Goal: Information Seeking & Learning: Check status

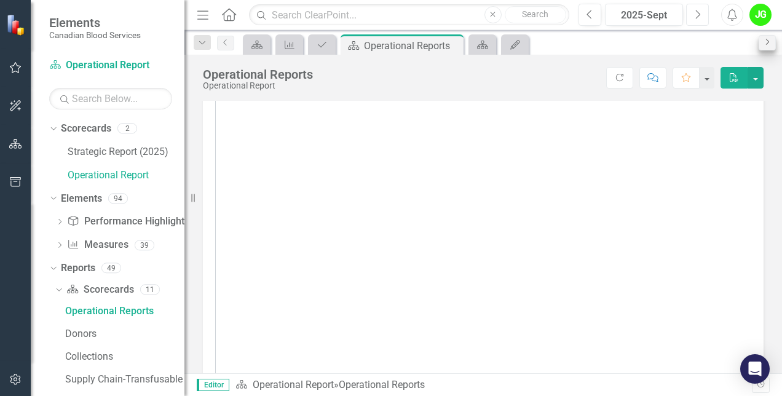
scroll to position [4945, 0]
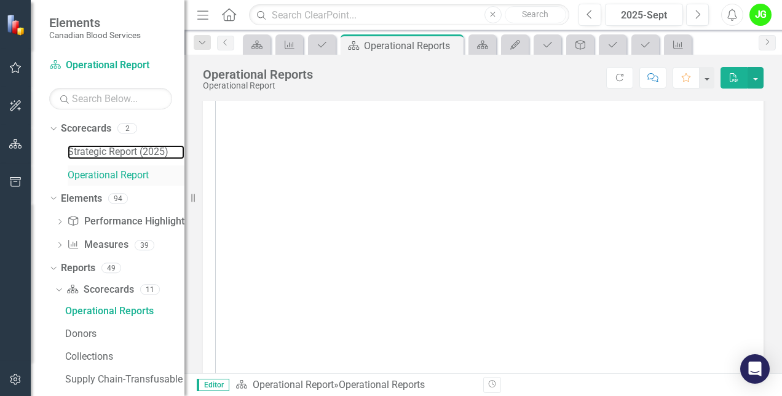
click at [116, 149] on link "Strategic Report (2025)" at bounding box center [126, 152] width 117 height 14
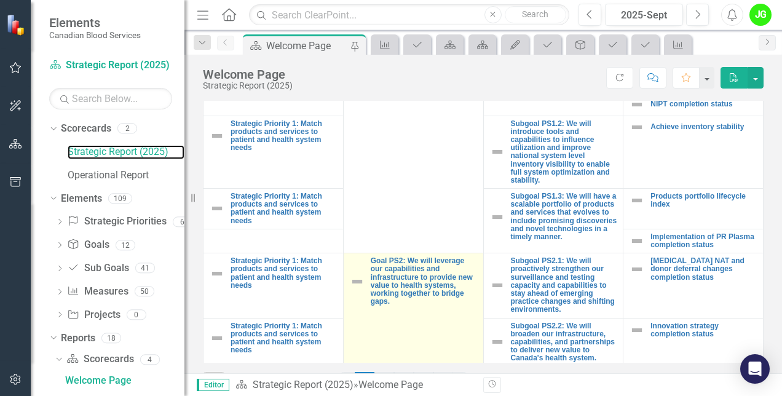
scroll to position [246, 0]
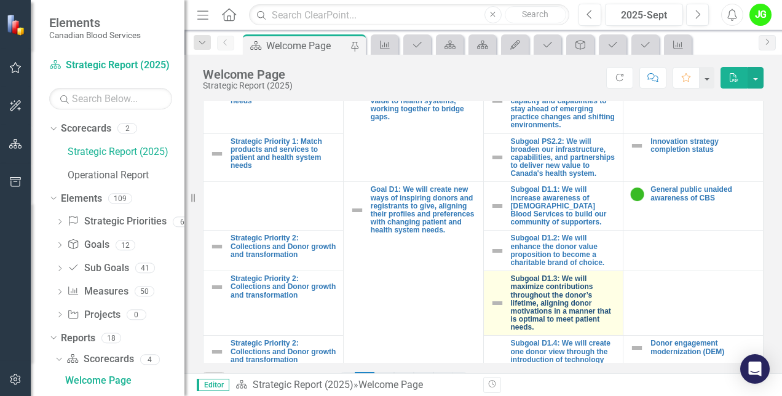
click at [560, 307] on link "Subgoal D1.3: We will maximize contributions throughout the donor’s lifetime, a…" at bounding box center [564, 303] width 106 height 57
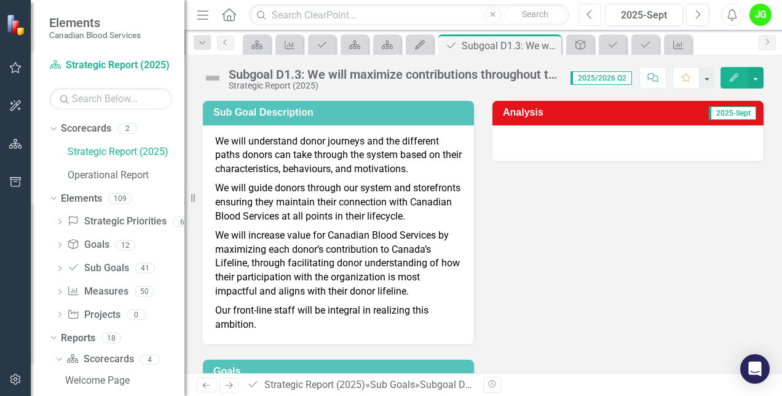
click at [592, 16] on icon "Previous" at bounding box center [589, 14] width 7 height 11
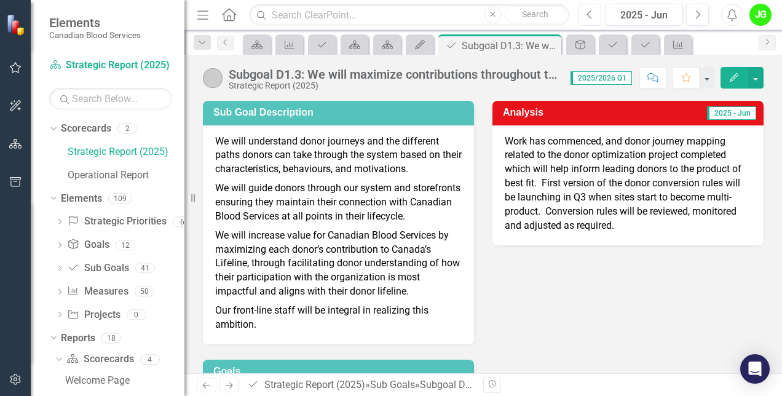
click at [592, 16] on icon "Previous" at bounding box center [589, 14] width 7 height 11
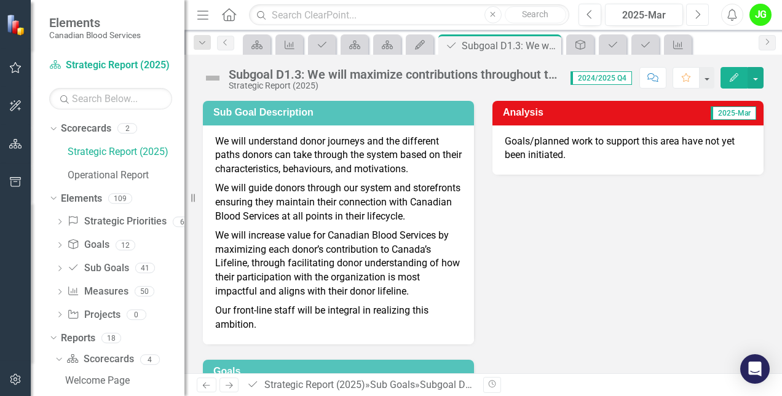
click at [701, 14] on button "Next" at bounding box center [697, 15] width 23 height 22
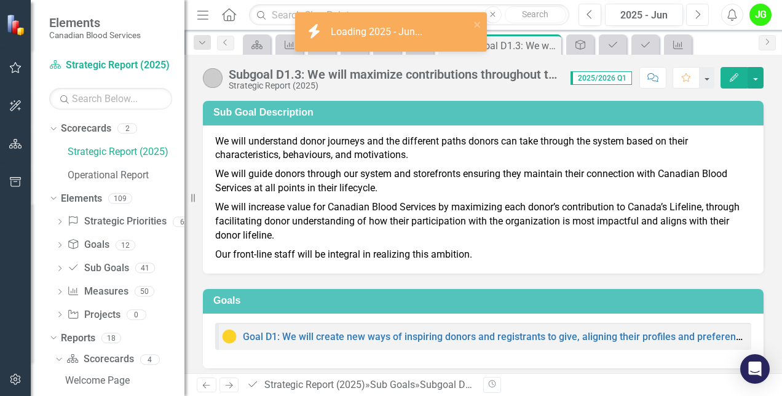
click at [701, 14] on button "Next" at bounding box center [697, 15] width 23 height 22
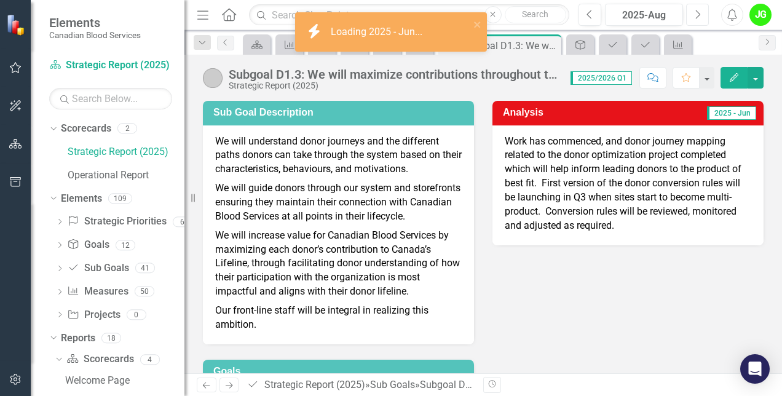
click at [701, 14] on button "Next" at bounding box center [697, 15] width 23 height 22
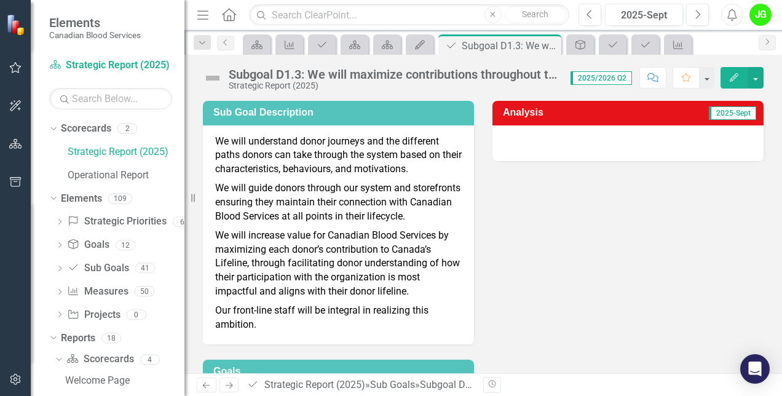
click at [704, 128] on div at bounding box center [627, 143] width 271 height 36
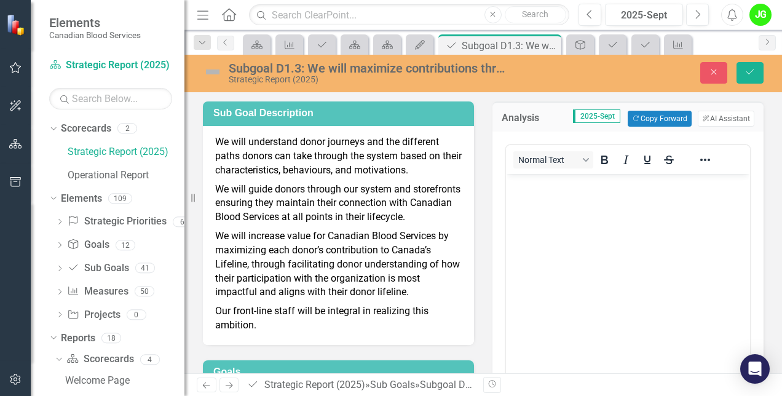
click at [546, 202] on body "Rich Text Area. Press ALT-0 for help." at bounding box center [628, 266] width 244 height 184
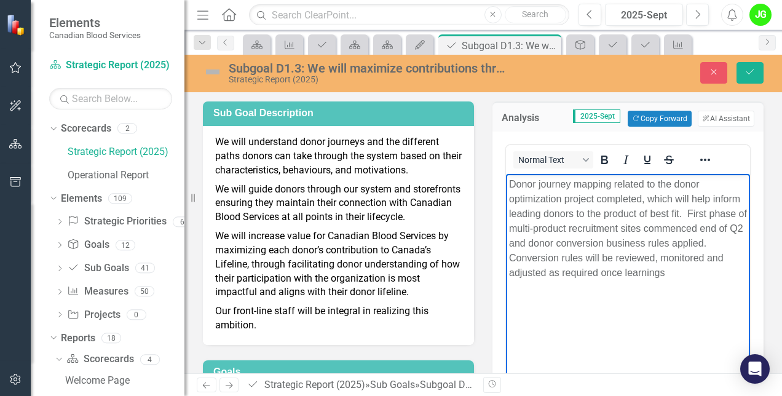
click at [689, 276] on p "Donor journey mapping related to the donor optimization project completed, whic…" at bounding box center [628, 228] width 238 height 103
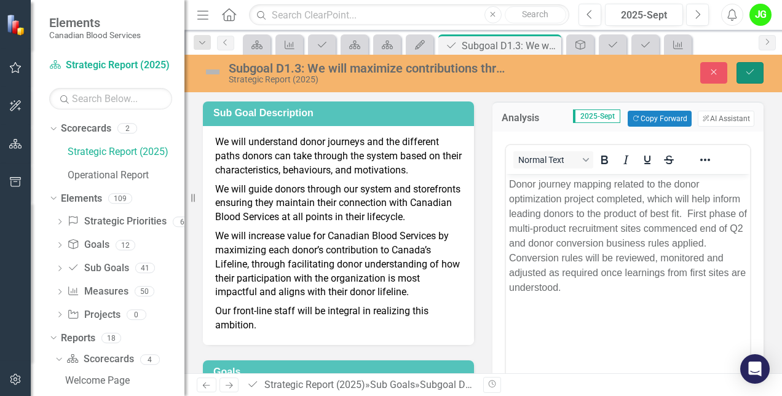
click at [755, 72] on button "Save" at bounding box center [749, 73] width 27 height 22
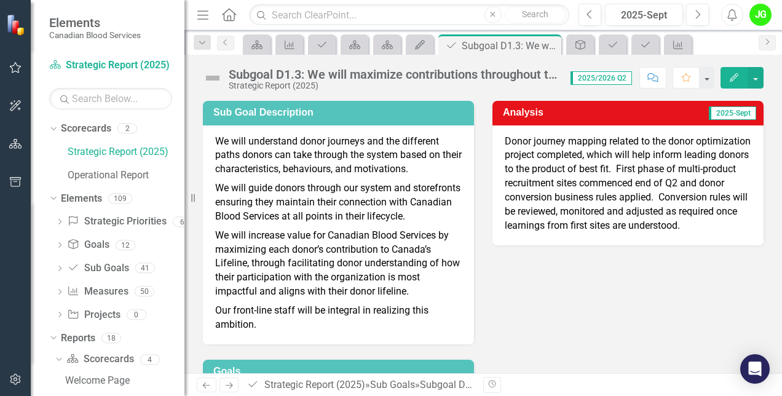
drag, startPoint x: 557, startPoint y: 237, endPoint x: 511, endPoint y: 187, distance: 67.4
click at [511, 187] on p "Donor journey mapping related to the donor optimization project completed, whic…" at bounding box center [628, 184] width 246 height 98
click at [653, 155] on p "Donor journey mapping related to the donor optimization project completed, whic…" at bounding box center [628, 184] width 246 height 98
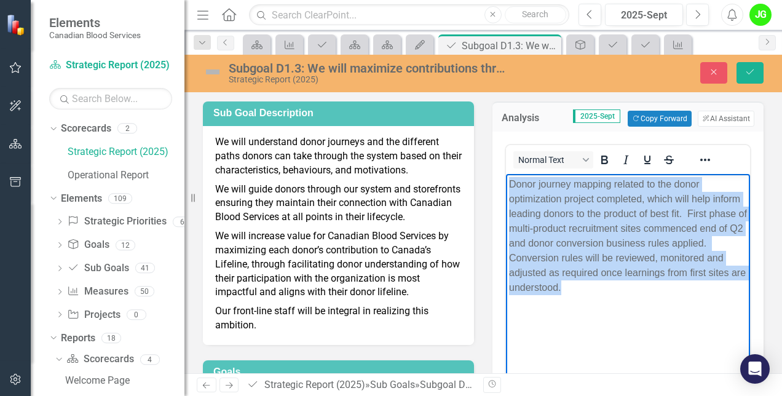
drag, startPoint x: 589, startPoint y: 288, endPoint x: 508, endPoint y: 178, distance: 136.7
click at [508, 178] on body "Donor journey mapping related to the donor optimization project completed, whic…" at bounding box center [628, 266] width 244 height 184
copy p "Donor journey mapping related to the donor optimization project completed, whic…"
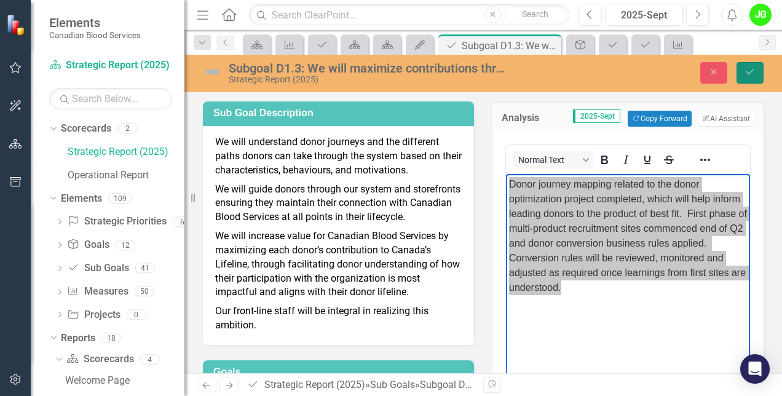
click at [753, 69] on icon "Save" at bounding box center [749, 72] width 11 height 9
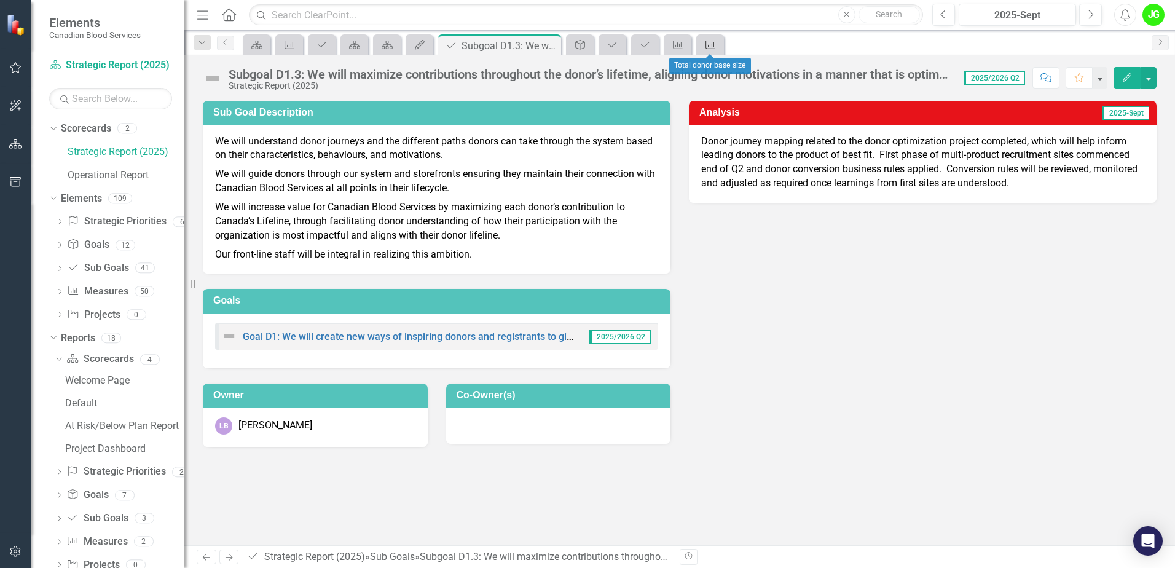
click at [719, 41] on link "Measure" at bounding box center [710, 44] width 22 height 15
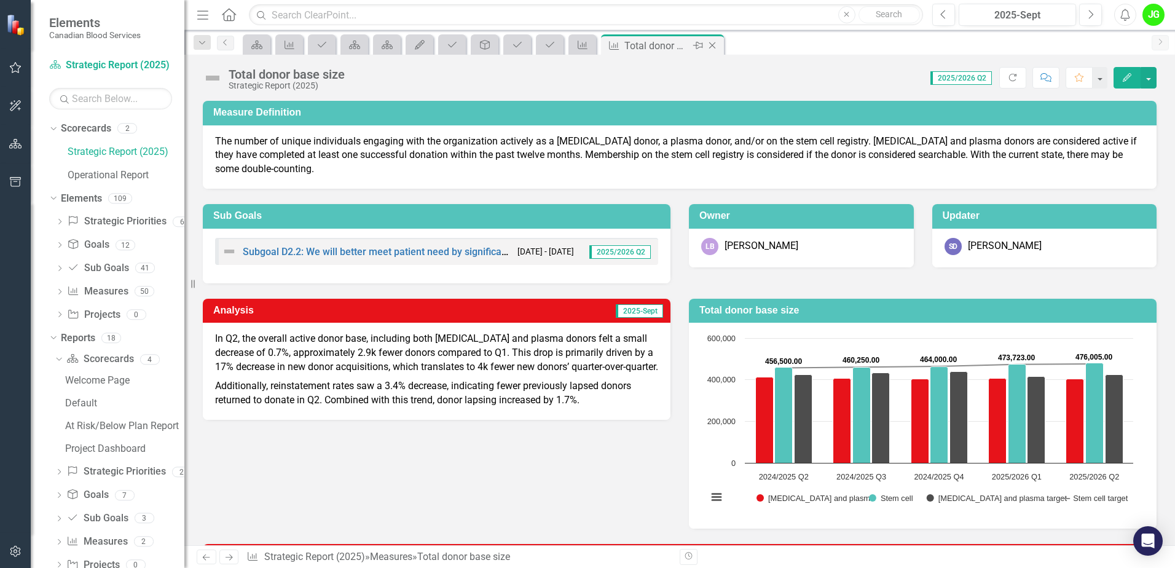
click at [715, 47] on icon "Close" at bounding box center [712, 46] width 12 height 10
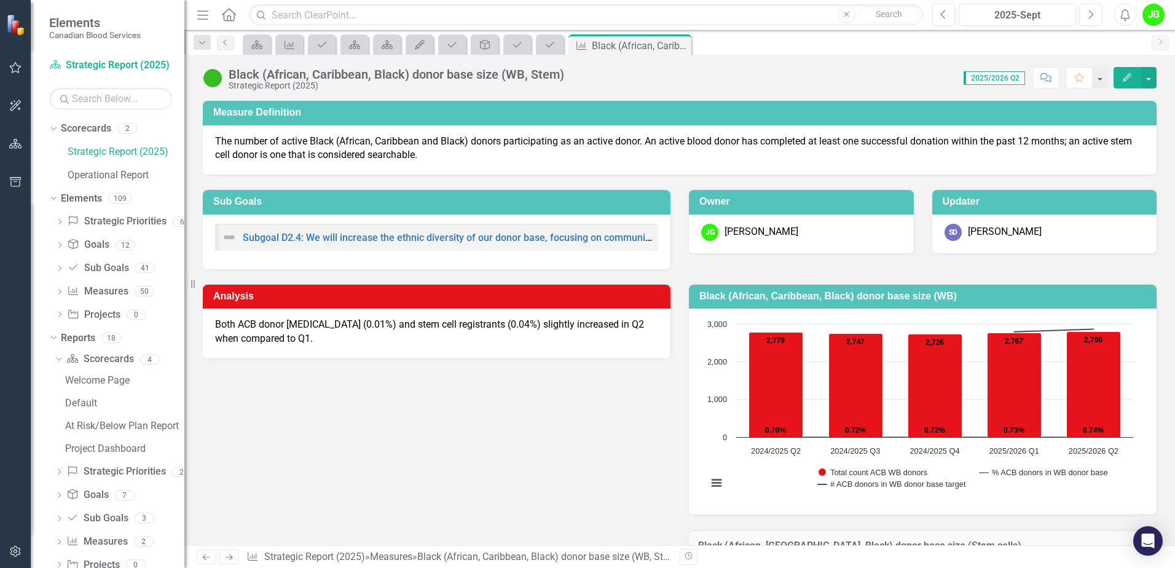
click at [0, 0] on icon "Close" at bounding box center [0, 0] width 0 height 0
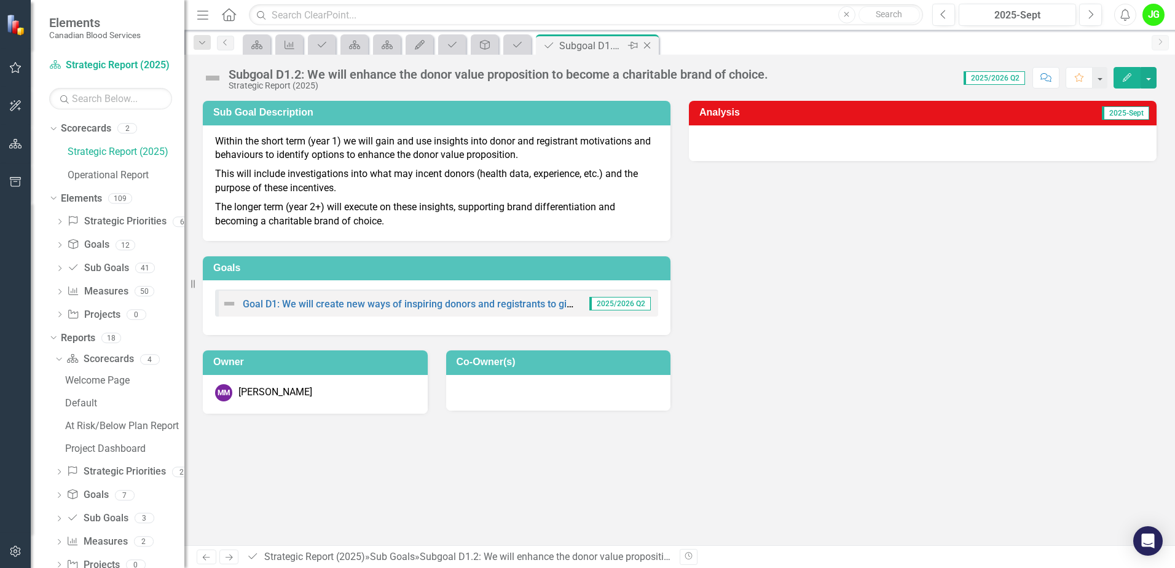
click at [647, 47] on icon "Close" at bounding box center [647, 46] width 12 height 10
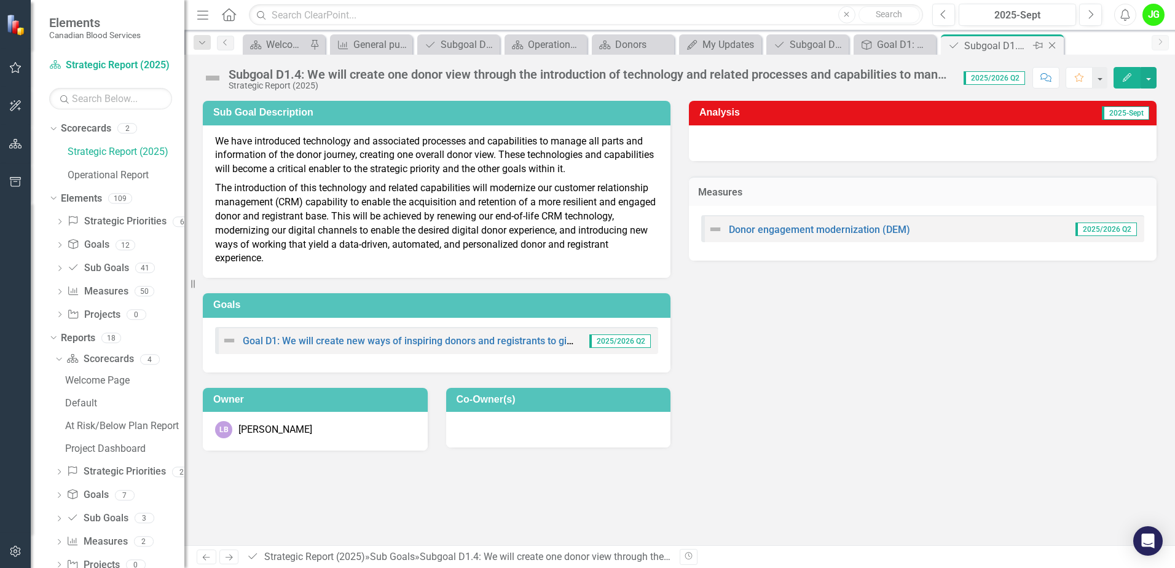
click at [1053, 47] on icon at bounding box center [1052, 45] width 7 height 7
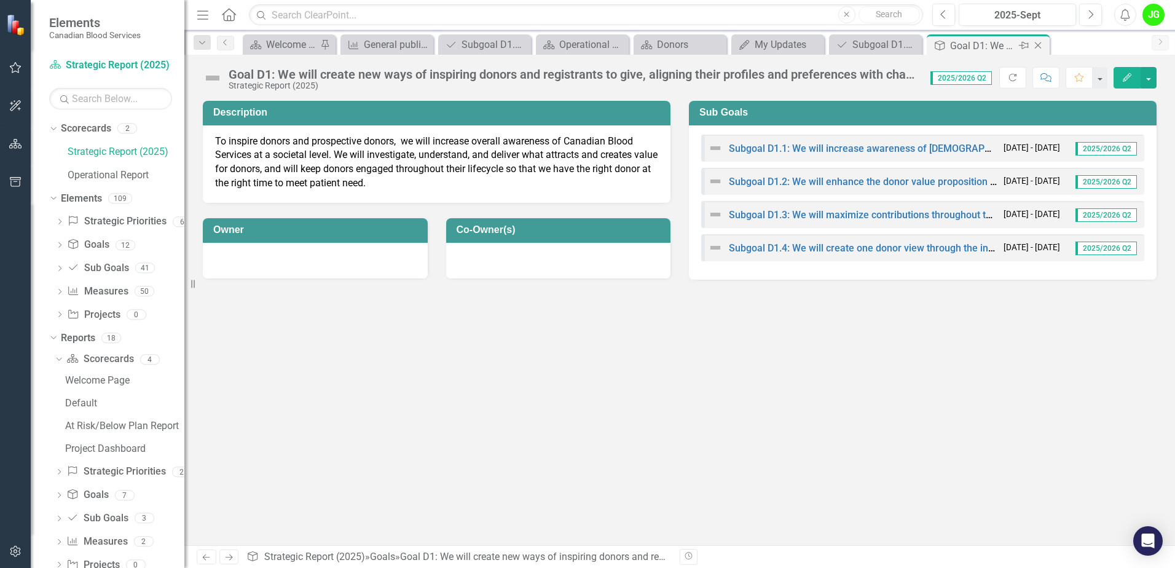
click at [1041, 44] on icon "Close" at bounding box center [1038, 46] width 12 height 10
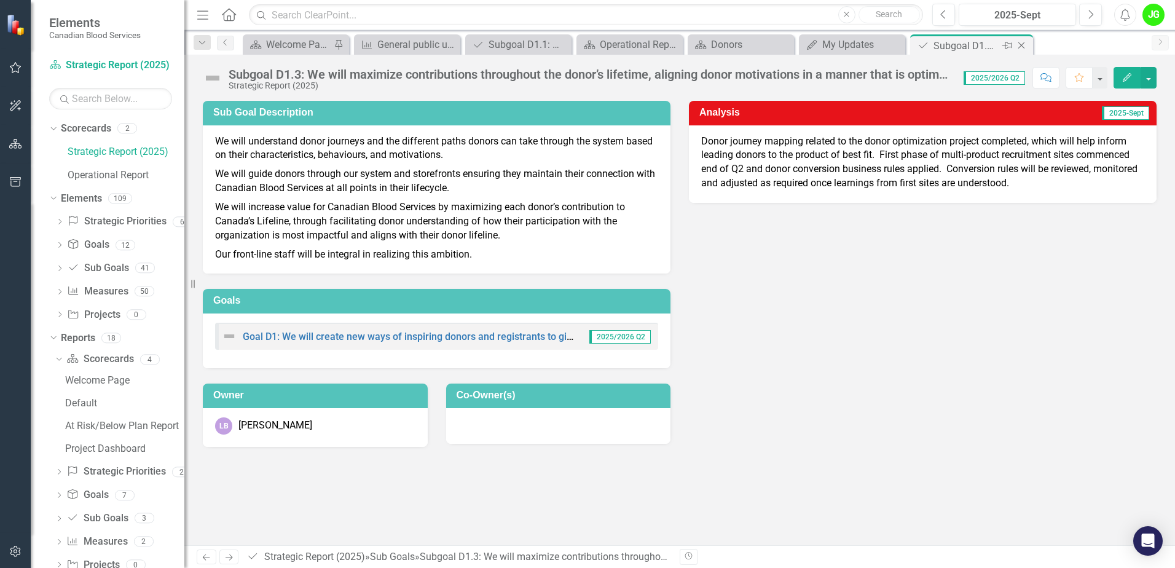
click at [1020, 50] on icon "Close" at bounding box center [1021, 46] width 12 height 10
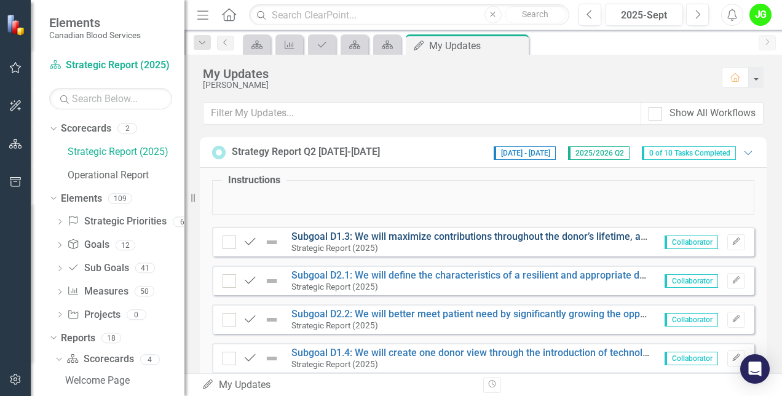
click at [481, 234] on link "Subgoal D1.3: We will maximize contributions throughout the donor’s lifetime, a…" at bounding box center [632, 236] width 683 height 12
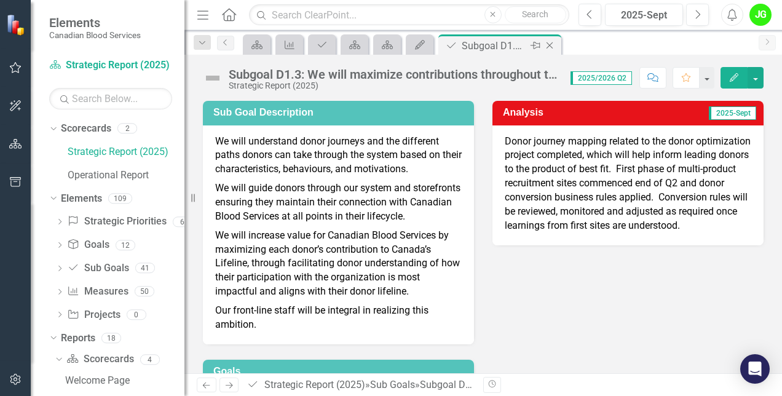
click at [552, 49] on icon "Close" at bounding box center [549, 46] width 12 height 10
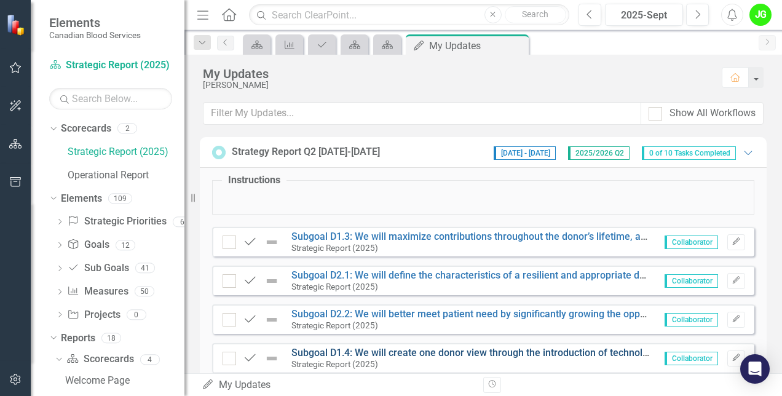
click at [422, 351] on link "Subgoal D1.4: We will create one donor view through the introduction of technol…" at bounding box center [691, 353] width 801 height 12
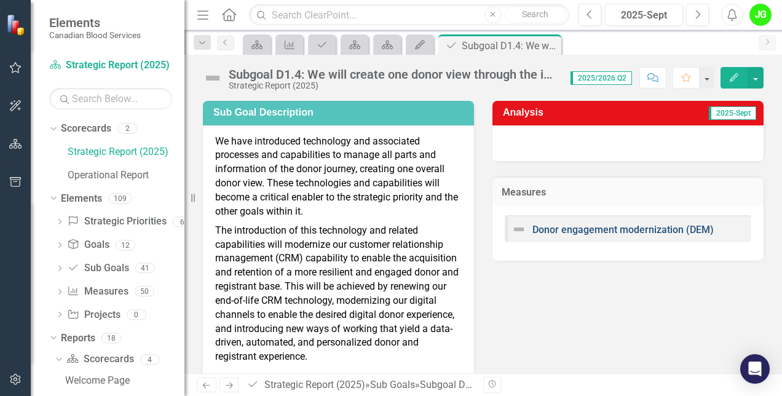
click at [651, 230] on link "Donor engagement modernization (DEM)" at bounding box center [622, 230] width 181 height 12
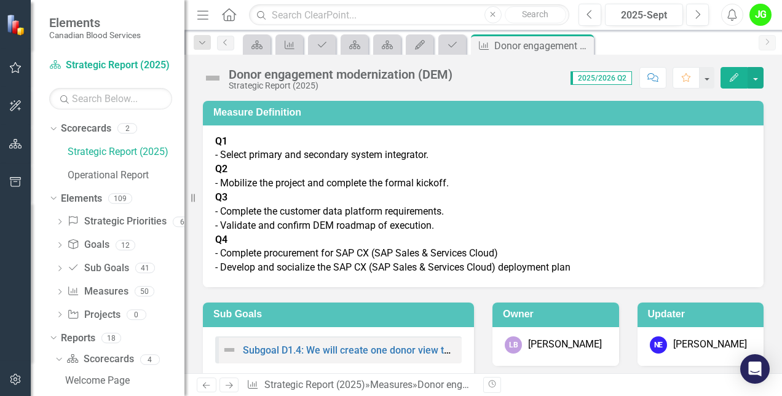
drag, startPoint x: 586, startPoint y: 41, endPoint x: 592, endPoint y: 45, distance: 7.0
click at [0, 0] on icon "Close" at bounding box center [0, 0] width 0 height 0
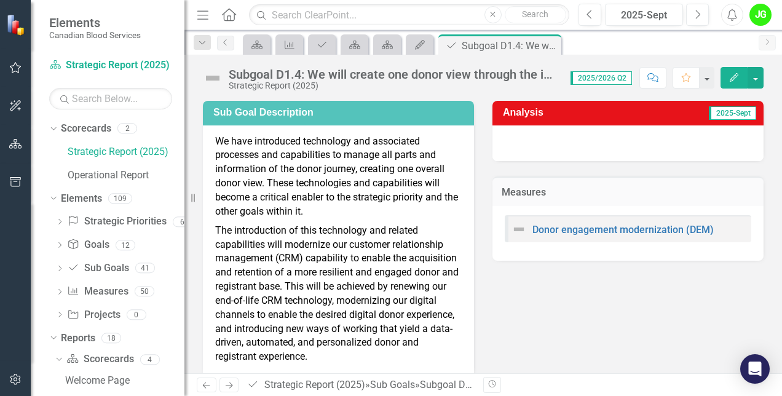
click at [702, 140] on div at bounding box center [627, 143] width 271 height 36
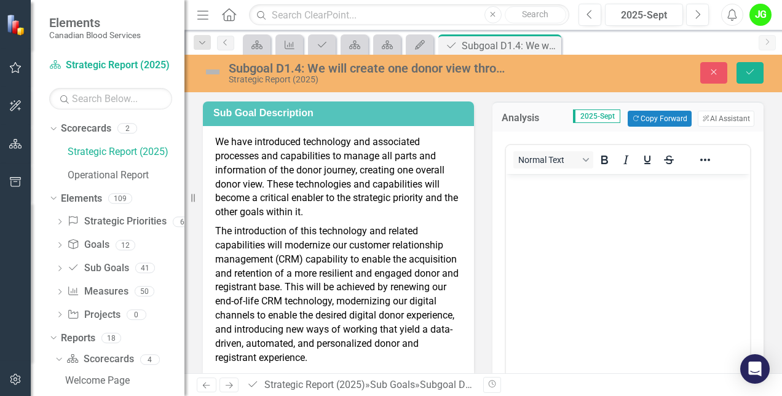
click at [528, 212] on body "Rich Text Area. Press ALT-0 for help." at bounding box center [628, 266] width 244 height 184
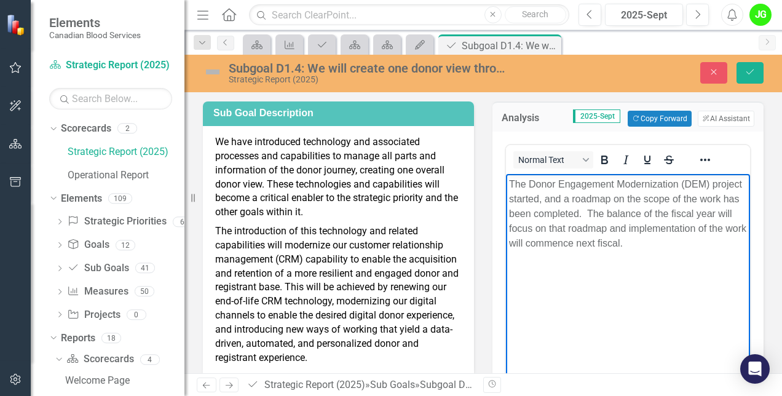
click at [508, 199] on body "The Donor Engagement Modernization (DEM) project started, and a roadmap on the …" at bounding box center [628, 266] width 244 height 184
click at [642, 195] on p "The Donor Engagement Modernization (DEM) project has started, and a roadmap on …" at bounding box center [628, 214] width 238 height 74
click at [739, 196] on p "The Donor Engagement Modernization (DEM) project has started, and a roadmap of …" at bounding box center [628, 214] width 238 height 74
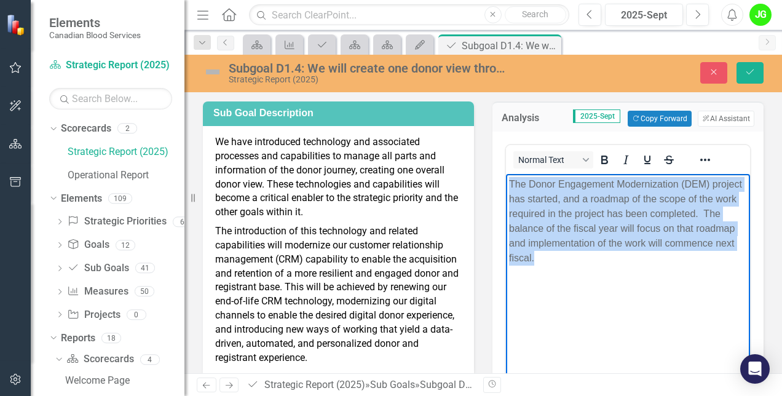
drag, startPoint x: 535, startPoint y: 259, endPoint x: 499, endPoint y: 178, distance: 88.6
click at [506, 178] on html "The Donor Engagement Modernization (DEM) project has started, and a roadmap of …" at bounding box center [628, 266] width 244 height 184
copy p "The Donor Engagement Modernization (DEM) project has started, and a roadmap of …"
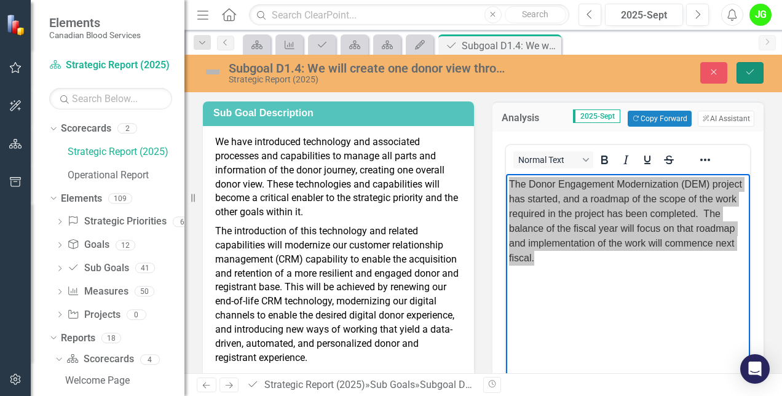
click at [751, 79] on button "Save" at bounding box center [749, 73] width 27 height 22
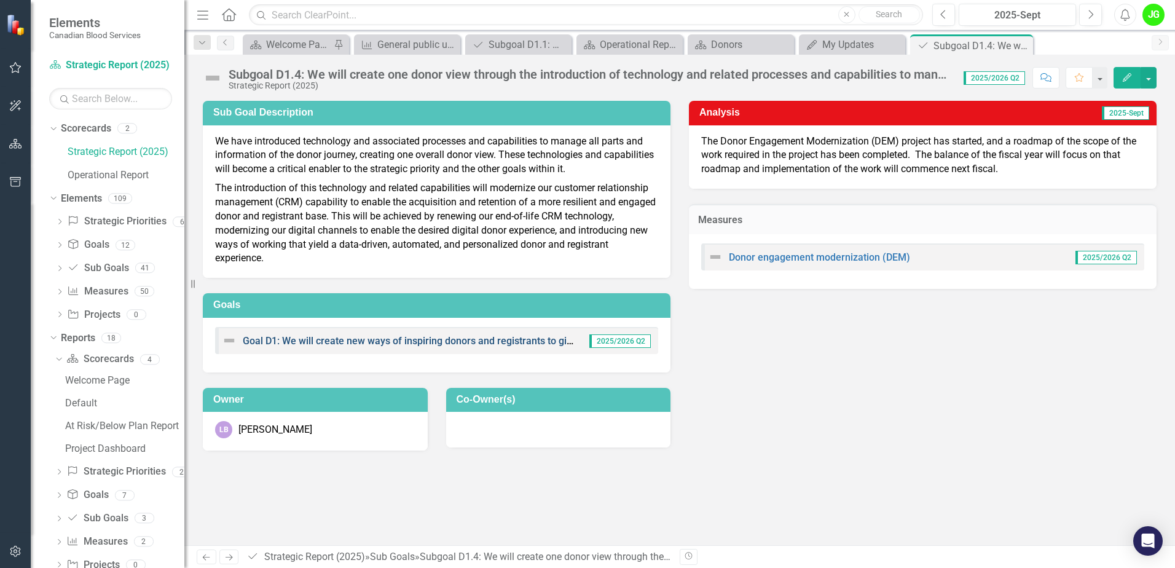
click at [406, 339] on link "Goal D1: We will create new ways of inspiring donors and registrants to give, a…" at bounding box center [603, 341] width 721 height 12
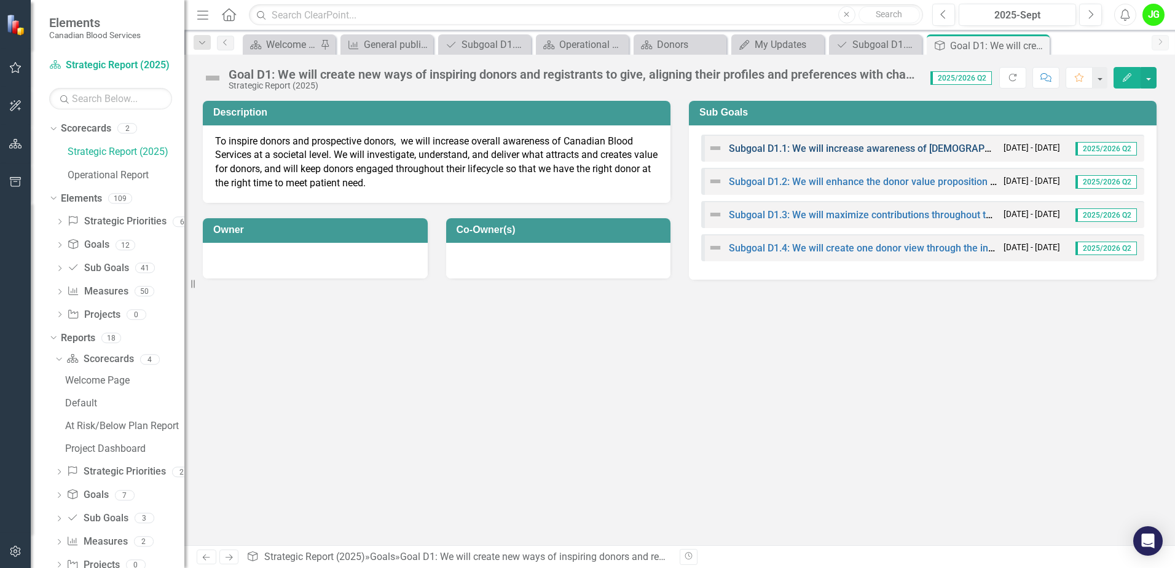
click at [855, 144] on link "Subgoal D1.1: We will increase awareness of [DEMOGRAPHIC_DATA] Blood Services t…" at bounding box center [999, 149] width 540 height 12
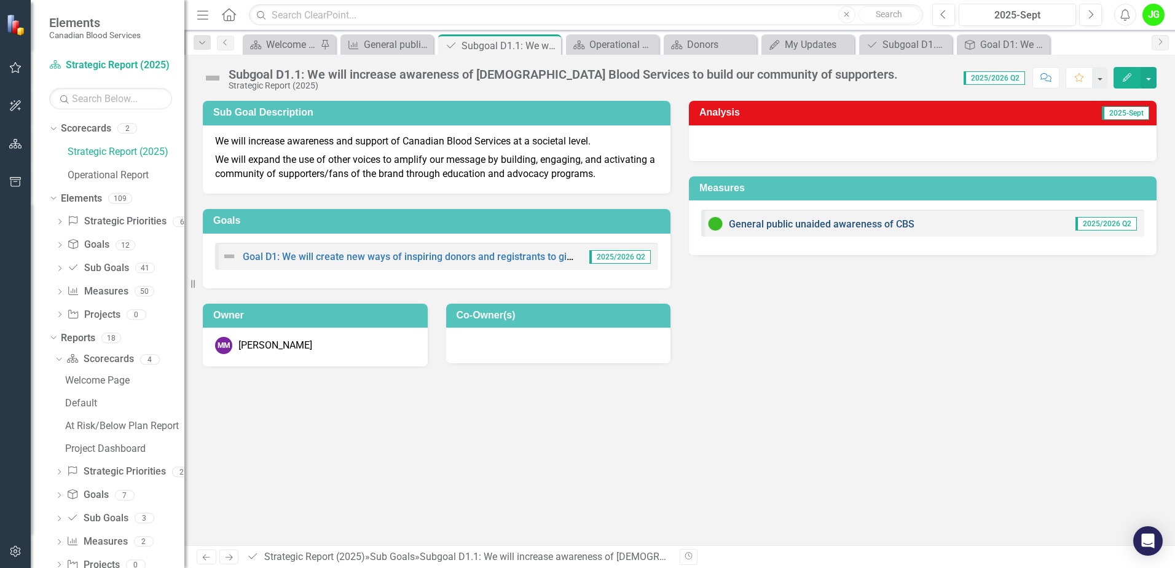
click at [847, 226] on link "General public unaided awareness of CBS" at bounding box center [822, 224] width 186 height 12
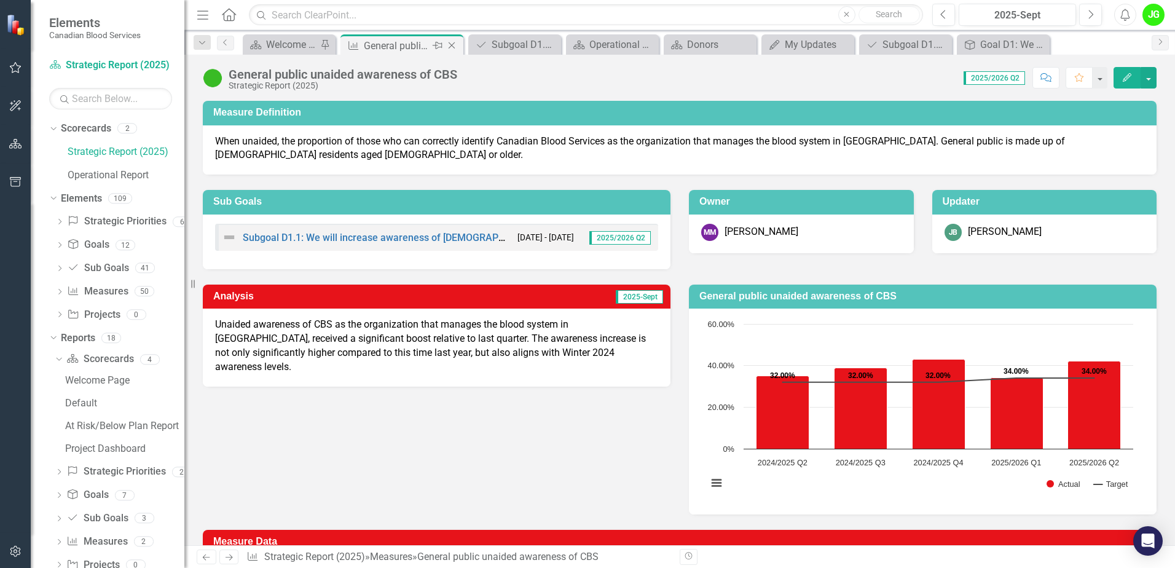
click at [452, 44] on icon "Close" at bounding box center [452, 46] width 12 height 10
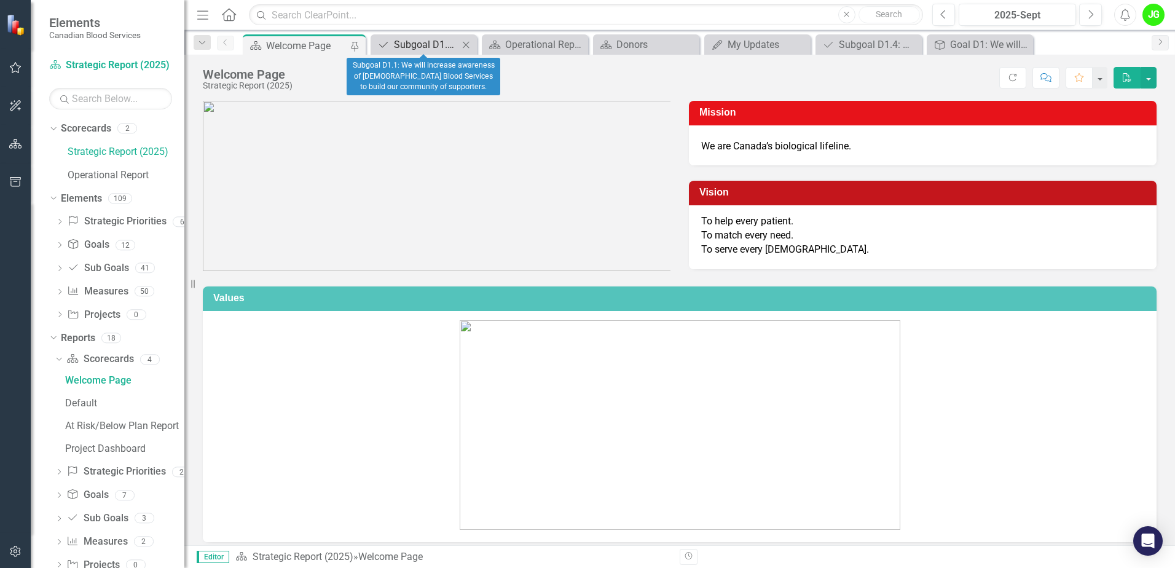
click at [420, 42] on div "Subgoal D1.1: We will increase awareness of [DEMOGRAPHIC_DATA] Blood Services t…" at bounding box center [426, 44] width 65 height 15
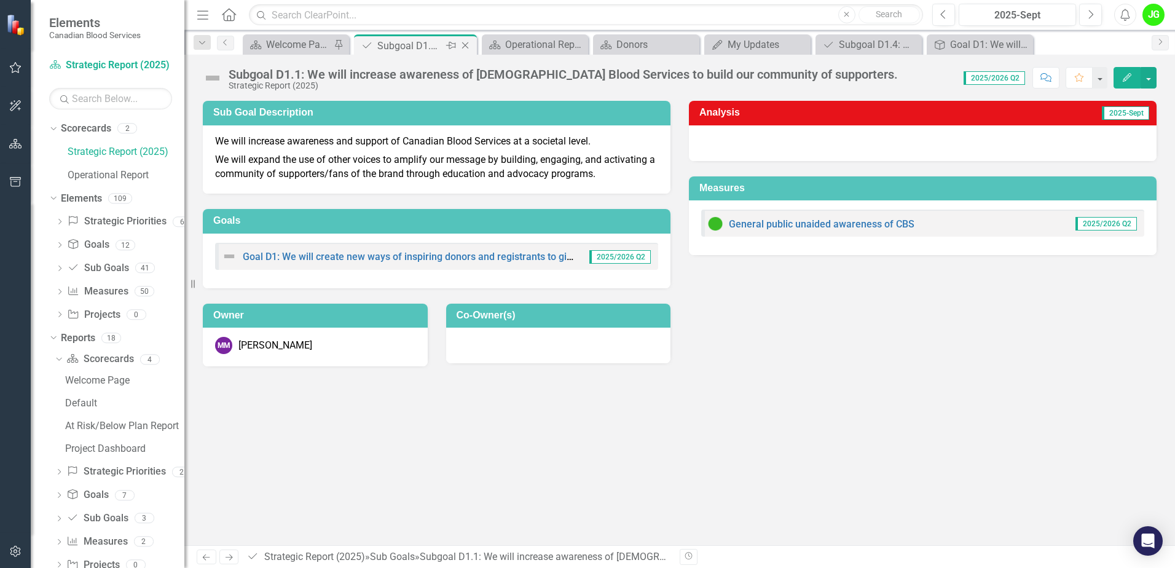
click at [470, 47] on icon "Close" at bounding box center [465, 46] width 12 height 10
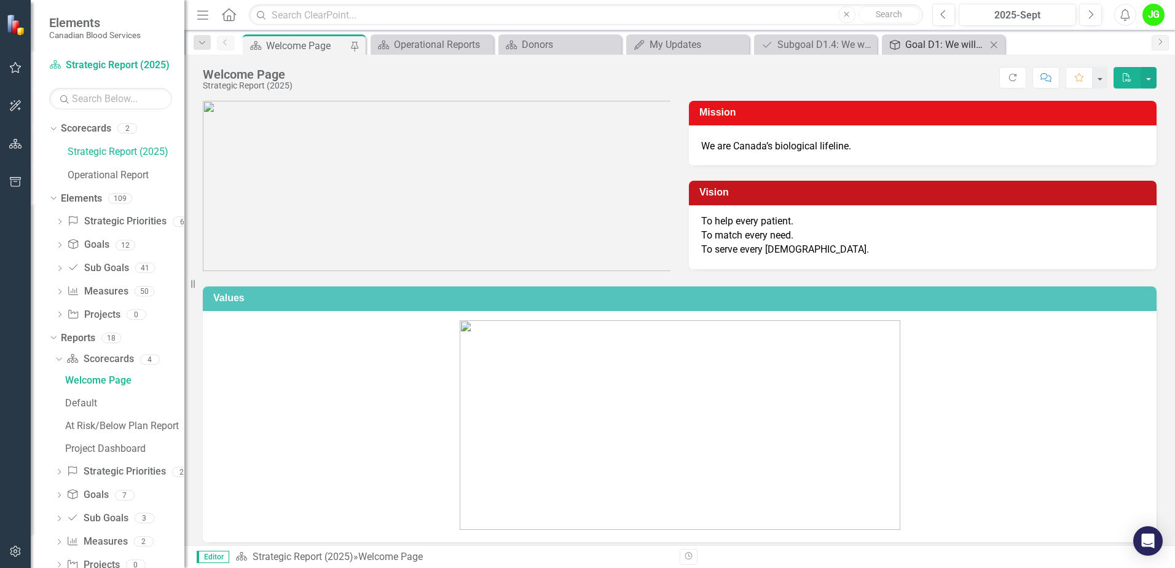
click at [902, 44] on link "Goal Goal D1: We will create new ways of inspiring donors and registrants to gi…" at bounding box center [935, 44] width 101 height 15
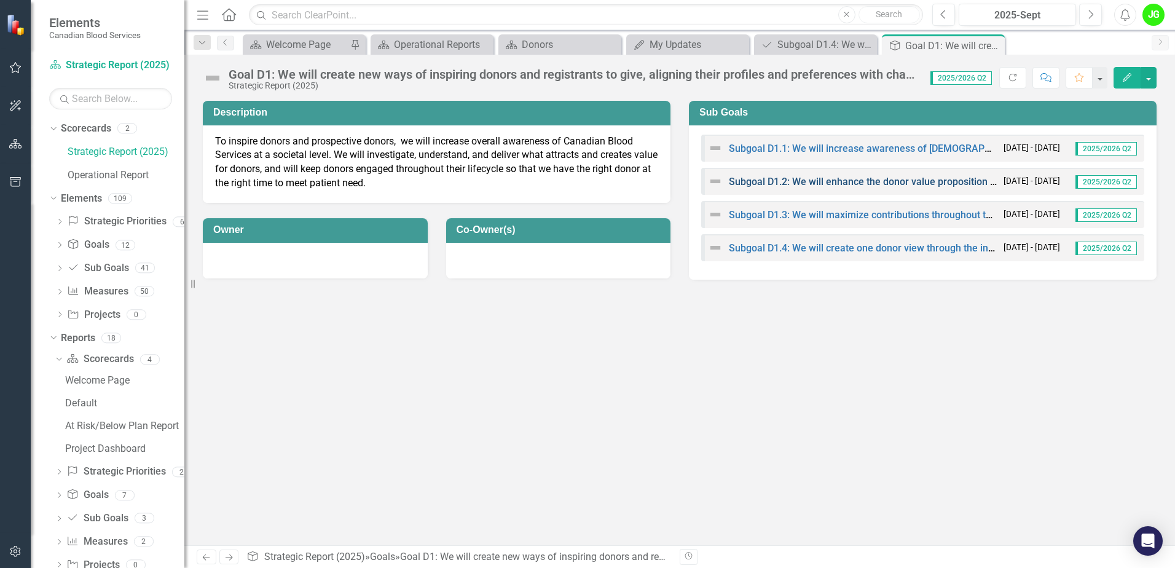
click at [783, 179] on link "Subgoal D1.2: We will enhance the donor value proposition to become a charitabl…" at bounding box center [947, 182] width 436 height 12
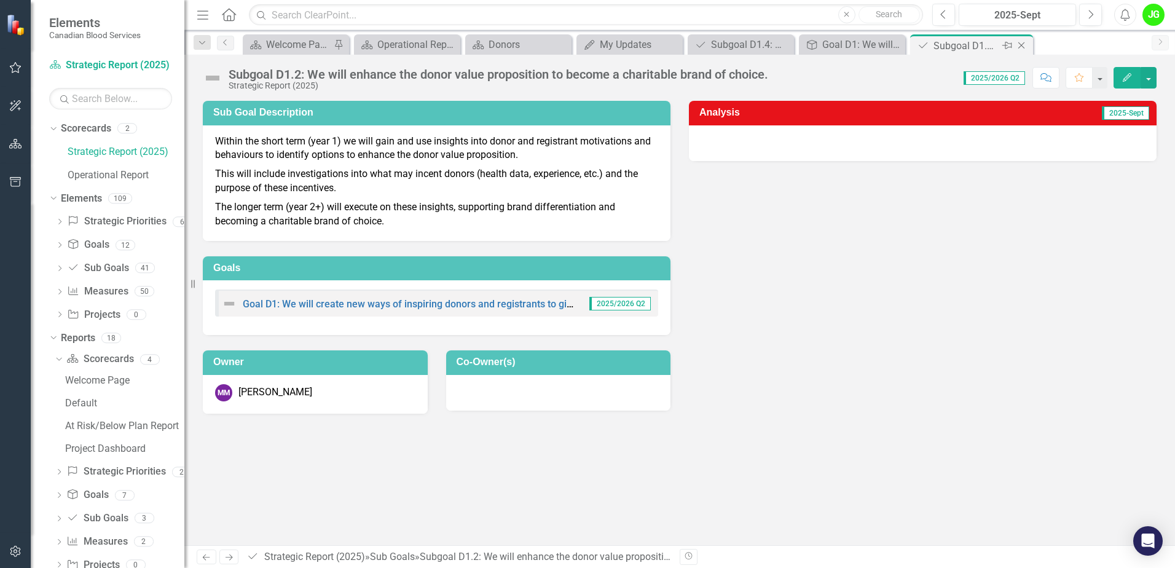
click at [1024, 48] on icon at bounding box center [1021, 45] width 7 height 7
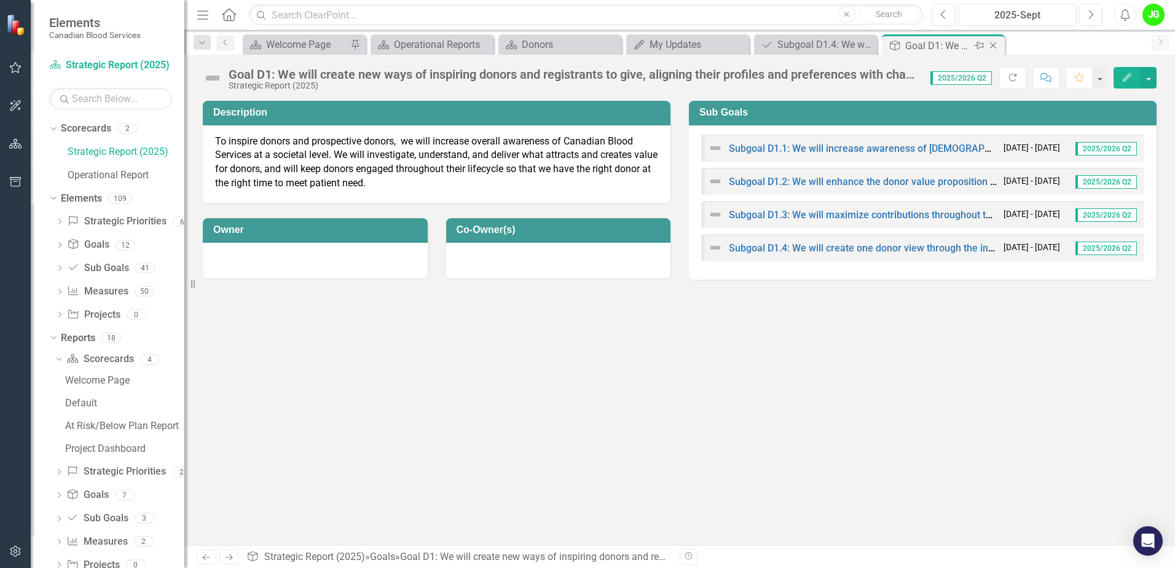
click at [997, 49] on icon "Close" at bounding box center [993, 46] width 12 height 10
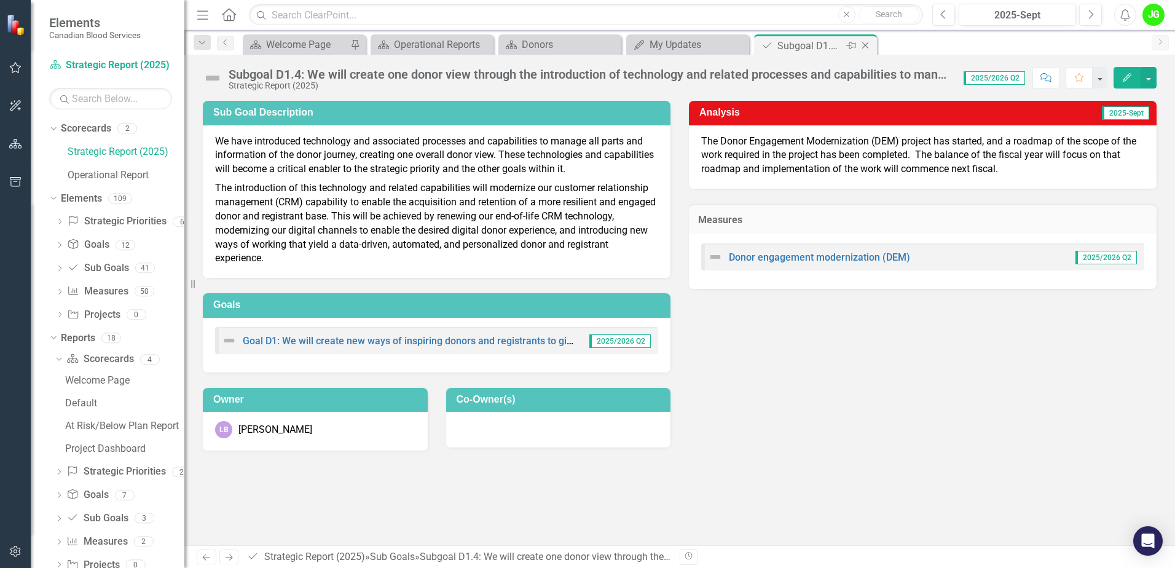
click at [865, 40] on div "Close" at bounding box center [866, 45] width 15 height 15
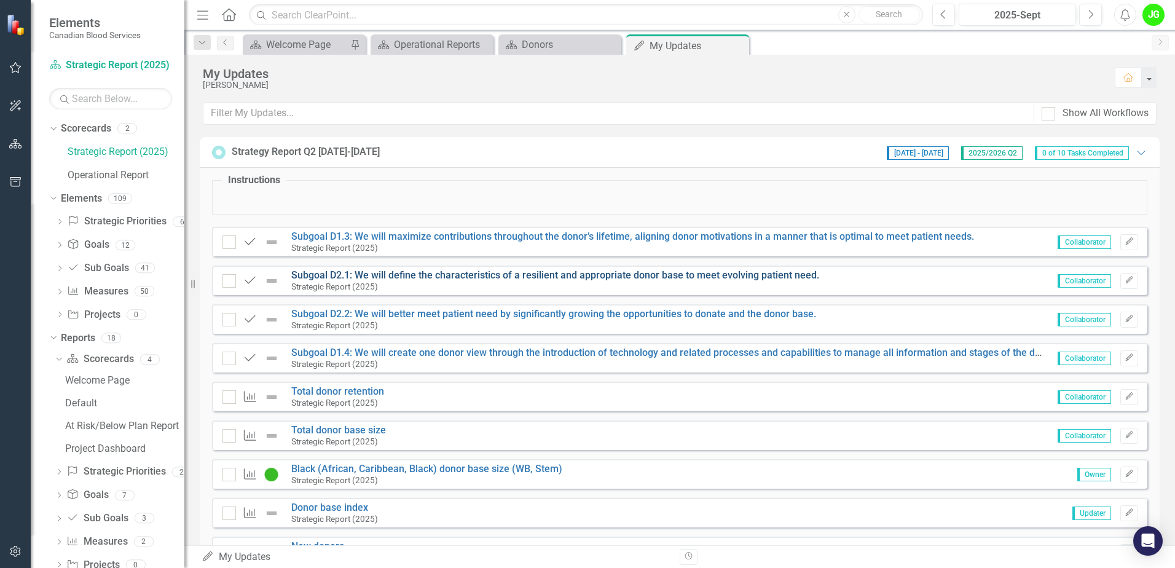
click at [434, 273] on link "Subgoal D2.1: We will define the characteristics of a resilient and appropriate…" at bounding box center [555, 275] width 528 height 12
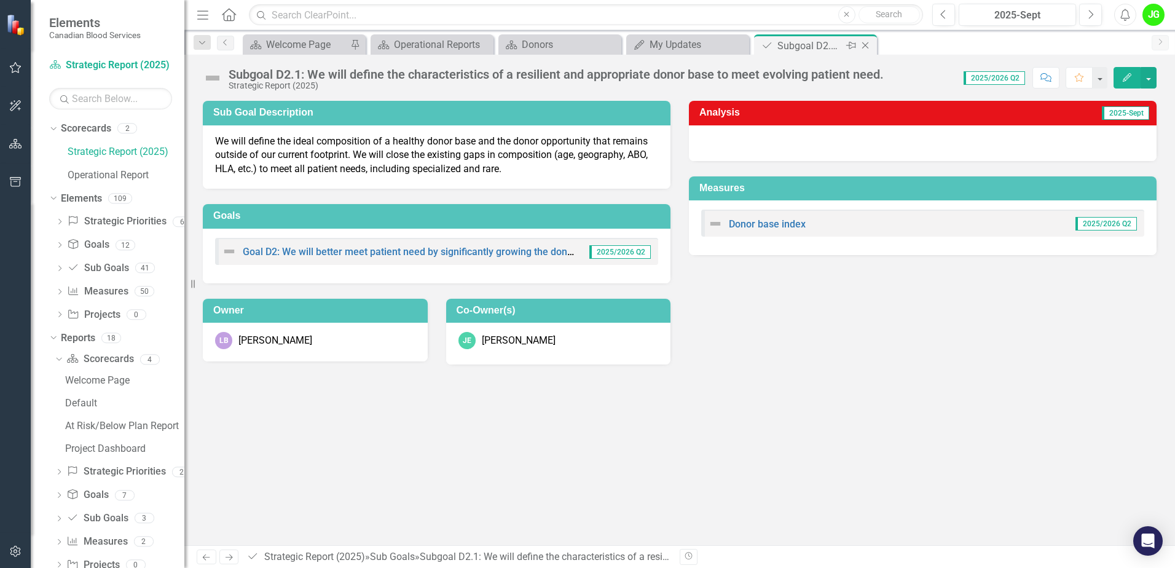
click at [870, 46] on icon "Close" at bounding box center [865, 46] width 12 height 10
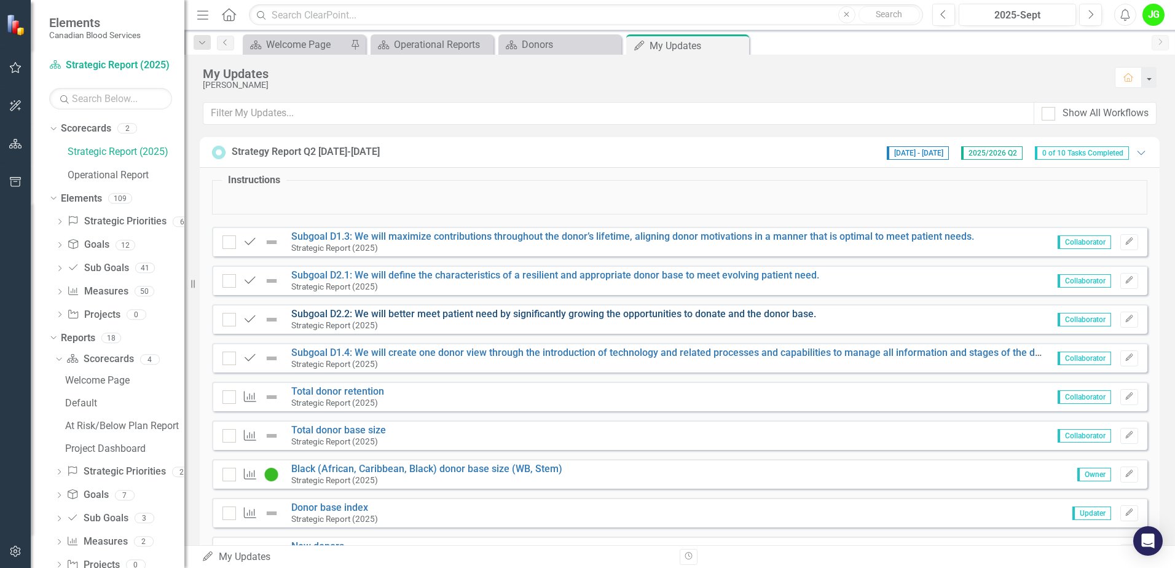
click at [408, 315] on link "Subgoal D2.2: We will better meet patient need by significantly growing the opp…" at bounding box center [553, 314] width 525 height 12
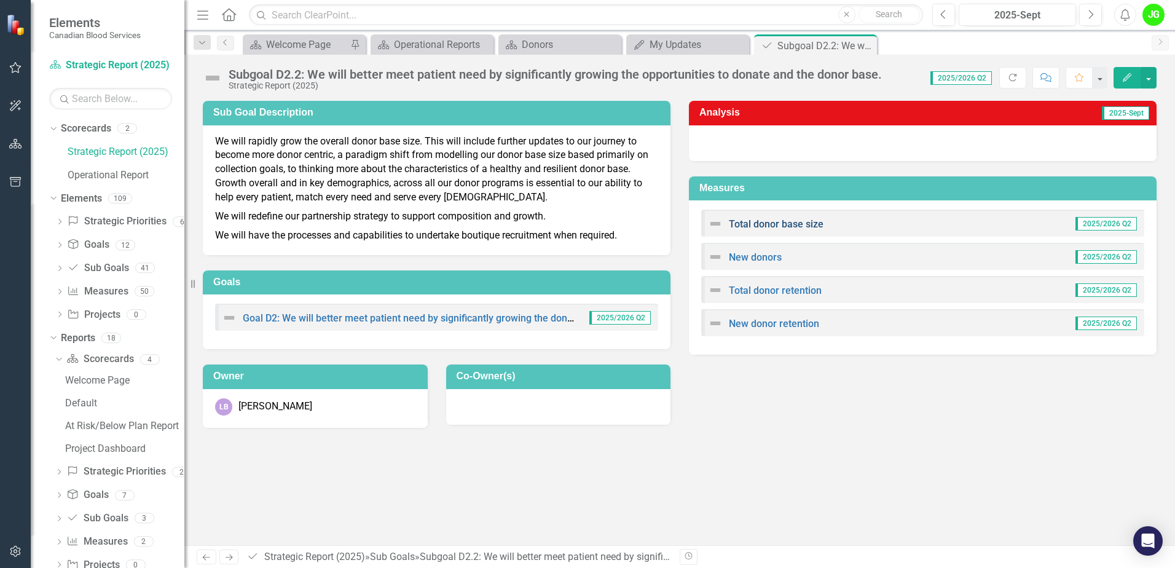
click at [805, 227] on link "Total donor base size" at bounding box center [776, 224] width 95 height 12
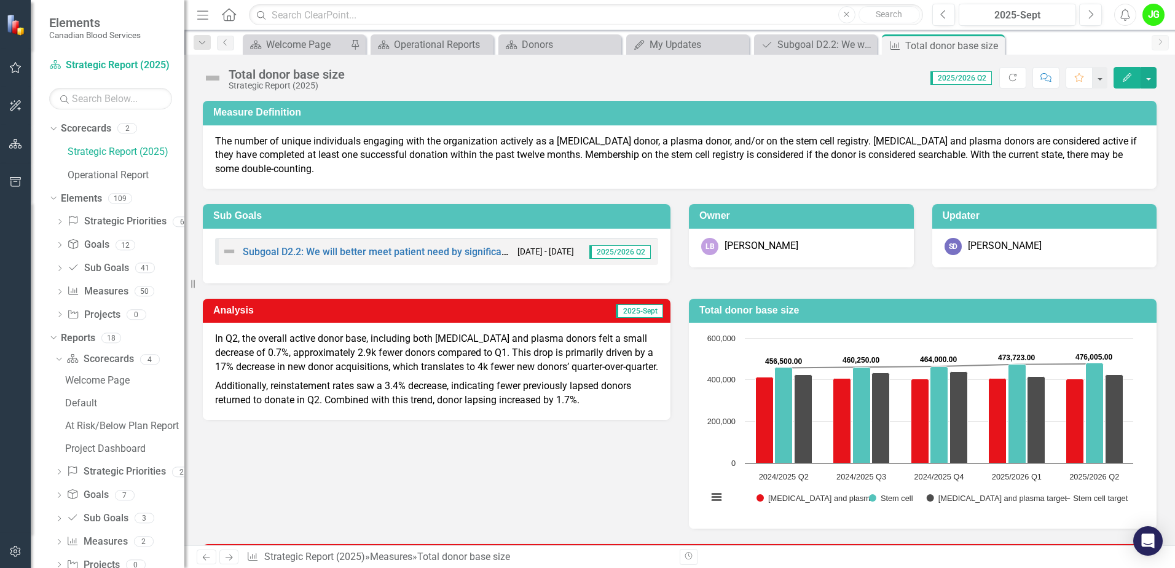
click at [237, 342] on p "In Q2, the overall active donor base, including both [MEDICAL_DATA] and plasma …" at bounding box center [436, 354] width 443 height 45
click at [315, 344] on p "In Q2, the overall active donor base, including both [MEDICAL_DATA] and plasma …" at bounding box center [436, 354] width 443 height 45
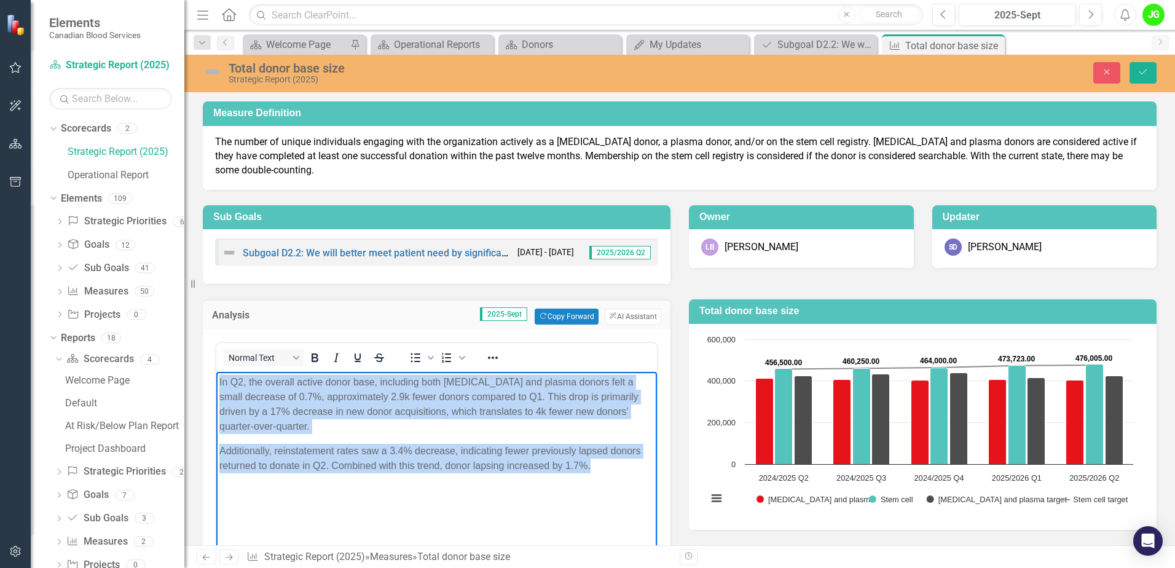
drag, startPoint x: 218, startPoint y: 379, endPoint x: 608, endPoint y: 473, distance: 401.9
click at [608, 473] on body "In Q2, the overall active donor base, including both whole blood and plasma don…" at bounding box center [436, 464] width 441 height 184
copy body "In Q2, the overall active donor base, including both whole blood and plasma don…"
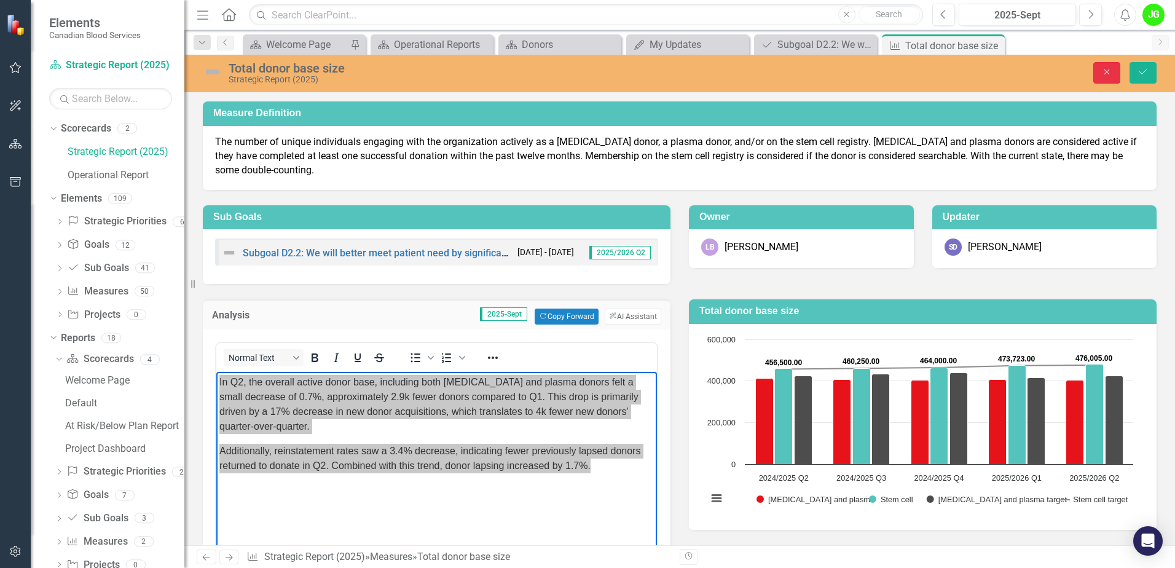
click at [1109, 66] on button "Close" at bounding box center [1106, 73] width 27 height 22
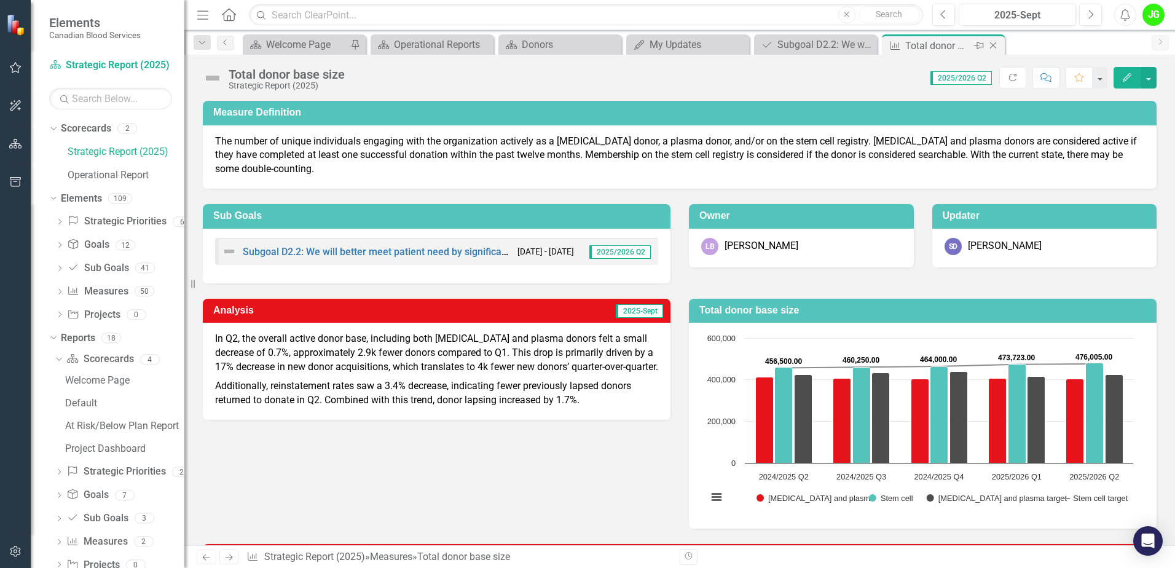
click at [996, 46] on icon "Close" at bounding box center [993, 46] width 12 height 10
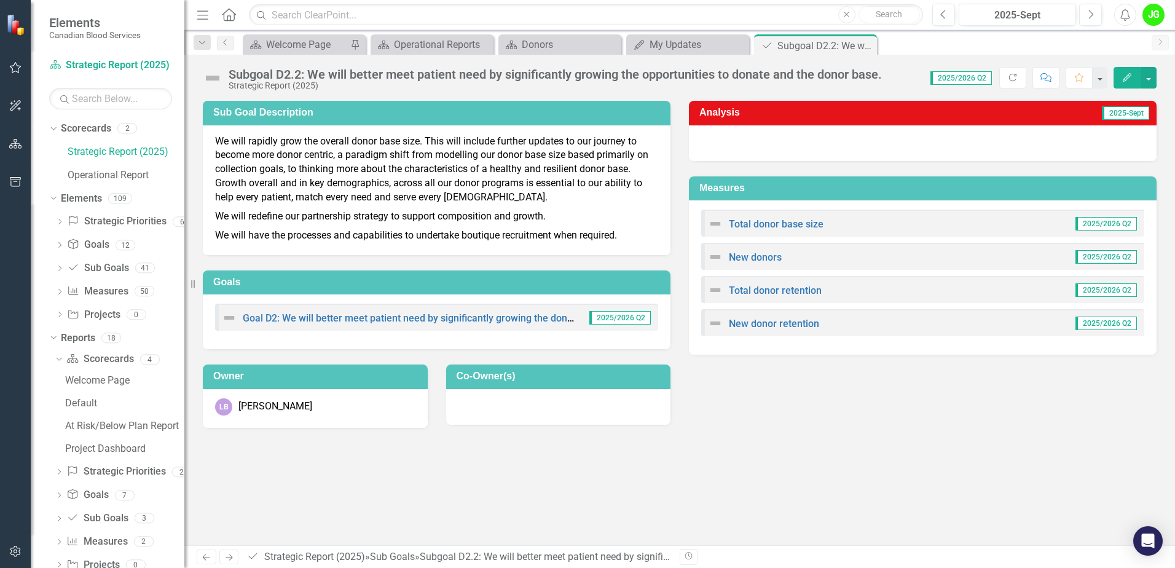
click at [771, 251] on div "New donors" at bounding box center [745, 257] width 74 height 15
click at [769, 257] on link "New donors" at bounding box center [755, 257] width 53 height 12
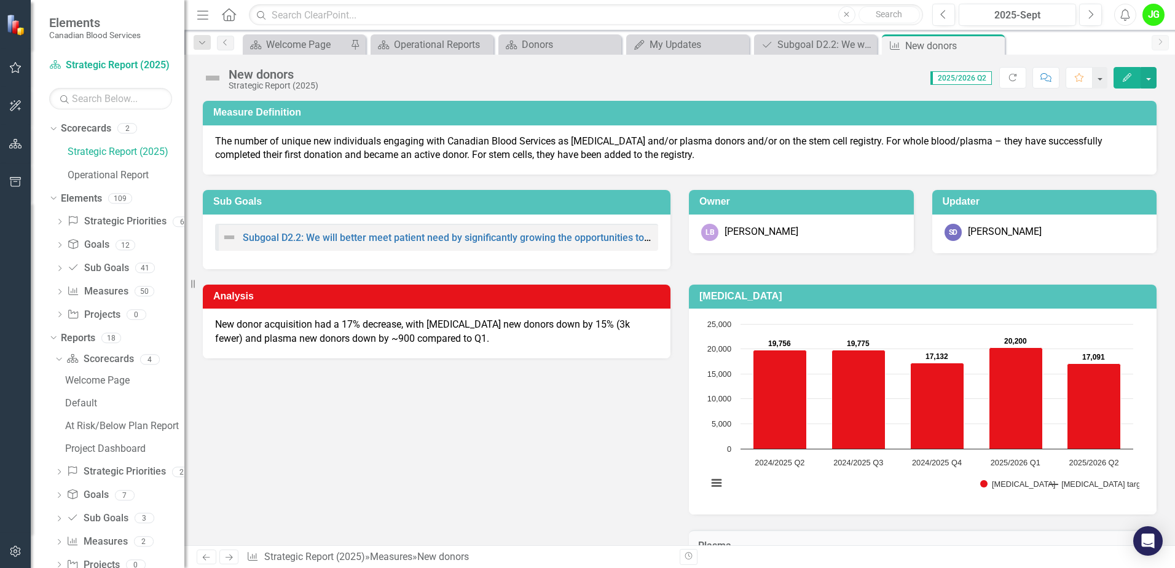
click at [449, 331] on p "New donor acquisition had a 17% decrease, with [MEDICAL_DATA] new donors down b…" at bounding box center [436, 332] width 443 height 28
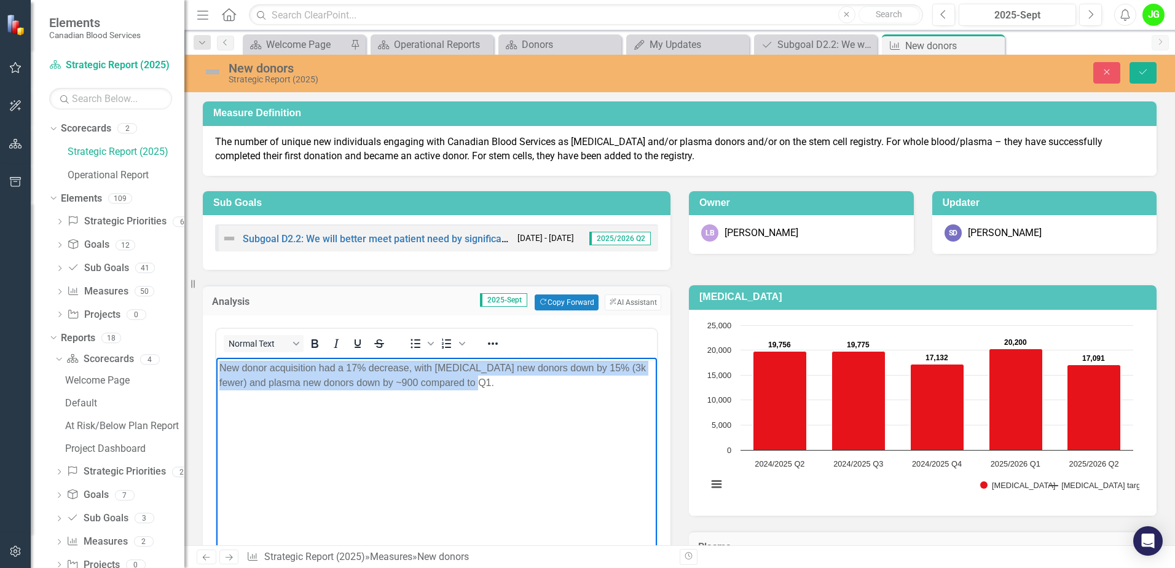
drag, startPoint x: 476, startPoint y: 384, endPoint x: 192, endPoint y: 364, distance: 284.0
click at [216, 364] on html "New donor acquisition had a 17% decrease, with [MEDICAL_DATA] new donors down b…" at bounding box center [436, 450] width 441 height 184
copy p "New donor acquisition had a 17% decrease, with [MEDICAL_DATA] new donors down b…"
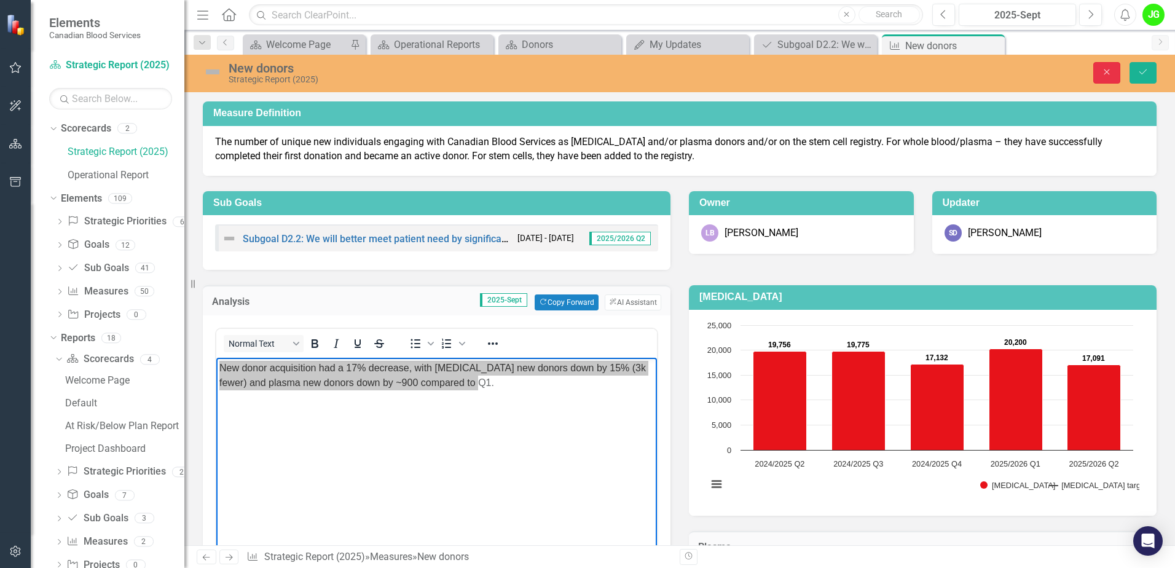
click at [1096, 72] on button "Close" at bounding box center [1106, 73] width 27 height 22
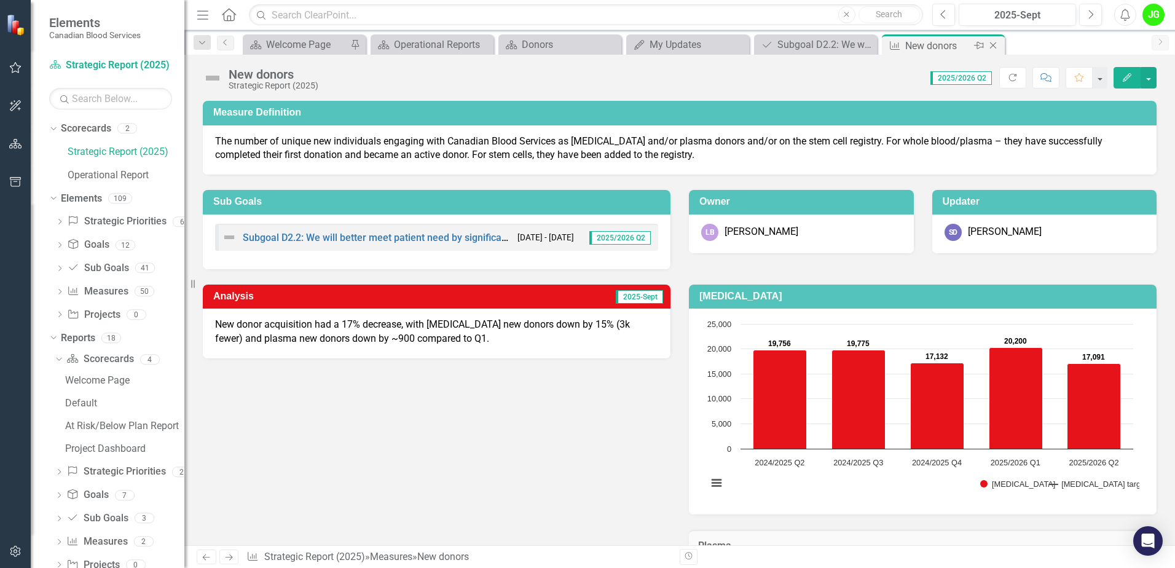
click at [995, 44] on icon at bounding box center [993, 45] width 7 height 7
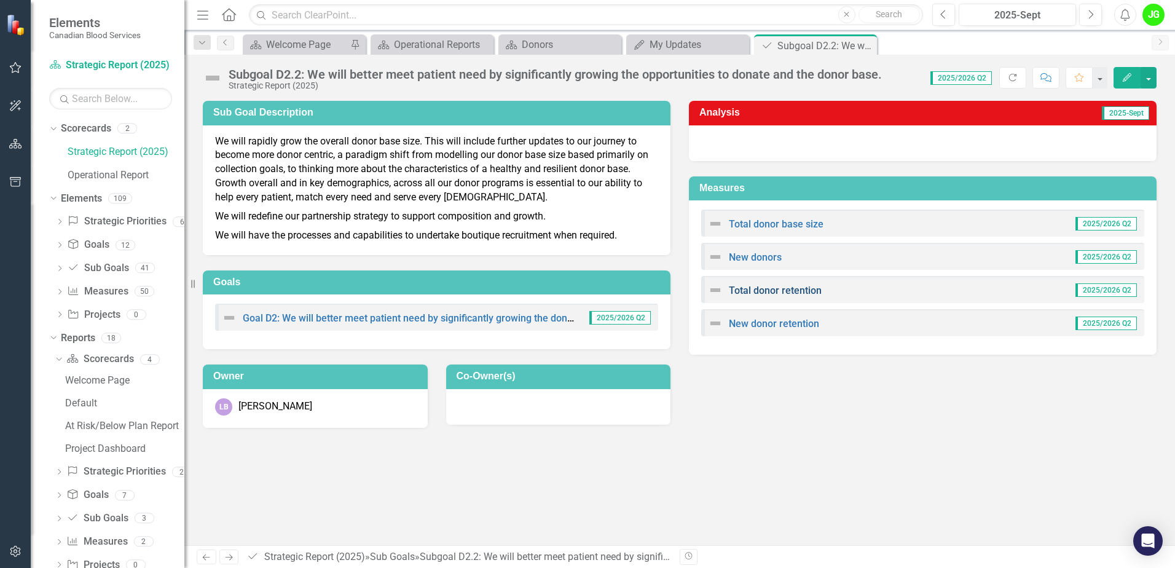
click at [805, 286] on link "Total donor retention" at bounding box center [775, 291] width 93 height 12
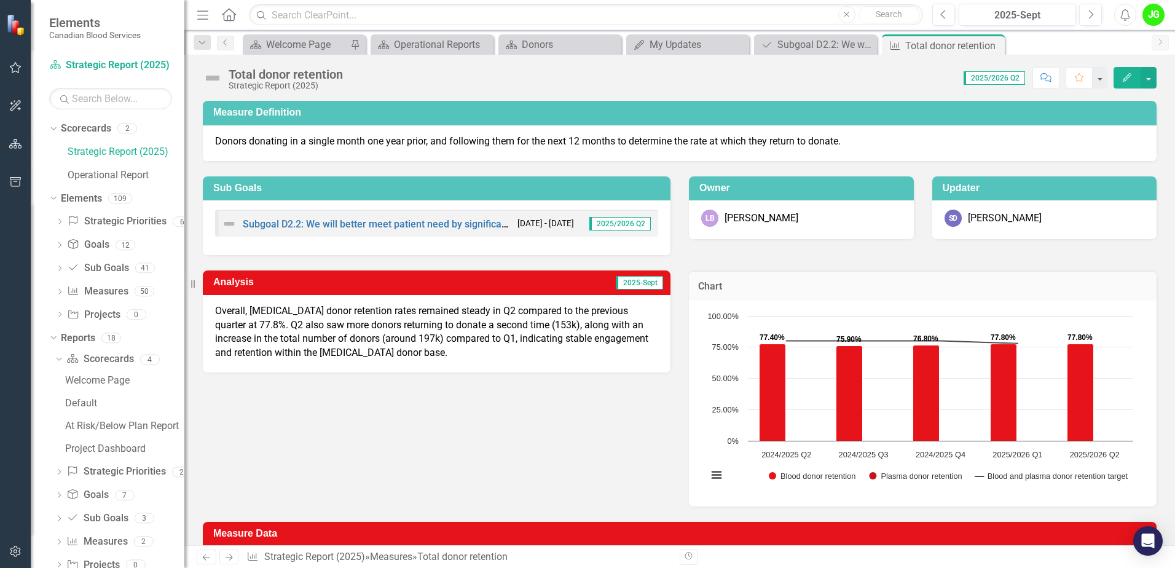
drag, startPoint x: 414, startPoint y: 351, endPoint x: 187, endPoint y: 307, distance: 230.3
click at [187, 307] on div "Elements Canadian Blood Services Scorecard Strategic Report (2025) Search Dropd…" at bounding box center [587, 284] width 1175 height 568
drag, startPoint x: 216, startPoint y: 310, endPoint x: 440, endPoint y: 353, distance: 228.4
click at [440, 353] on p "Overall, [MEDICAL_DATA] donor retention rates remained steady in Q2 compared to…" at bounding box center [436, 332] width 443 height 56
click at [398, 347] on p "Overall, [MEDICAL_DATA] donor retention rates remained steady in Q2 compared to…" at bounding box center [436, 332] width 443 height 56
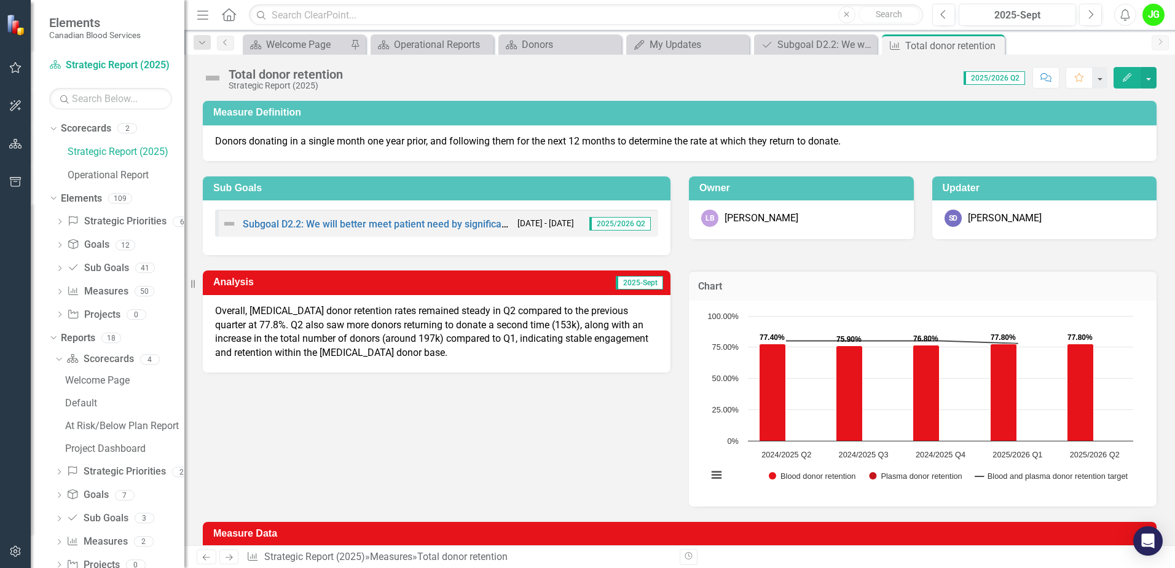
click at [398, 347] on p "Overall, [MEDICAL_DATA] donor retention rates remained steady in Q2 compared to…" at bounding box center [436, 332] width 443 height 56
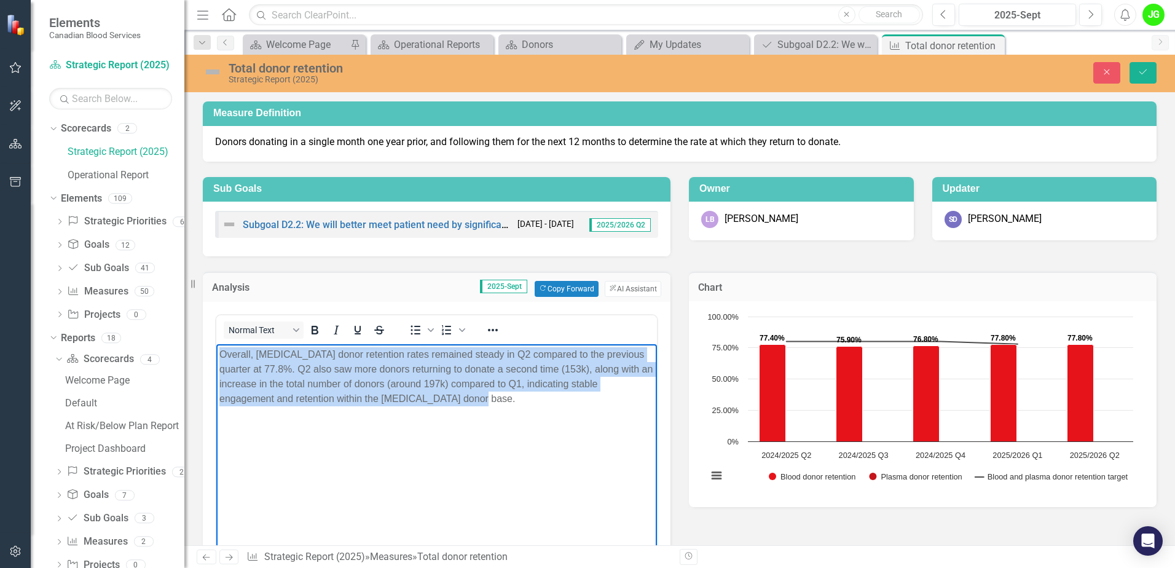
drag, startPoint x: 488, startPoint y: 397, endPoint x: 201, endPoint y: 349, distance: 291.0
click at [216, 349] on html "Overall, [MEDICAL_DATA] donor retention rates remained steady in Q2 compared to…" at bounding box center [436, 436] width 441 height 184
copy p "Overall, [MEDICAL_DATA] donor retention rates remained steady in Q2 compared to…"
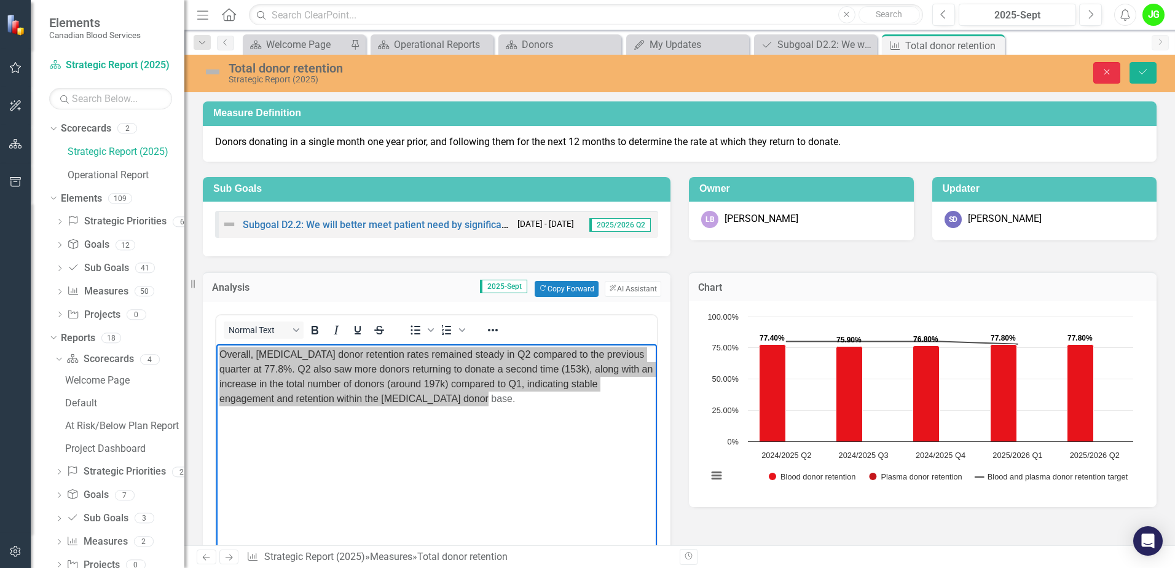
click at [1103, 69] on icon "Close" at bounding box center [1106, 72] width 11 height 9
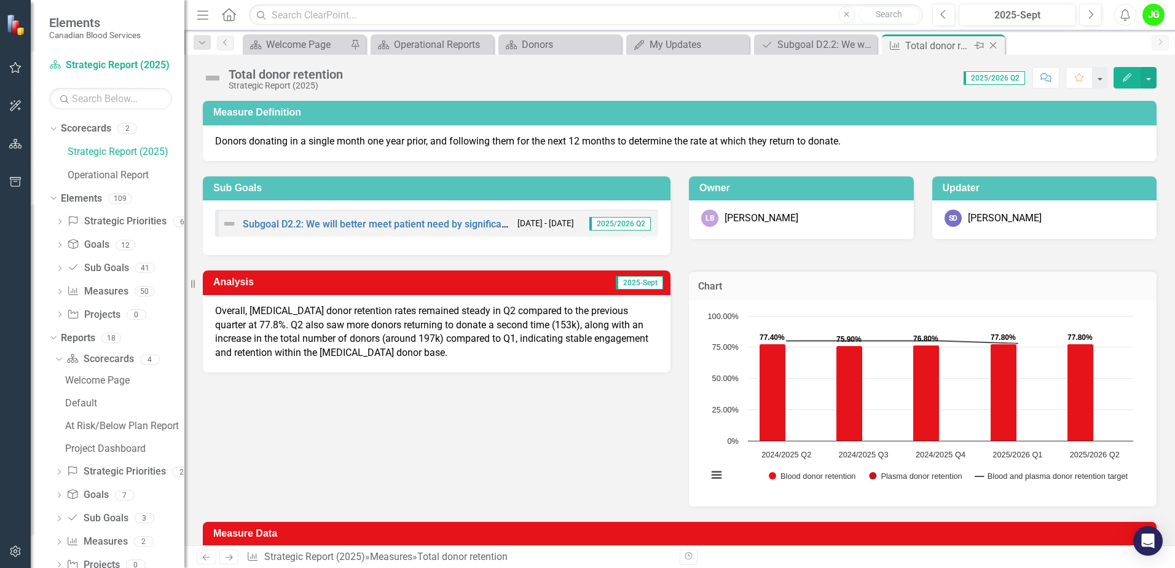
click at [997, 50] on div "Close" at bounding box center [993, 45] width 15 height 15
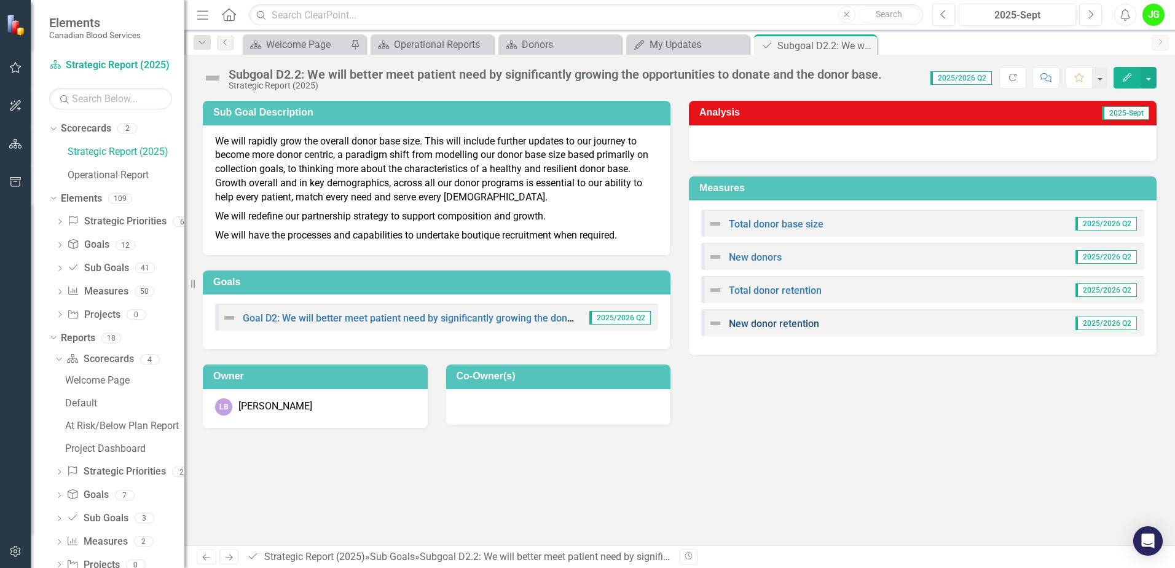
click at [785, 323] on link "New donor retention" at bounding box center [774, 324] width 90 height 12
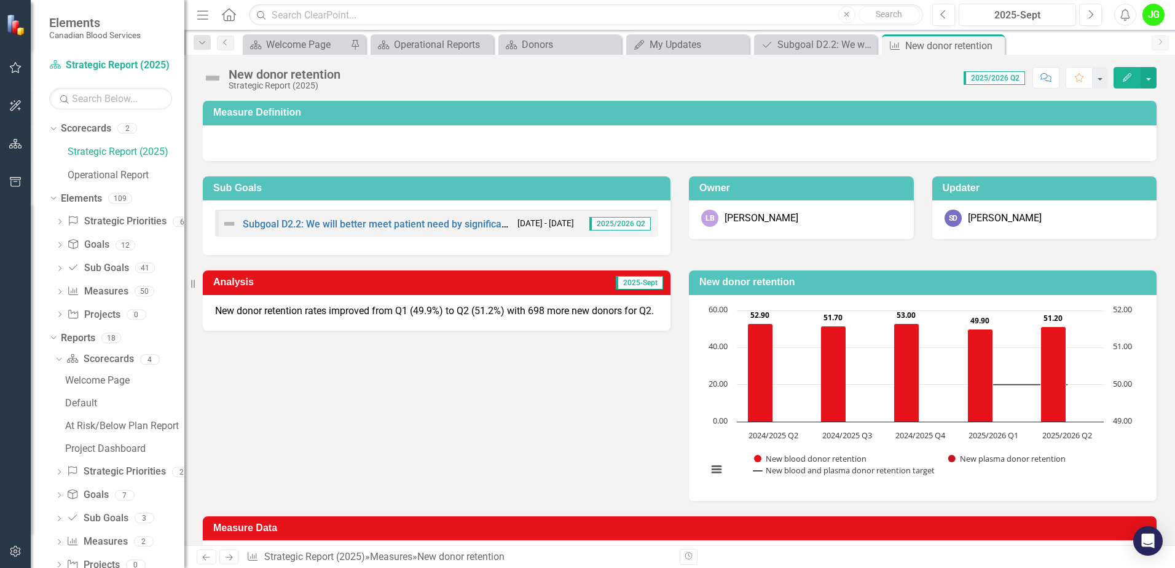
click at [234, 318] on p "New donor retention rates improved from Q1 (49.9%) to Q2 (51.2%) with 698 more …" at bounding box center [436, 311] width 443 height 14
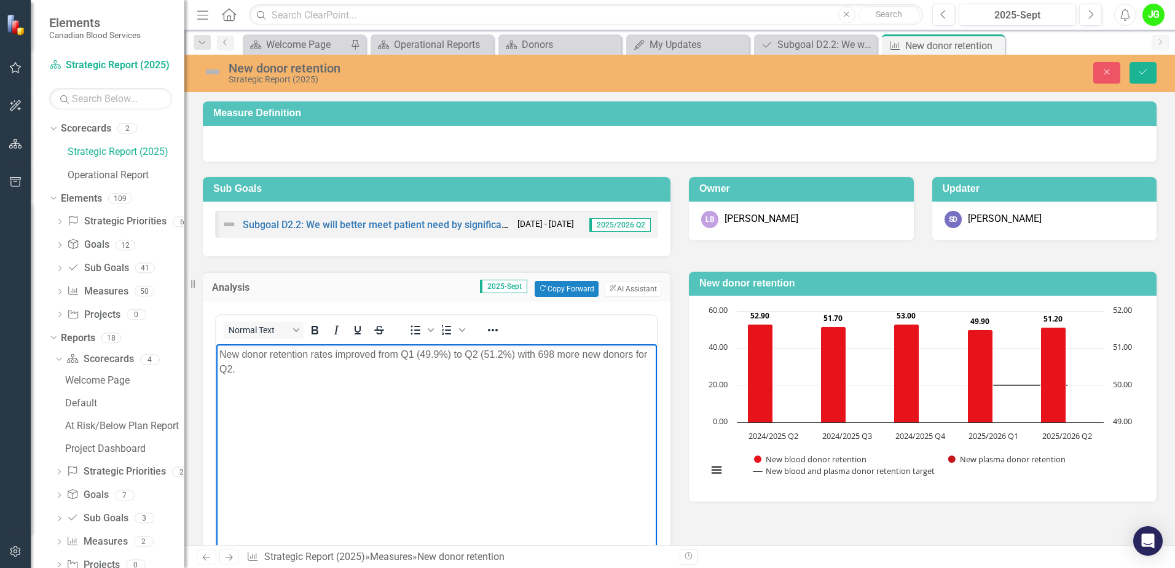
drag, startPoint x: 238, startPoint y: 365, endPoint x: 219, endPoint y: 351, distance: 23.2
click at [219, 351] on p "New donor retention rates improved from Q1 (49.9%) to Q2 (51.2%) with 698 more …" at bounding box center [436, 361] width 434 height 29
copy p "New donor retention rates improved from Q1 (49.9%) to Q2 (51.2%) with 698 more …"
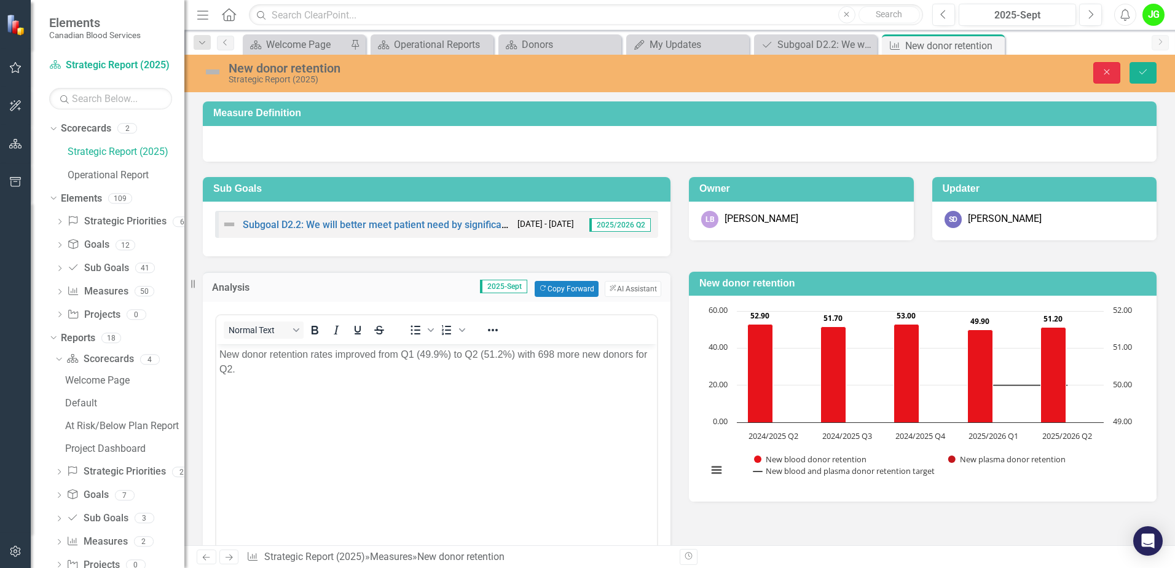
click at [1115, 63] on button "Close" at bounding box center [1106, 73] width 27 height 22
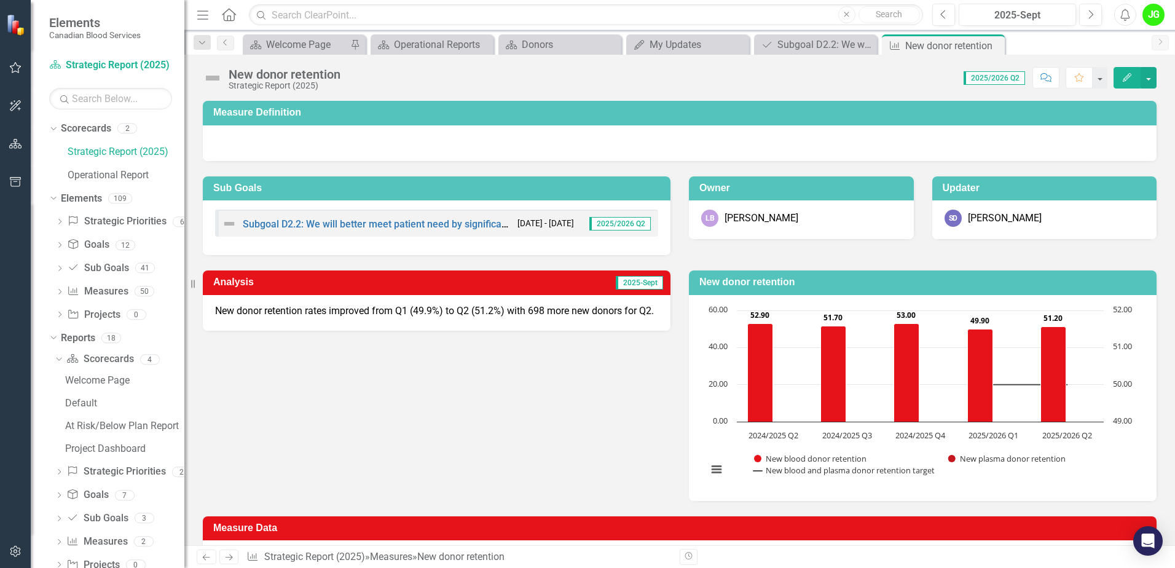
click at [0, 0] on icon "Close" at bounding box center [0, 0] width 0 height 0
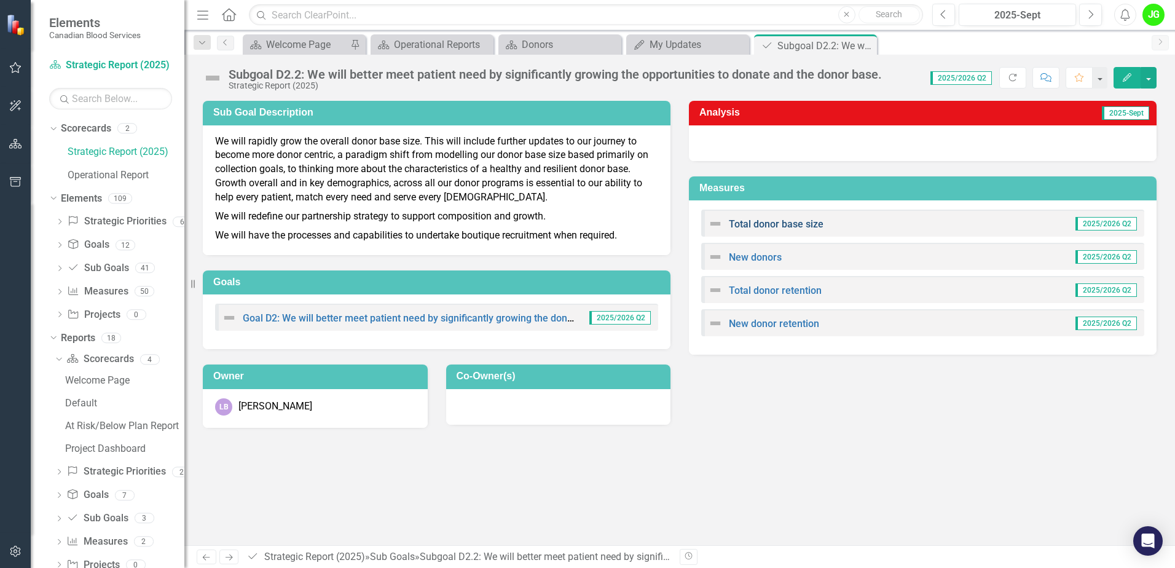
click at [785, 228] on link "Total donor base size" at bounding box center [776, 224] width 95 height 12
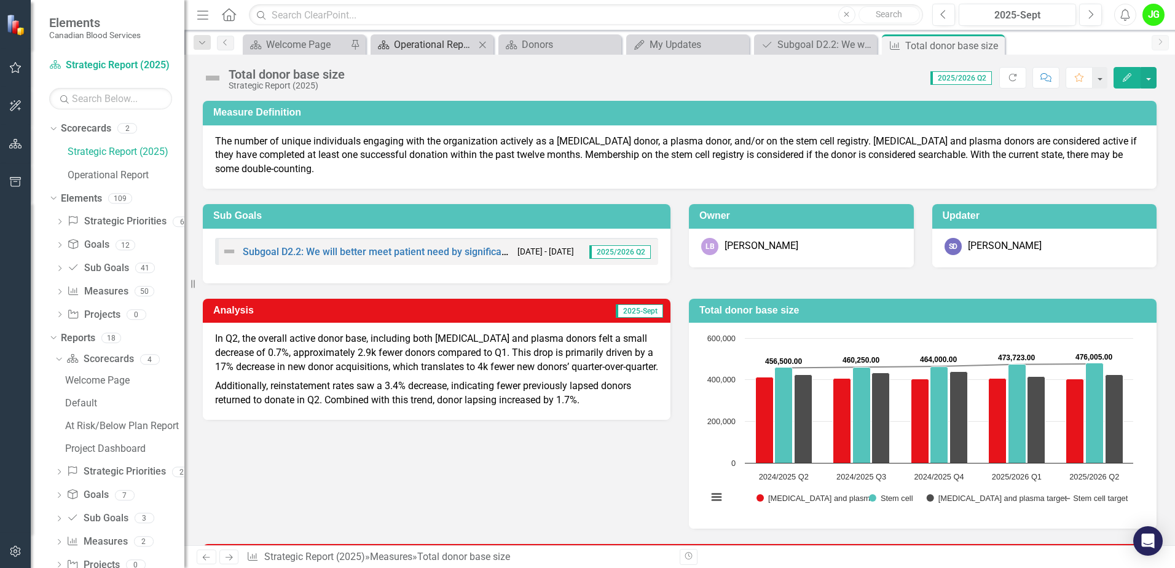
click at [419, 46] on div "Operational Reports" at bounding box center [434, 44] width 81 height 15
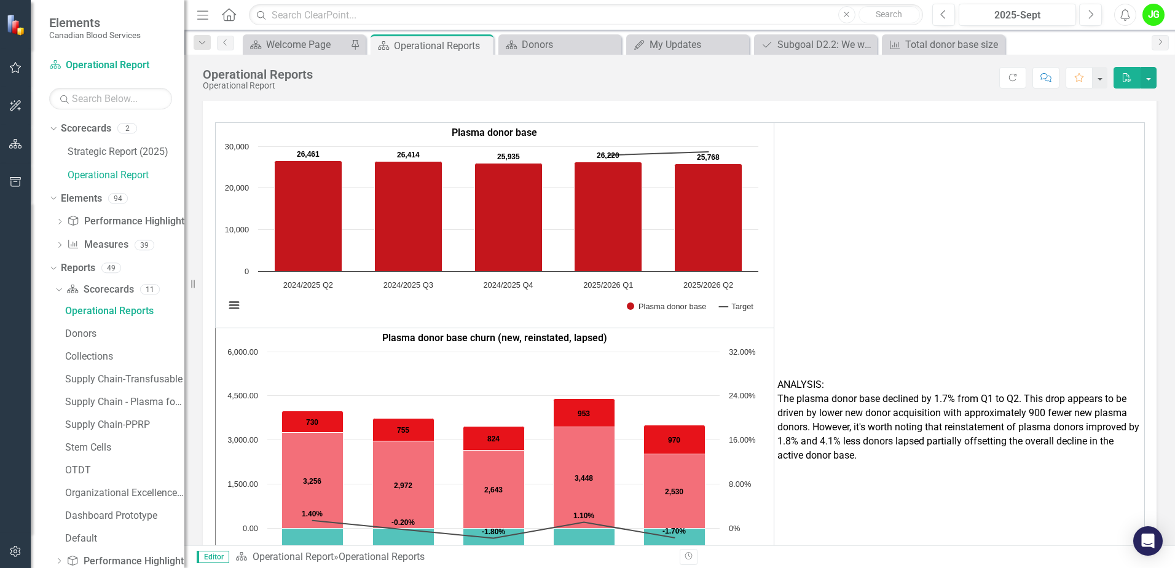
scroll to position [1106, 0]
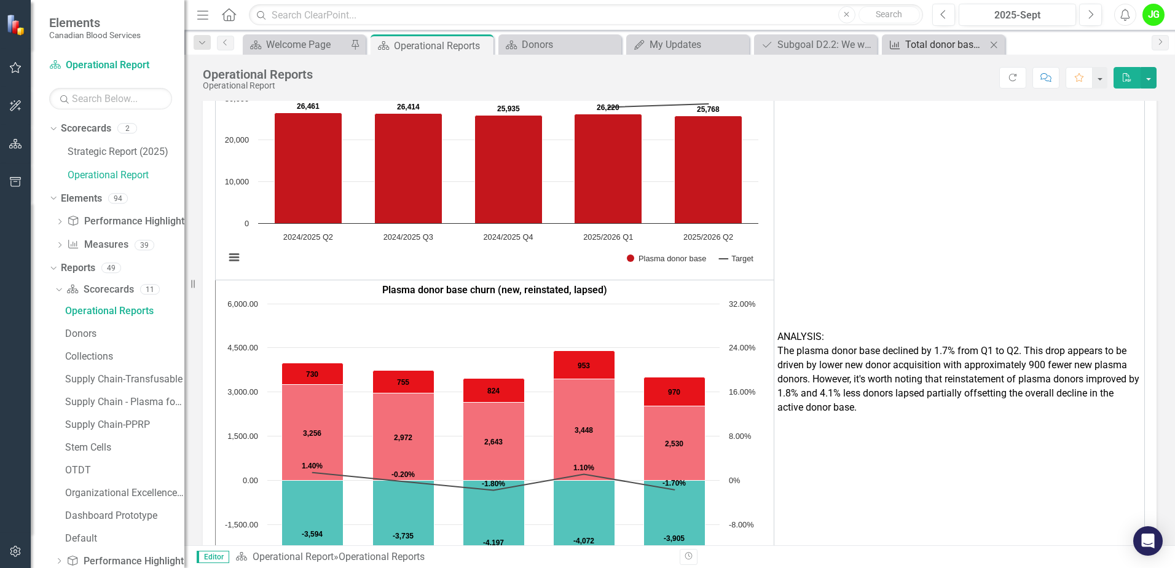
click at [950, 47] on div "Total donor base size" at bounding box center [945, 44] width 81 height 15
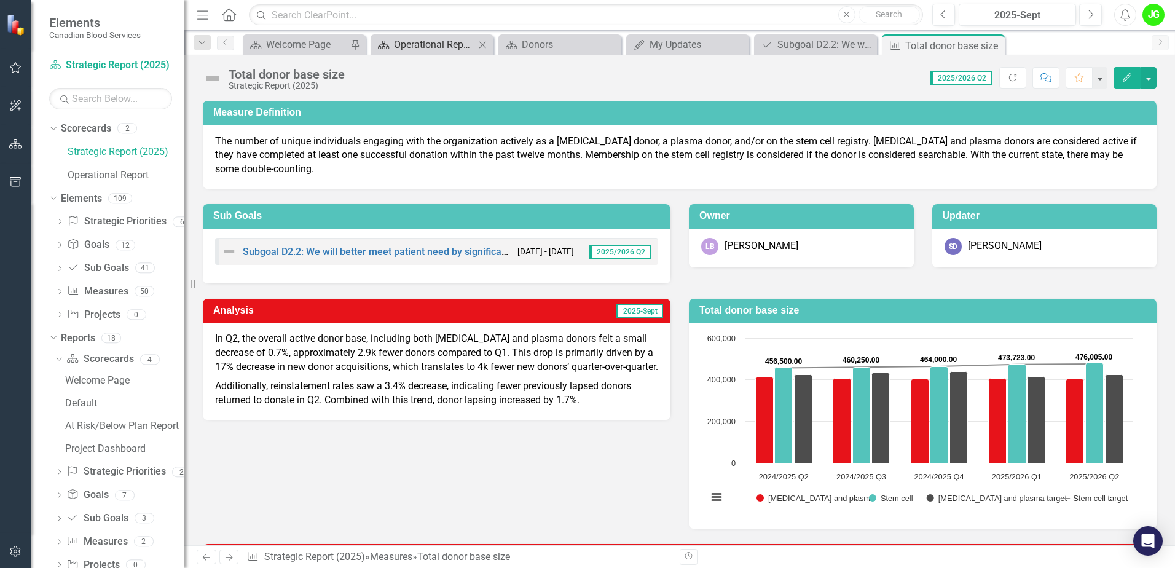
click at [465, 50] on div "Operational Reports" at bounding box center [434, 44] width 81 height 15
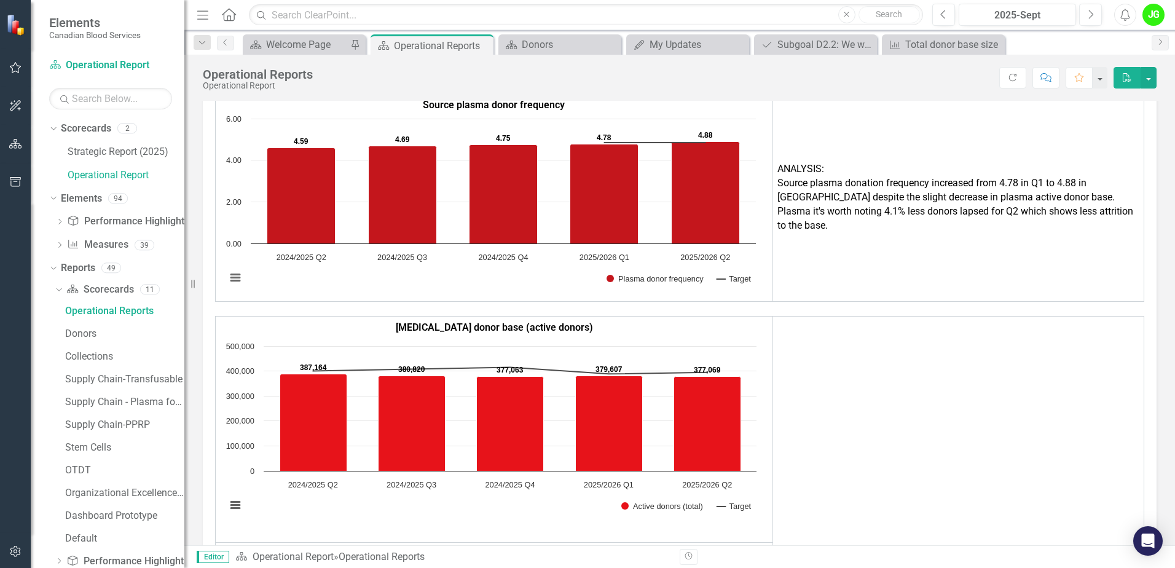
scroll to position [1659, 0]
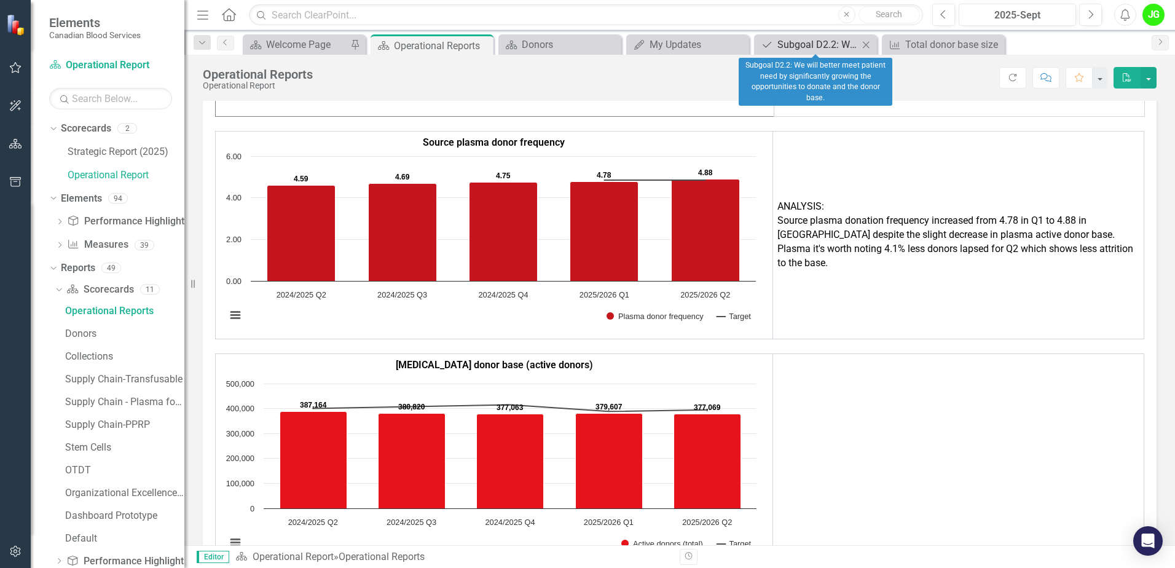
click at [812, 42] on div "Subgoal D2.2: We will better meet patient need by significantly growing the opp…" at bounding box center [817, 44] width 81 height 15
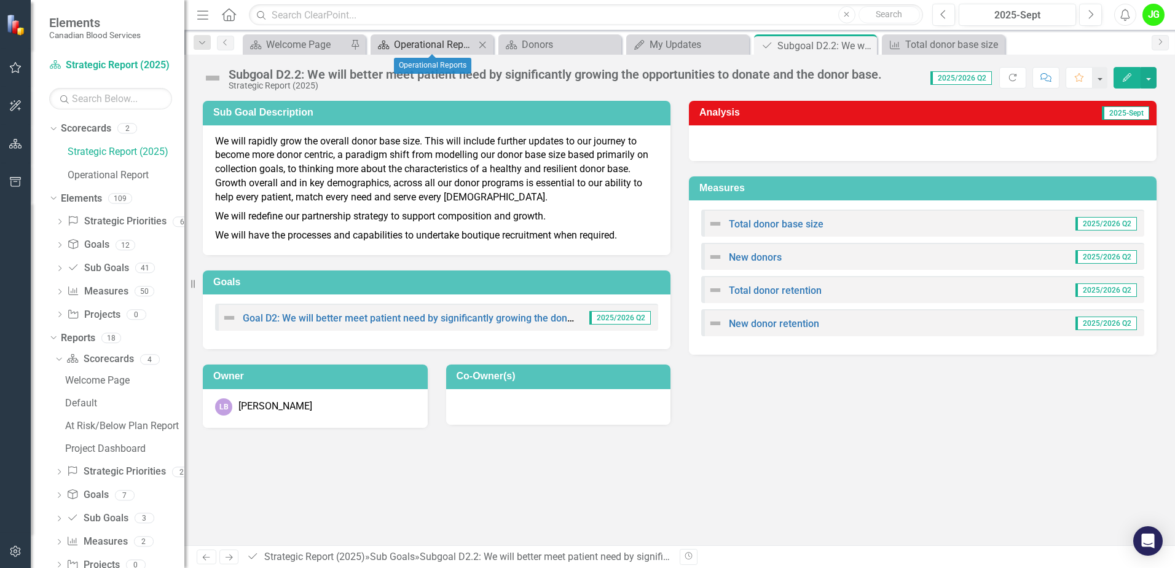
click at [411, 41] on div "Operational Reports" at bounding box center [434, 44] width 81 height 15
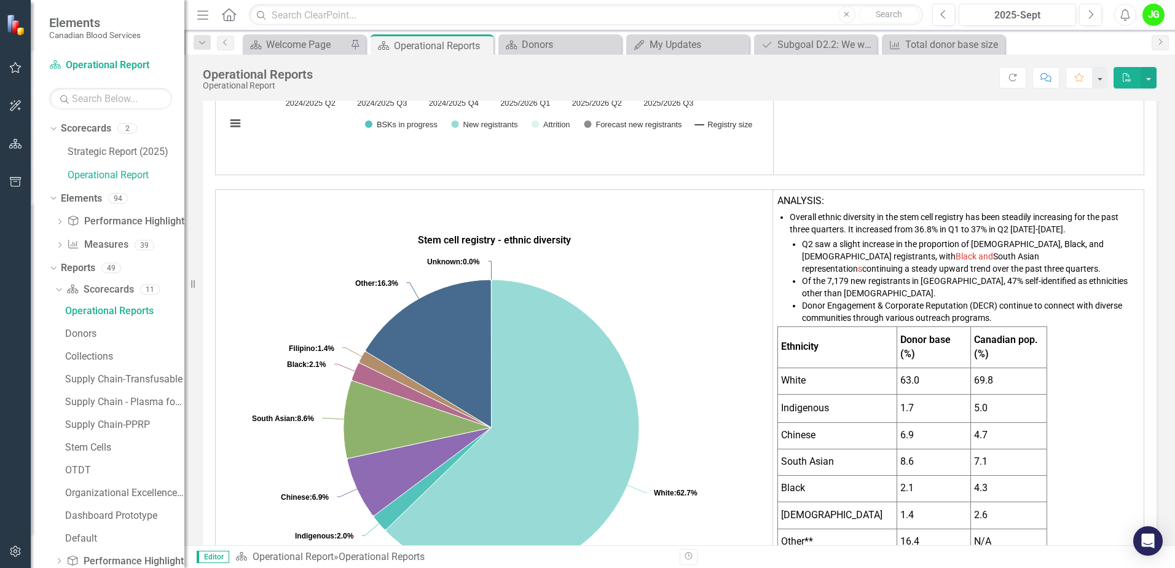
scroll to position [307, 0]
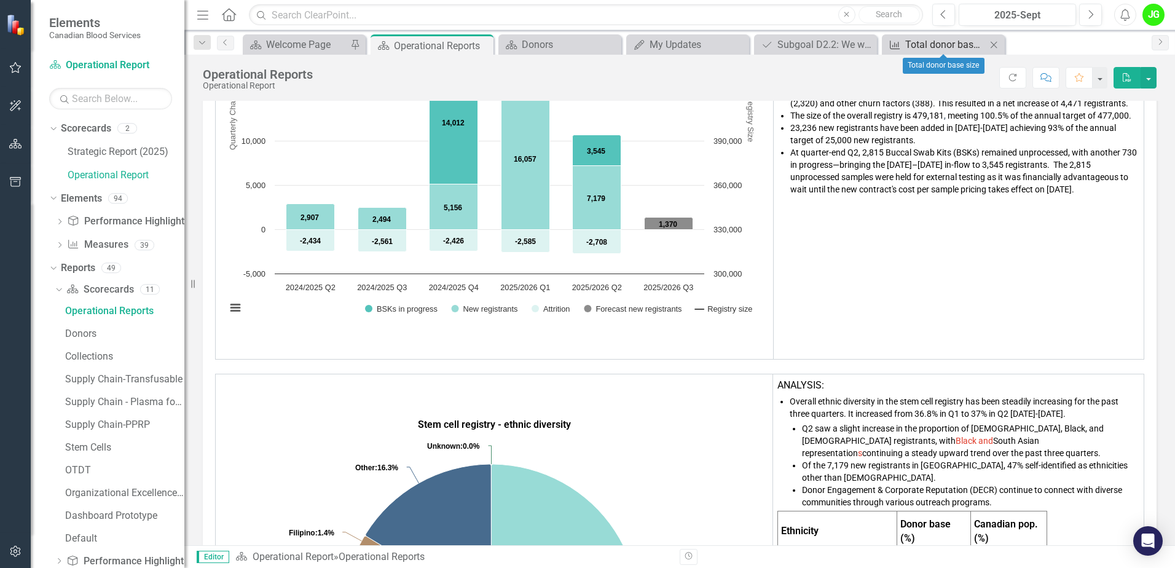
click at [927, 39] on div "Total donor base size" at bounding box center [945, 44] width 81 height 15
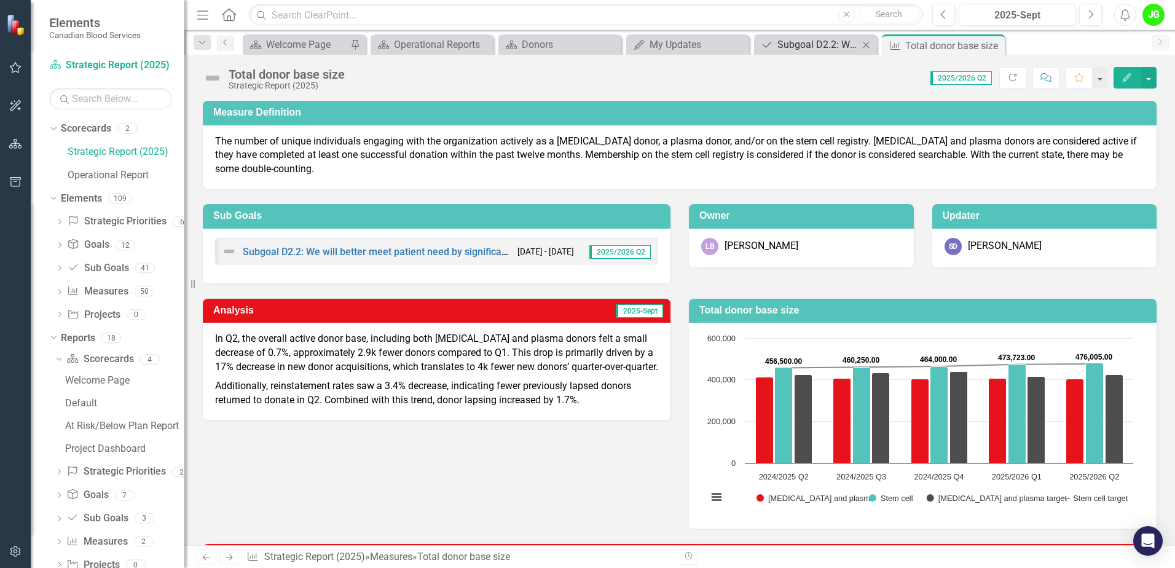
click at [847, 50] on div "Subgoal D2.2: We will better meet patient need by significantly growing the opp…" at bounding box center [817, 44] width 81 height 15
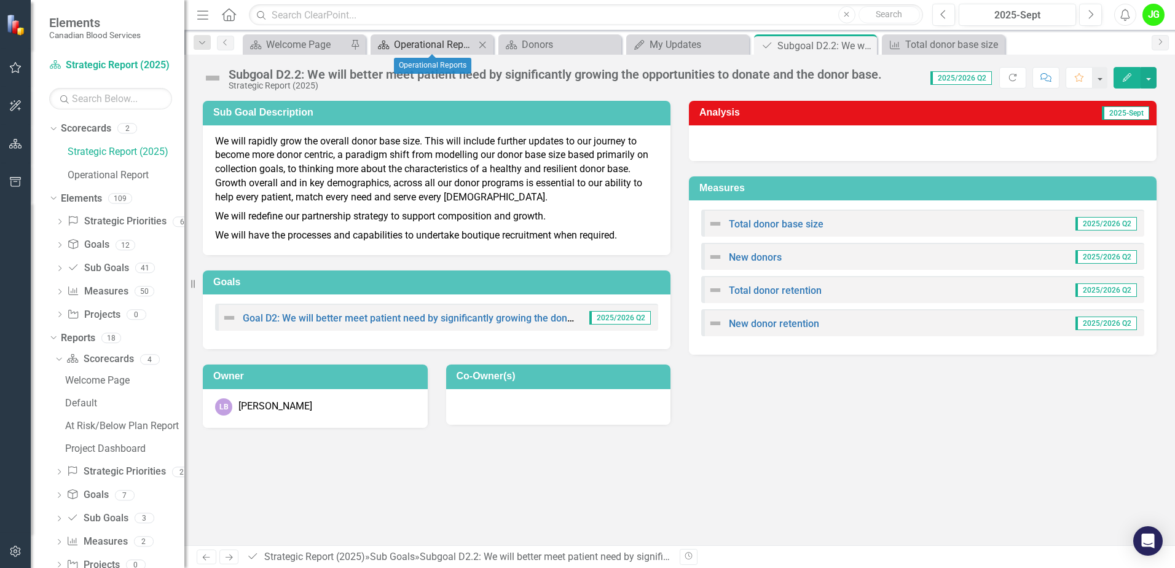
click at [425, 50] on div "Operational Reports" at bounding box center [434, 44] width 81 height 15
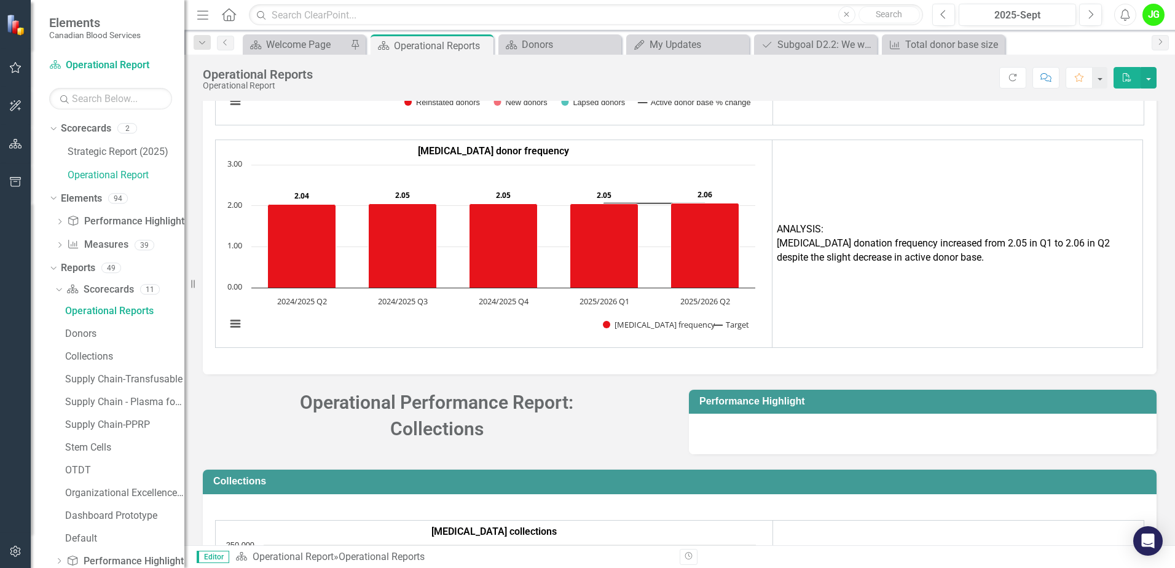
scroll to position [2222, 0]
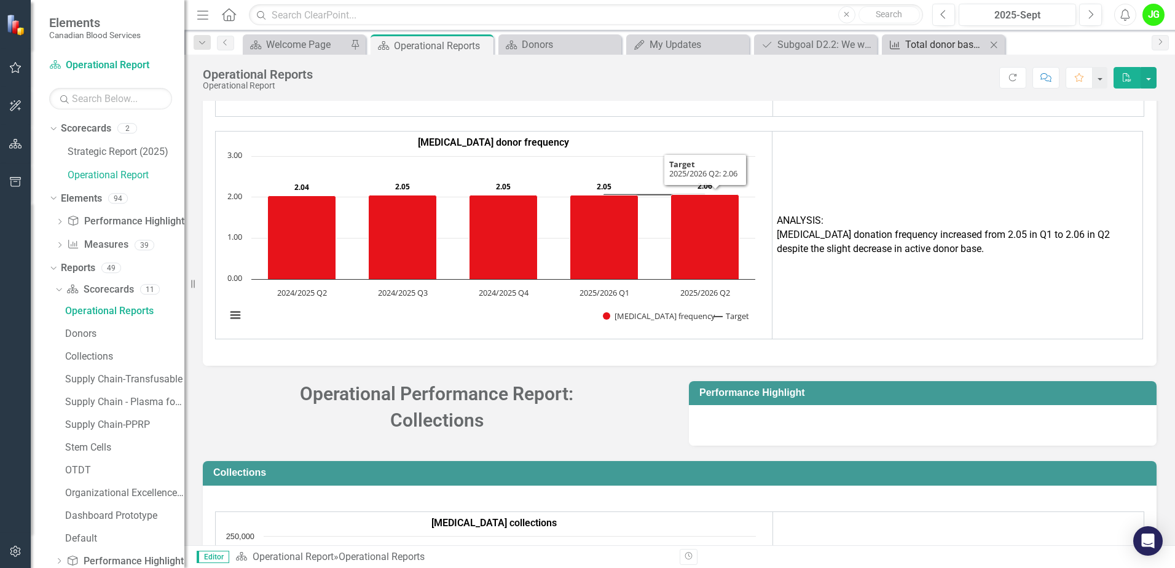
click at [933, 46] on div "Total donor base size" at bounding box center [945, 44] width 81 height 15
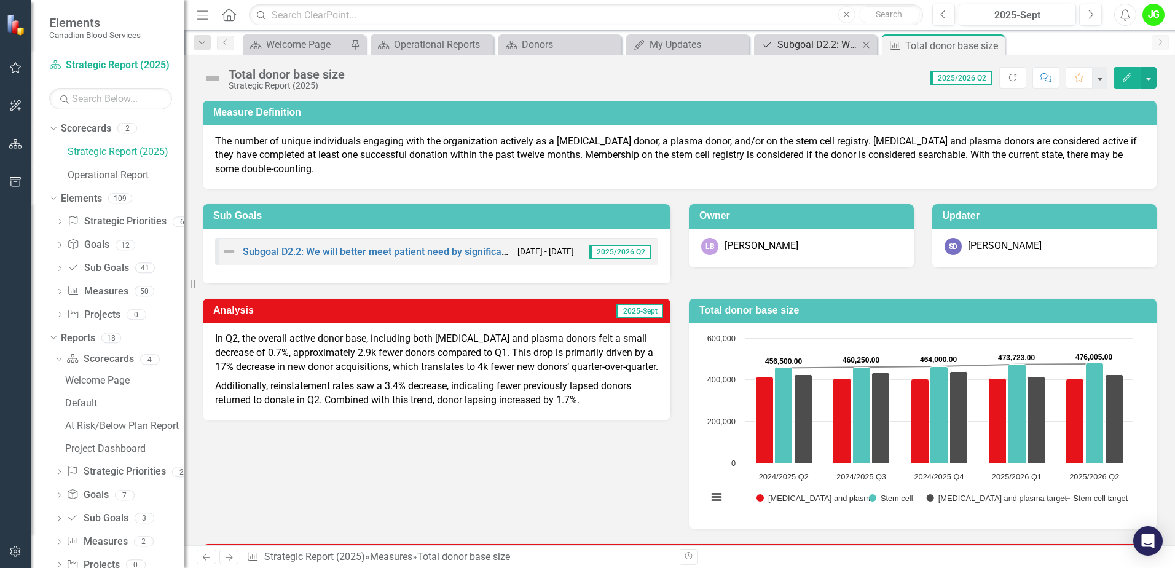
click at [824, 47] on div "Subgoal D2.2: We will better meet patient need by significantly growing the opp…" at bounding box center [817, 44] width 81 height 15
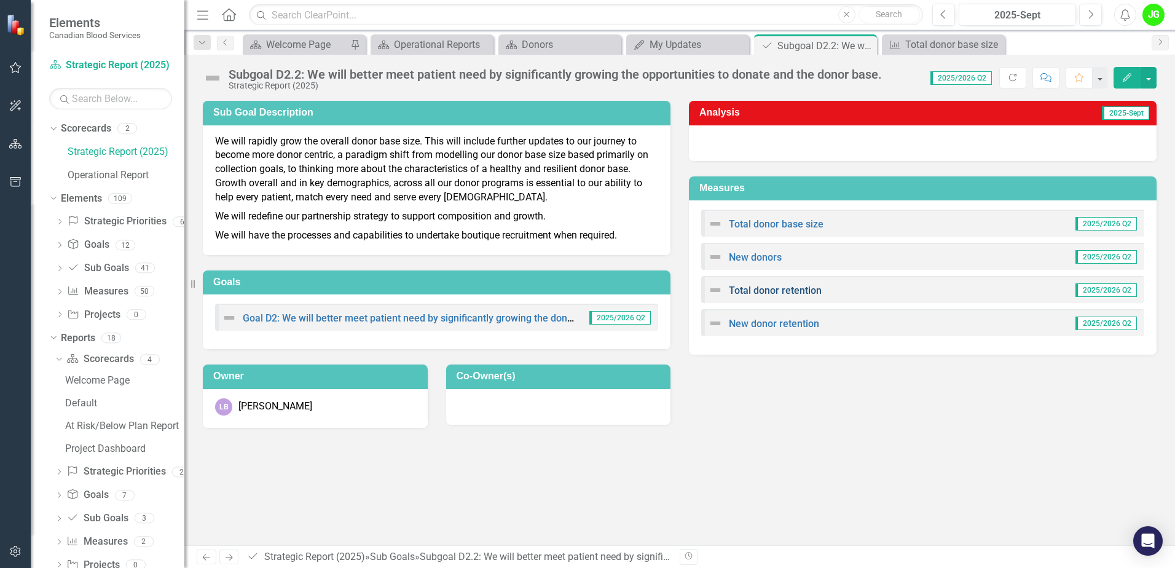
click at [782, 290] on link "Total donor retention" at bounding box center [775, 291] width 93 height 12
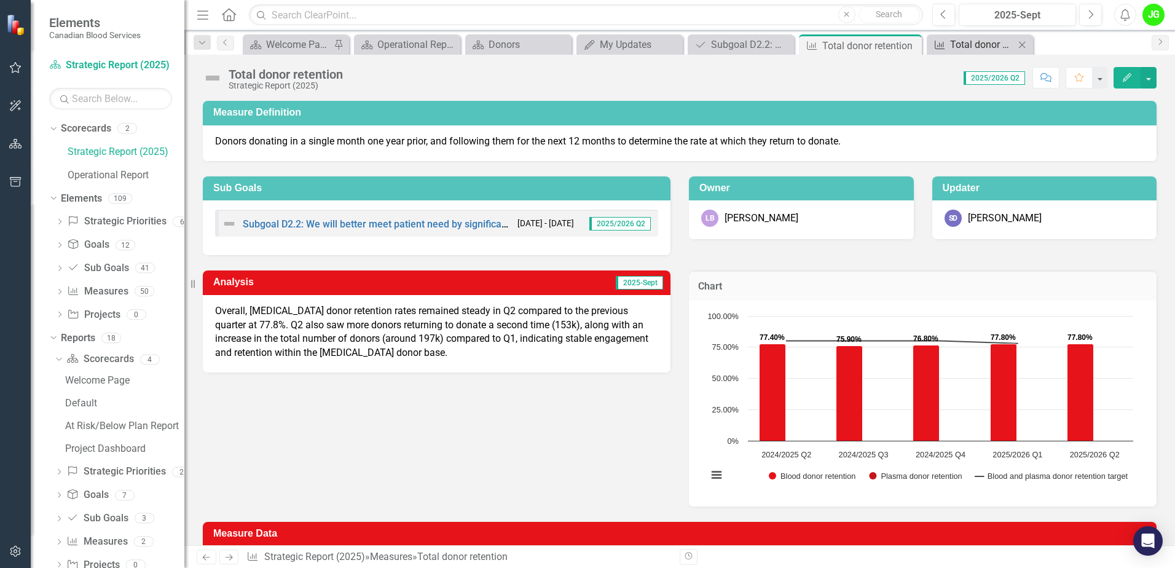
click at [963, 47] on div "Total donor base size" at bounding box center [982, 44] width 65 height 15
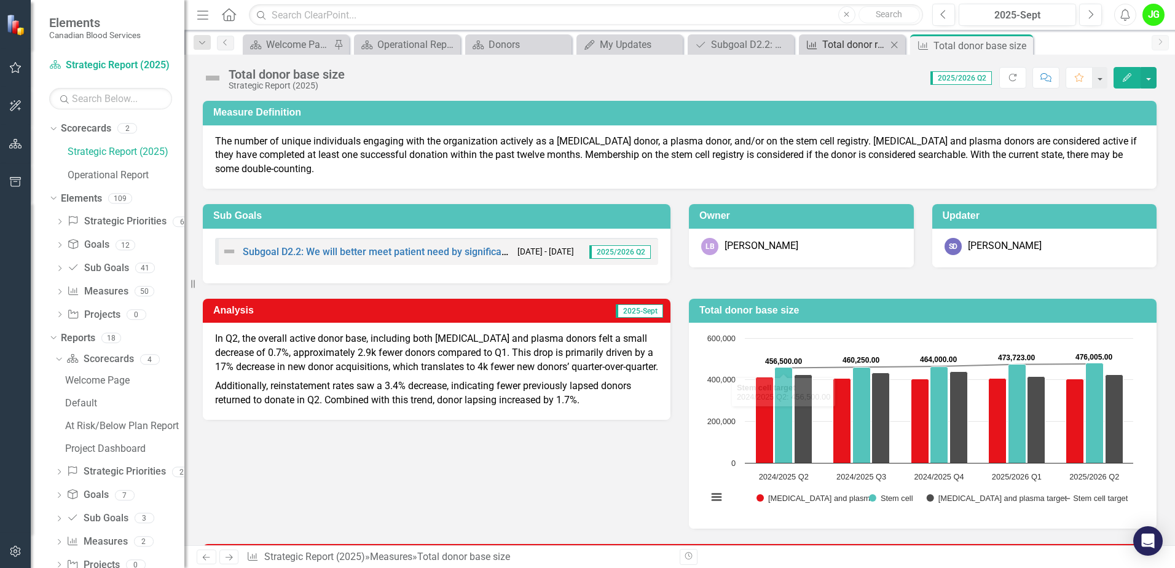
click at [856, 43] on div "Total donor retention" at bounding box center [854, 44] width 65 height 15
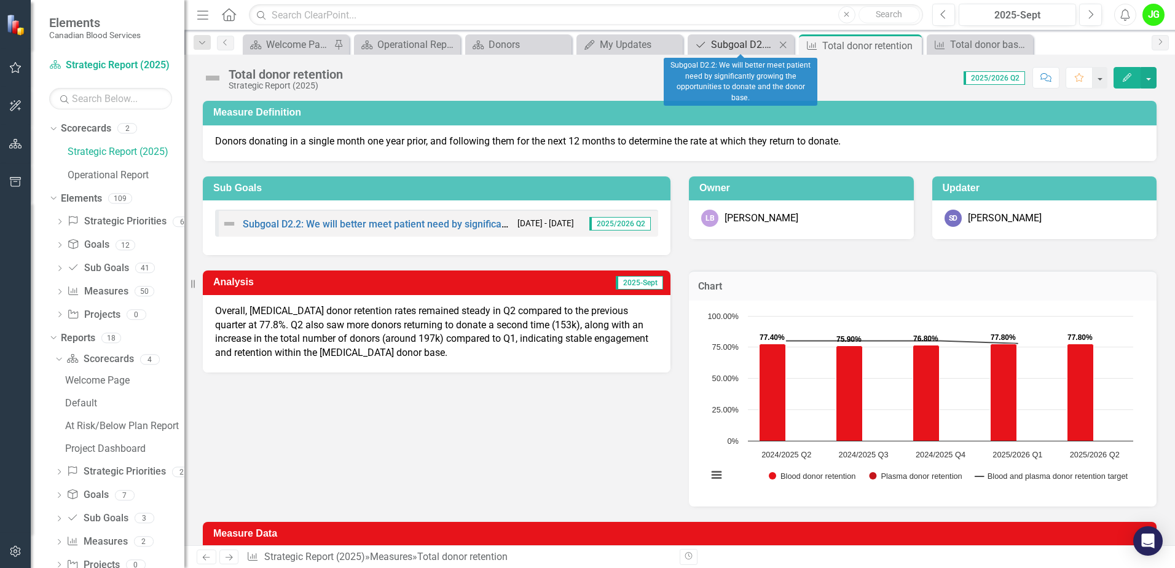
click at [736, 44] on div "Subgoal D2.2: We will better meet patient need by significantly growing the opp…" at bounding box center [743, 44] width 65 height 15
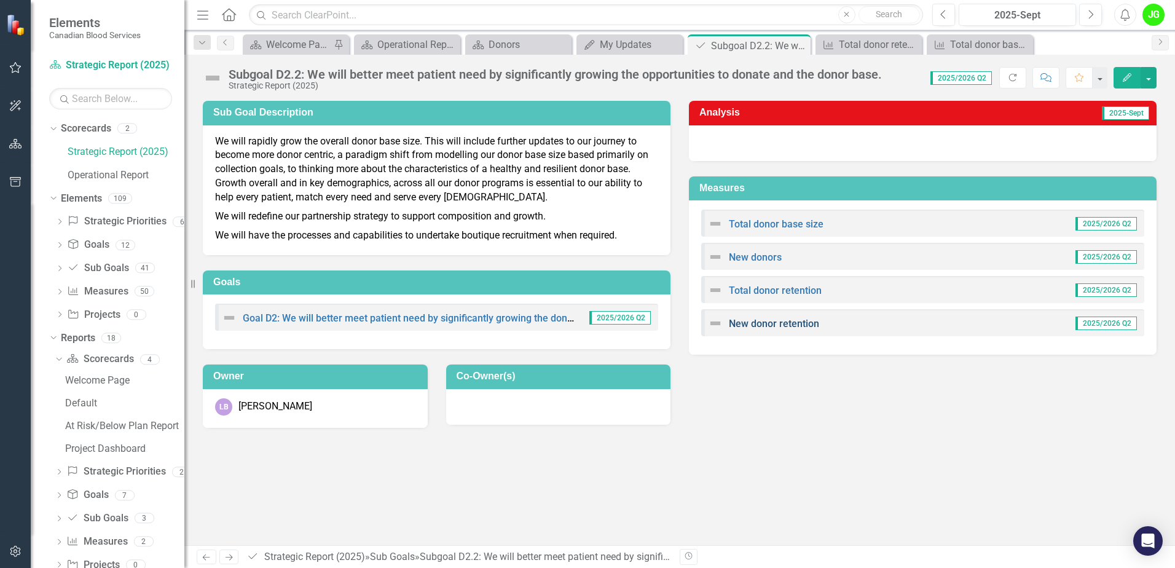
click at [771, 321] on link "New donor retention" at bounding box center [774, 324] width 90 height 12
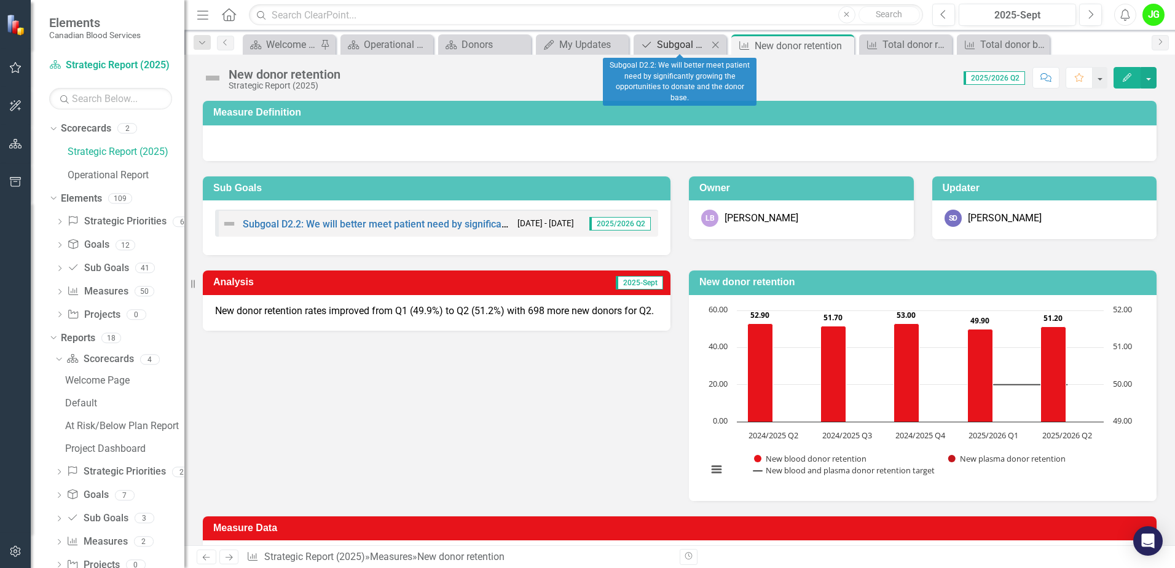
click at [690, 50] on div "Subgoal D2.2: We will better meet patient need by significantly growing the opp…" at bounding box center [682, 44] width 51 height 15
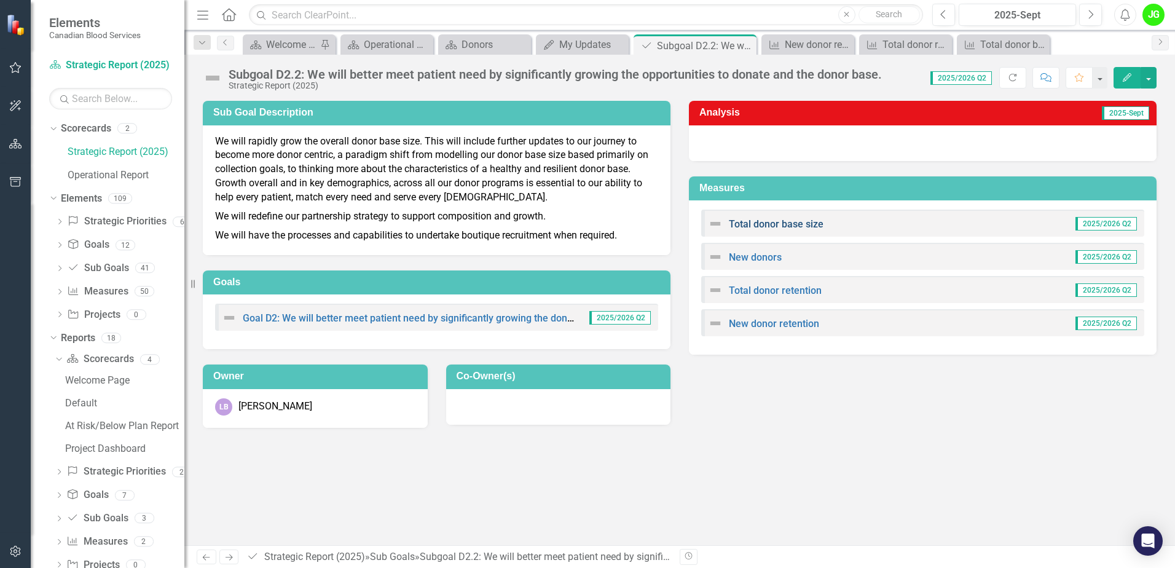
click at [790, 224] on link "Total donor base size" at bounding box center [776, 224] width 95 height 12
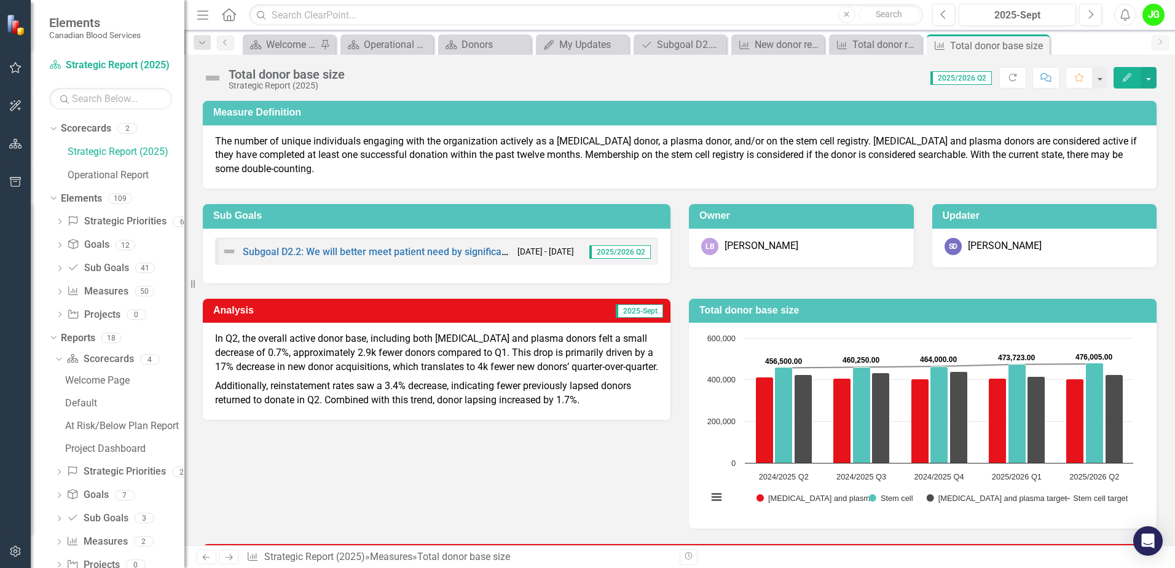
click at [579, 407] on p "Additionally, reinstatement rates saw a 3.4% decrease, indicating fewer previou…" at bounding box center [436, 392] width 443 height 31
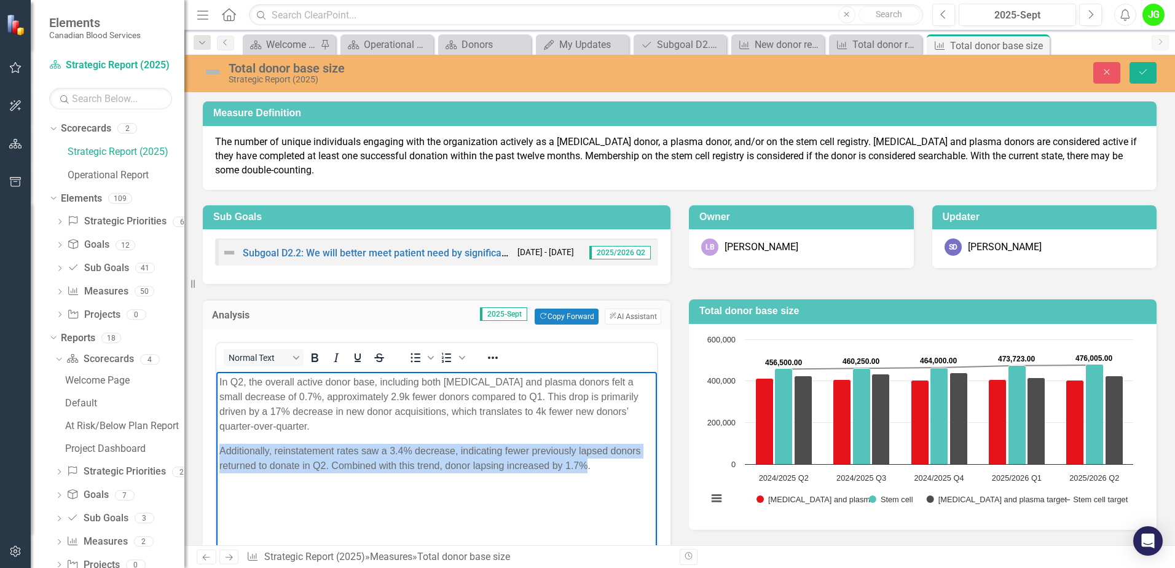
drag, startPoint x: 589, startPoint y: 465, endPoint x: 218, endPoint y: 451, distance: 370.8
click at [218, 451] on body "In Q2, the overall active donor base, including both whole blood and plasma don…" at bounding box center [436, 464] width 441 height 184
copy p "Additionally, reinstatement rates saw a 3.4% decrease, indicating fewer previou…"
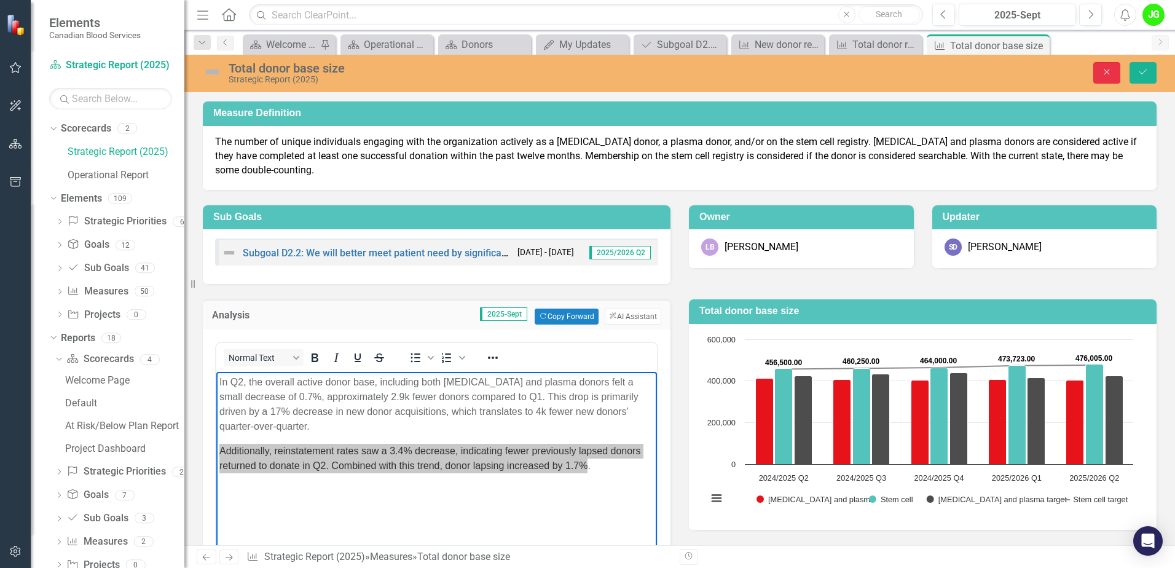
click at [1104, 77] on button "Close" at bounding box center [1106, 73] width 27 height 22
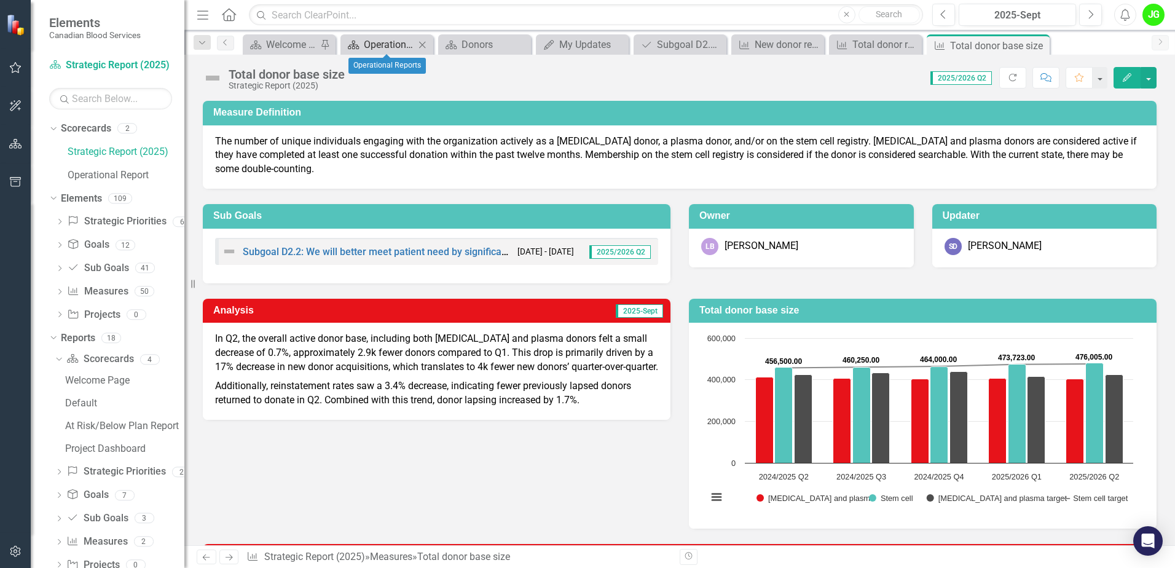
click at [387, 39] on div "Operational Reports" at bounding box center [389, 44] width 51 height 15
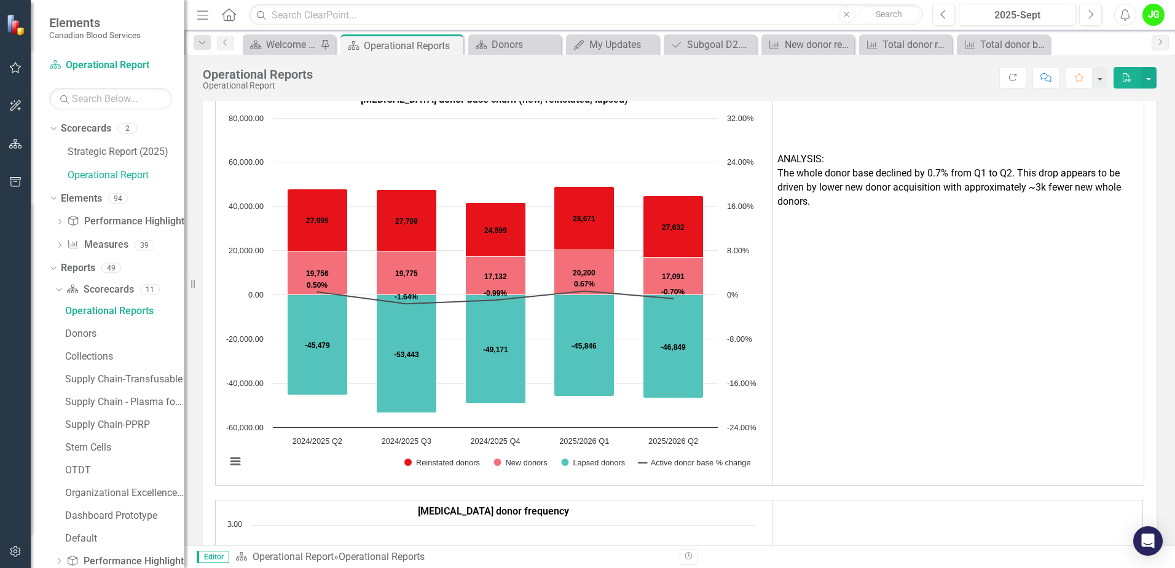
scroll to position [2151, 0]
click at [1021, 47] on div "Total donor base size" at bounding box center [1005, 44] width 51 height 15
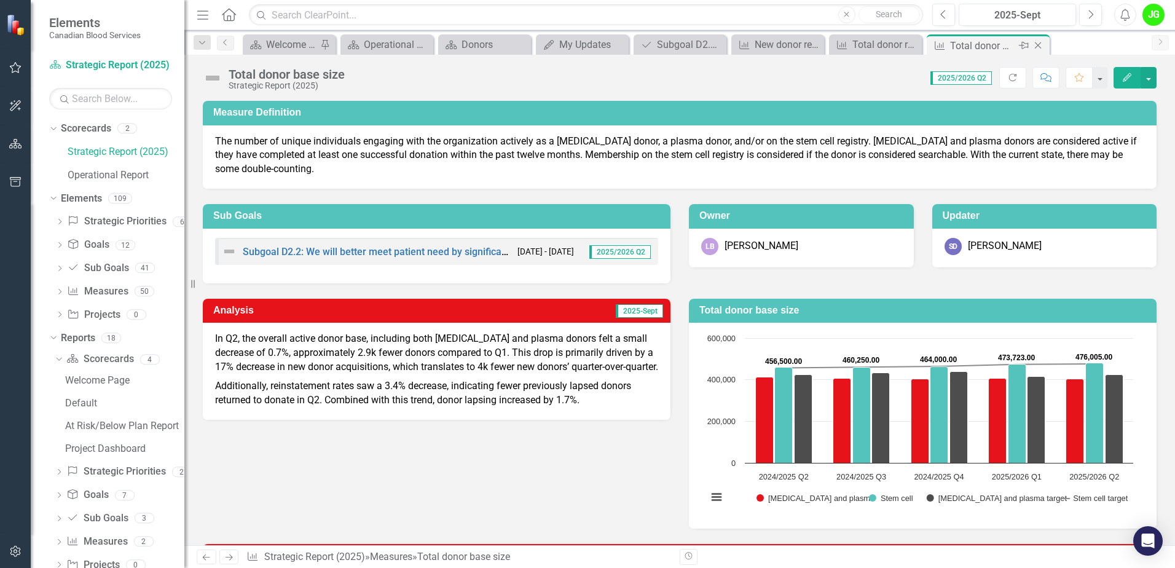
click at [1043, 50] on icon "Close" at bounding box center [1038, 46] width 12 height 10
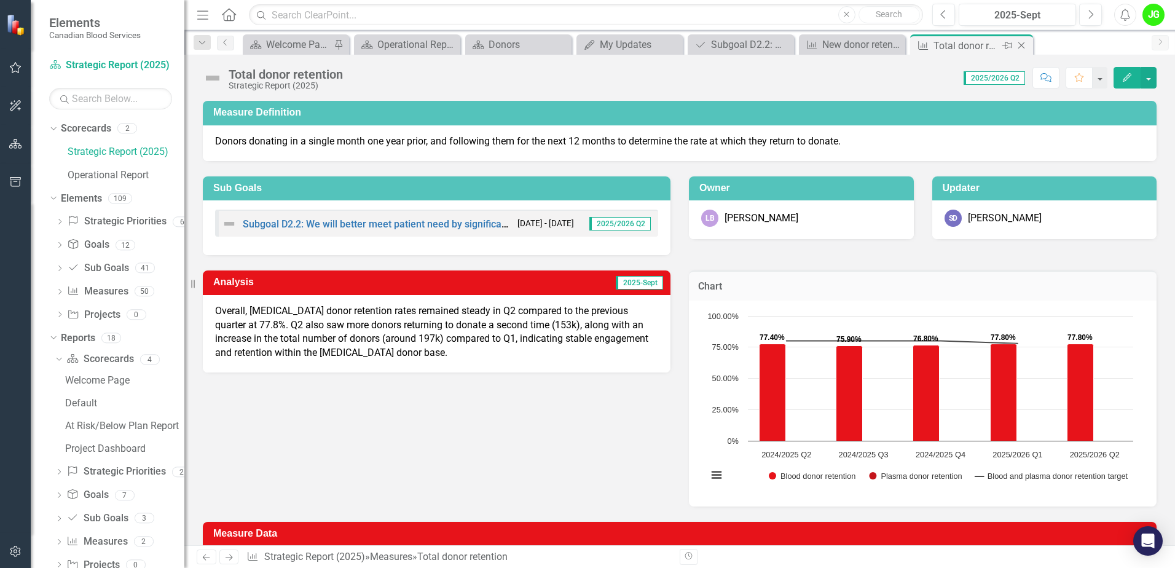
click at [1023, 47] on icon at bounding box center [1021, 45] width 7 height 7
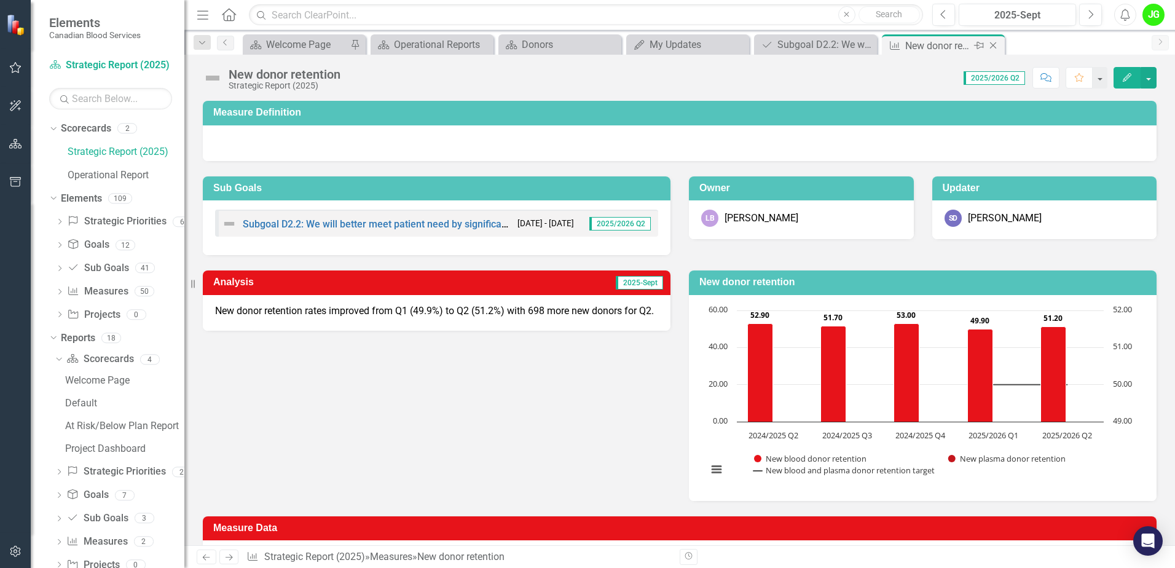
click at [994, 45] on icon "Close" at bounding box center [993, 46] width 12 height 10
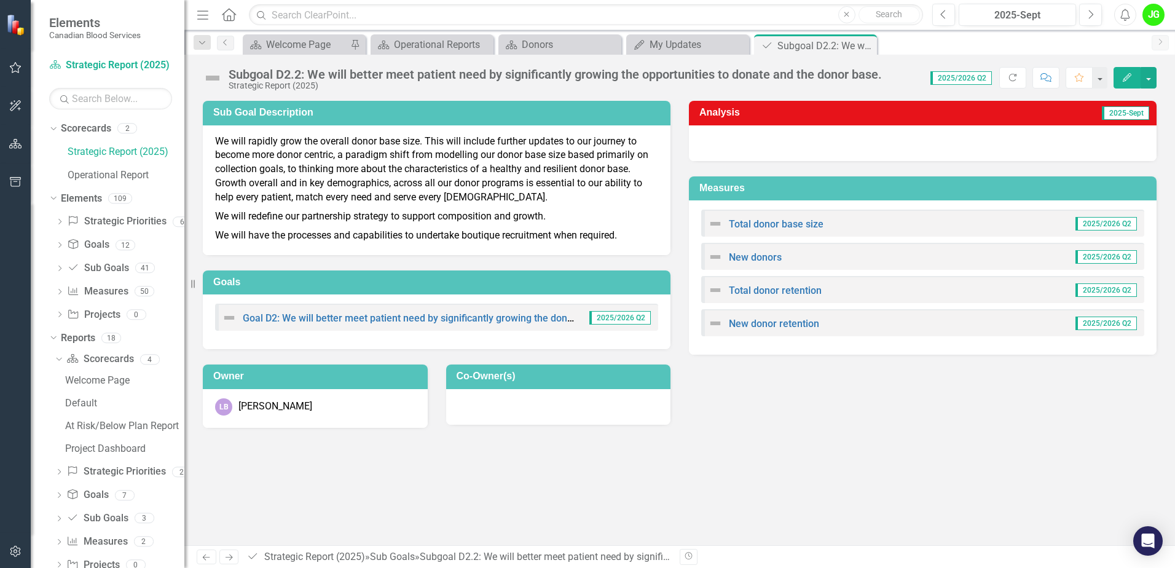
click at [1012, 157] on div at bounding box center [923, 143] width 468 height 36
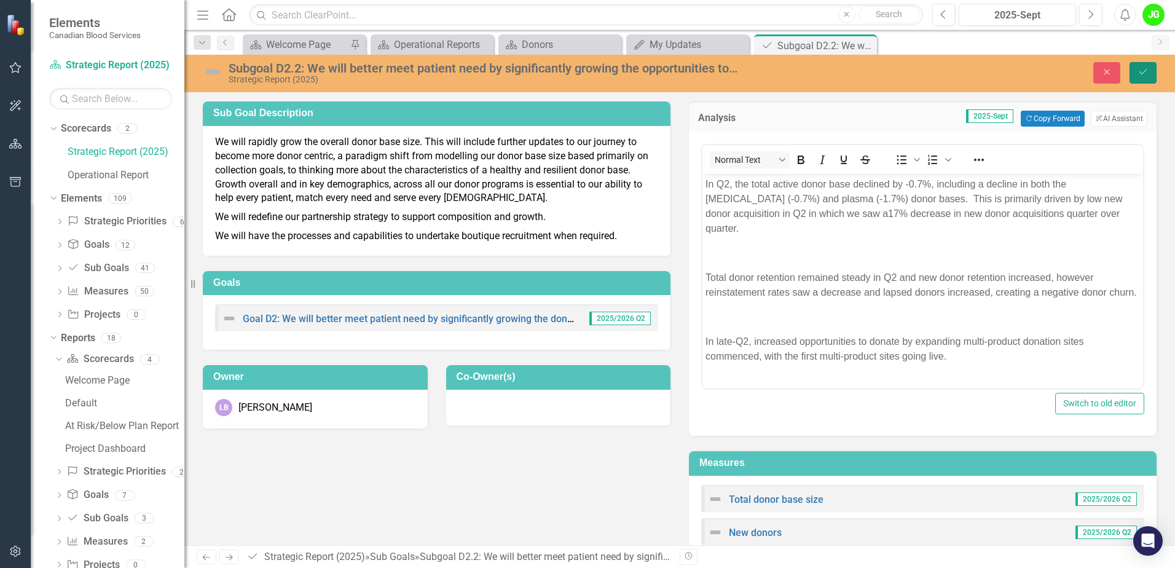
click at [1142, 73] on icon "Save" at bounding box center [1143, 72] width 11 height 9
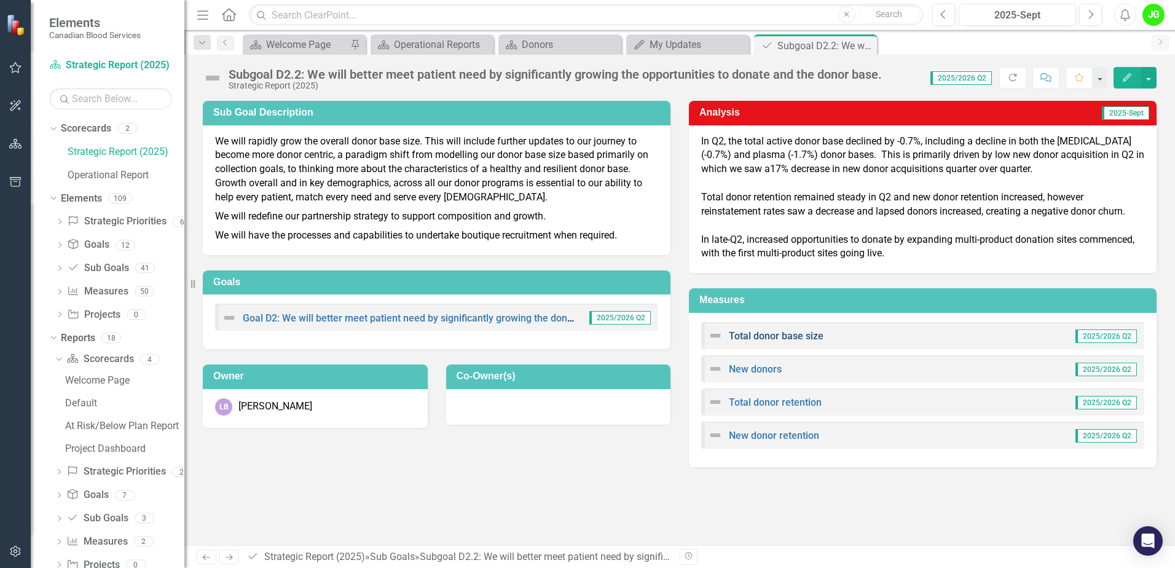
click at [753, 340] on link "Total donor base size" at bounding box center [776, 336] width 95 height 12
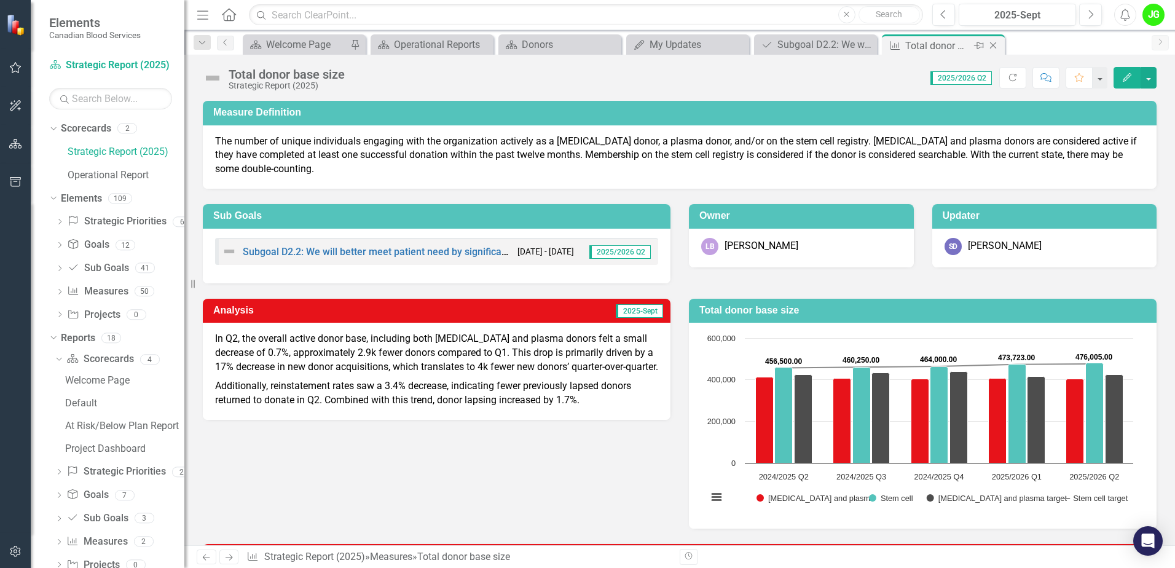
click at [994, 44] on icon "Close" at bounding box center [993, 46] width 12 height 10
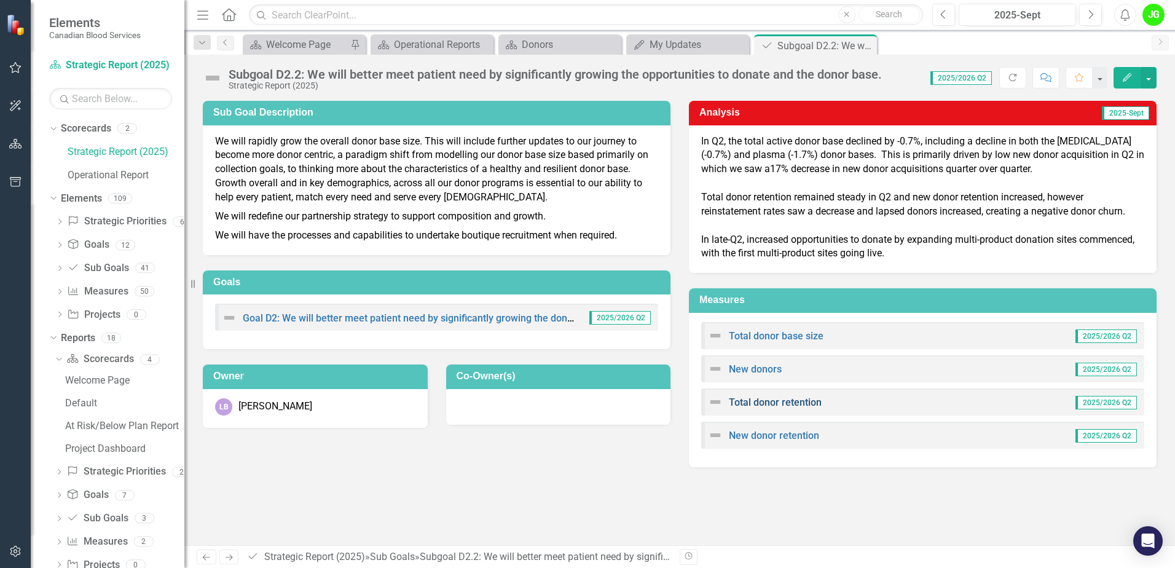
click at [769, 398] on link "Total donor retention" at bounding box center [775, 402] width 93 height 12
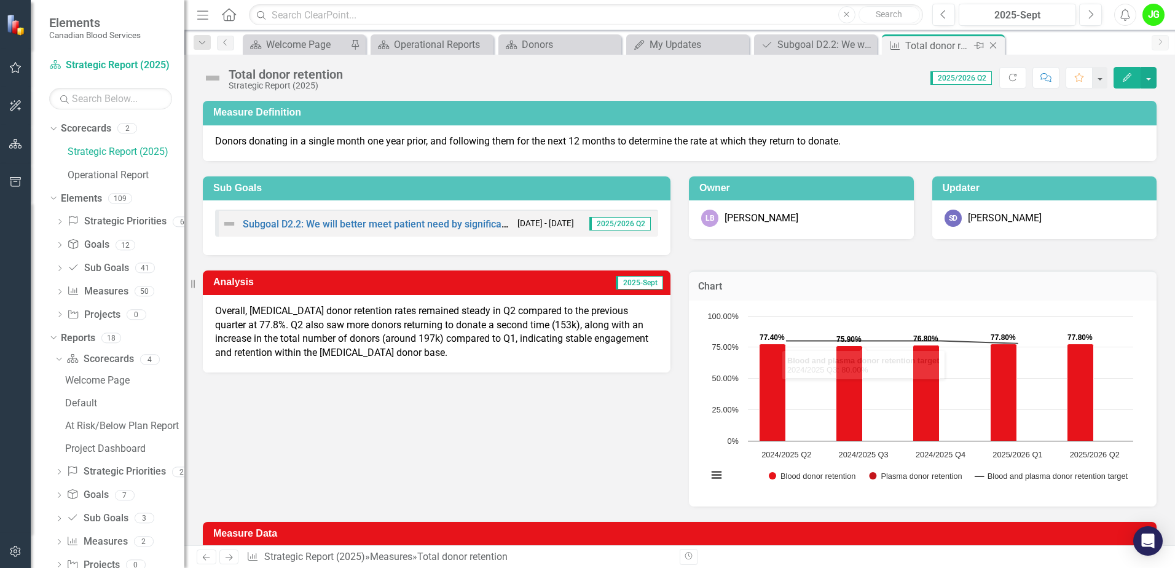
click at [995, 48] on icon "Close" at bounding box center [993, 46] width 12 height 10
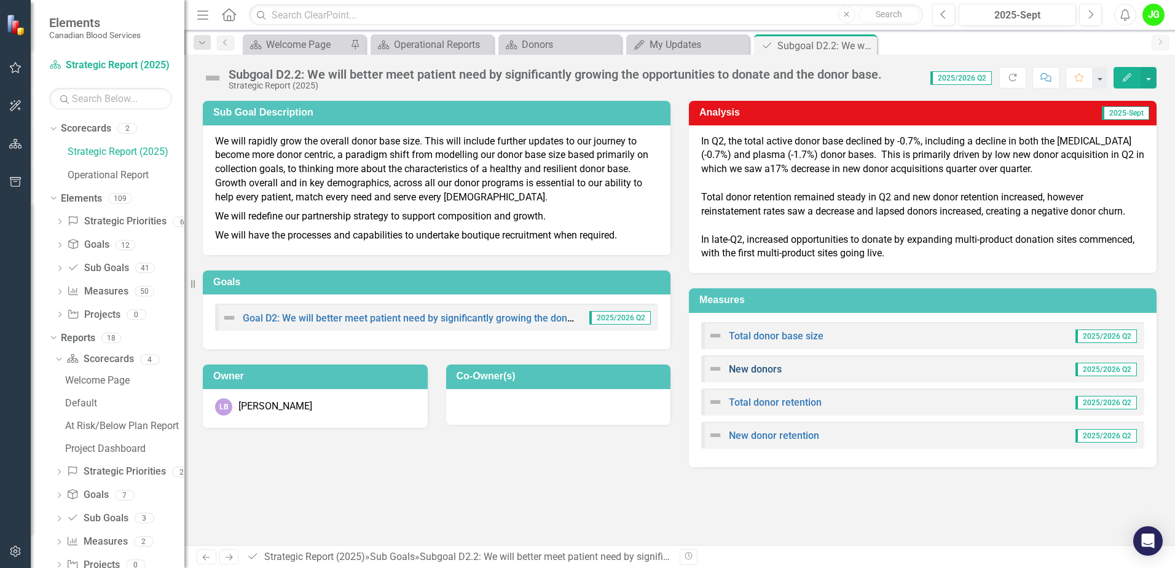
click at [764, 374] on link "New donors" at bounding box center [755, 369] width 53 height 12
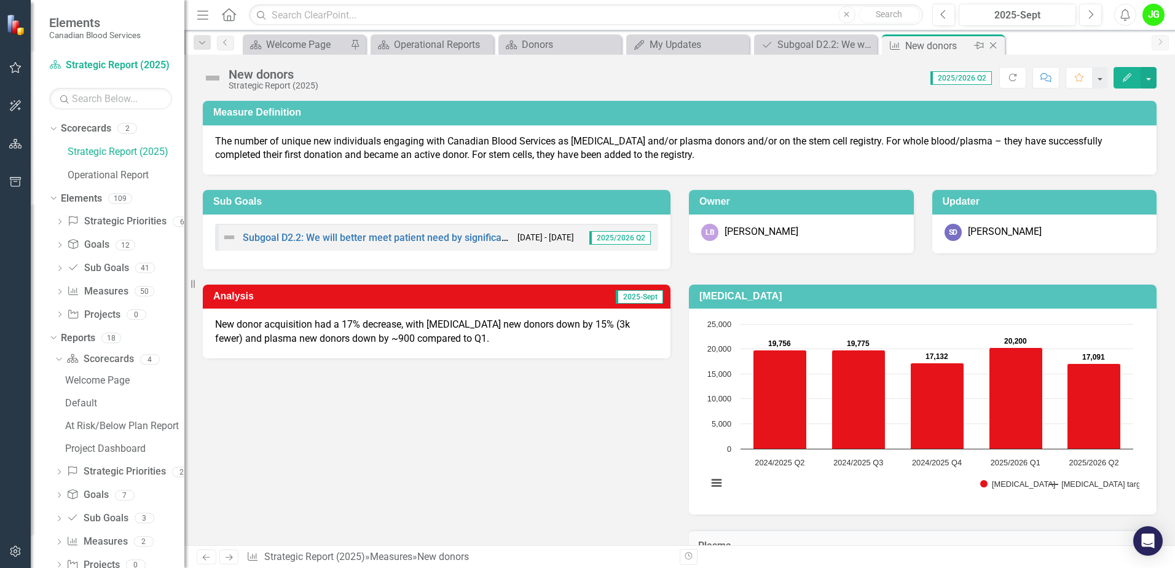
click at [994, 46] on icon "Close" at bounding box center [993, 46] width 12 height 10
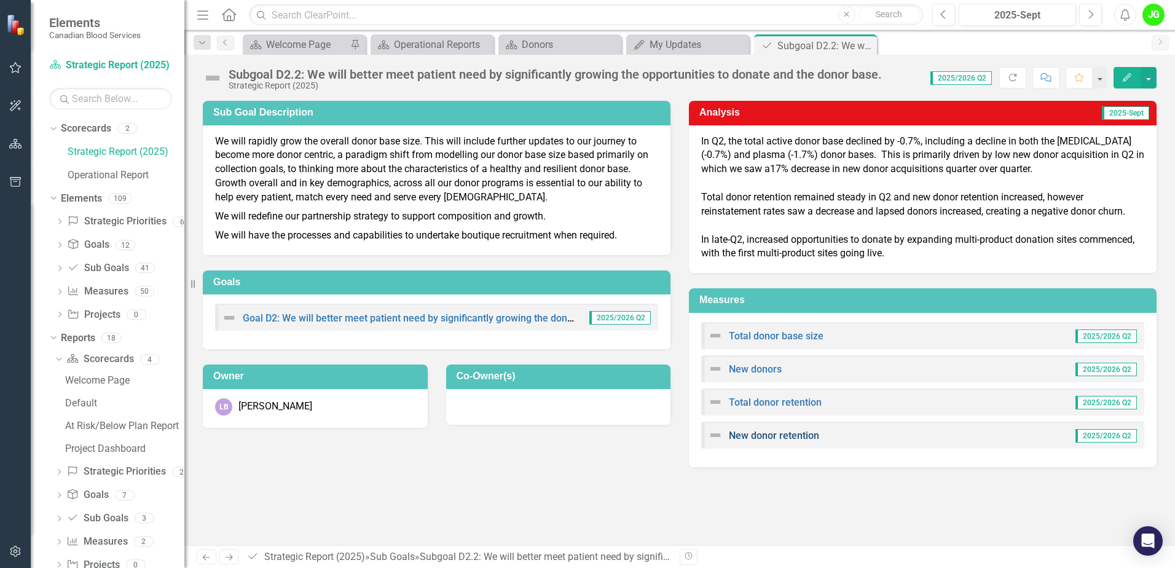
click at [761, 440] on link "New donor retention" at bounding box center [774, 436] width 90 height 12
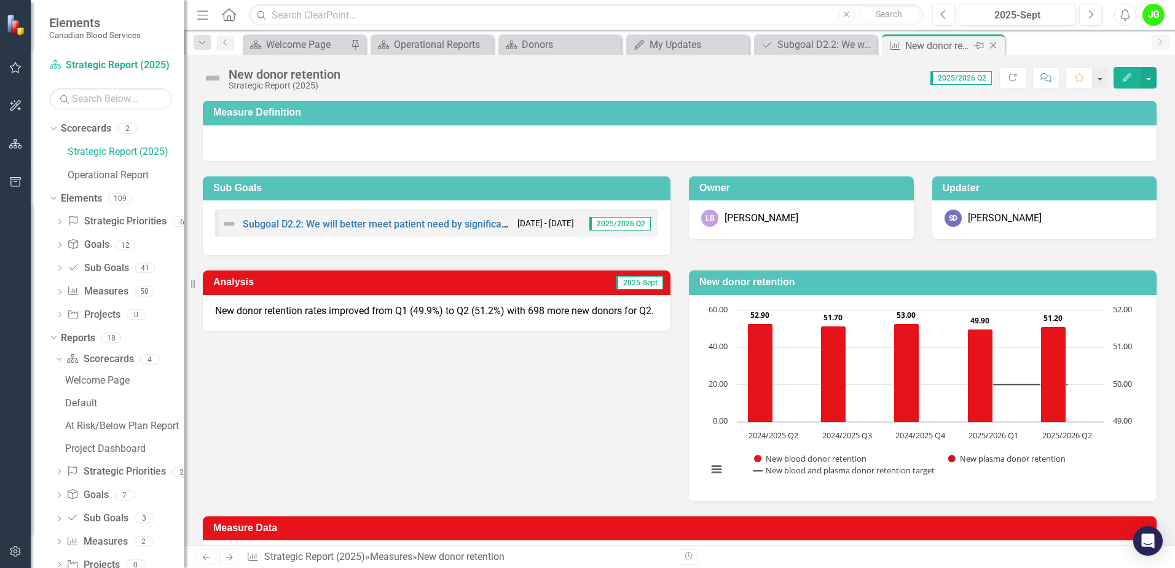
click at [994, 45] on icon "Close" at bounding box center [993, 46] width 12 height 10
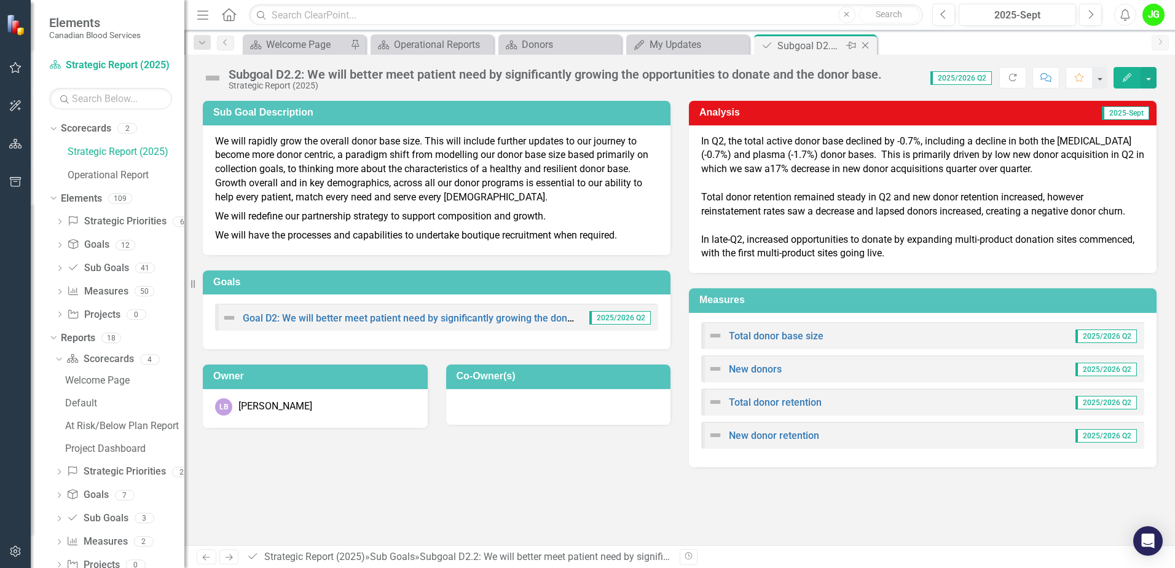
click at [868, 48] on icon "Close" at bounding box center [865, 46] width 12 height 10
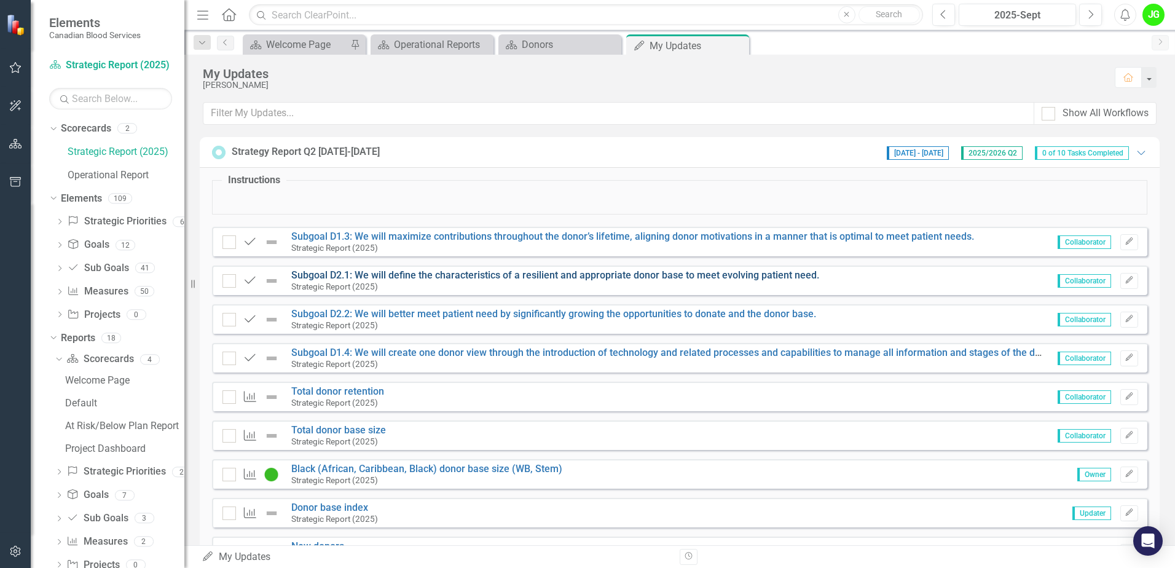
click at [452, 279] on link "Subgoal D2.1: We will define the characteristics of a resilient and appropriate…" at bounding box center [555, 275] width 528 height 12
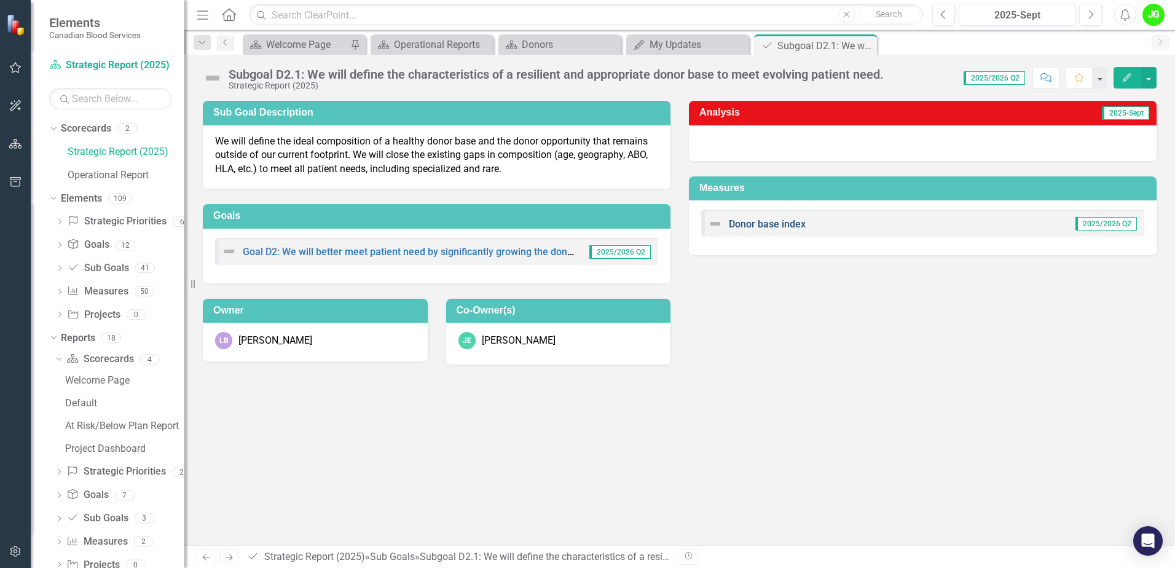
click at [780, 220] on link "Donor base index" at bounding box center [767, 224] width 77 height 12
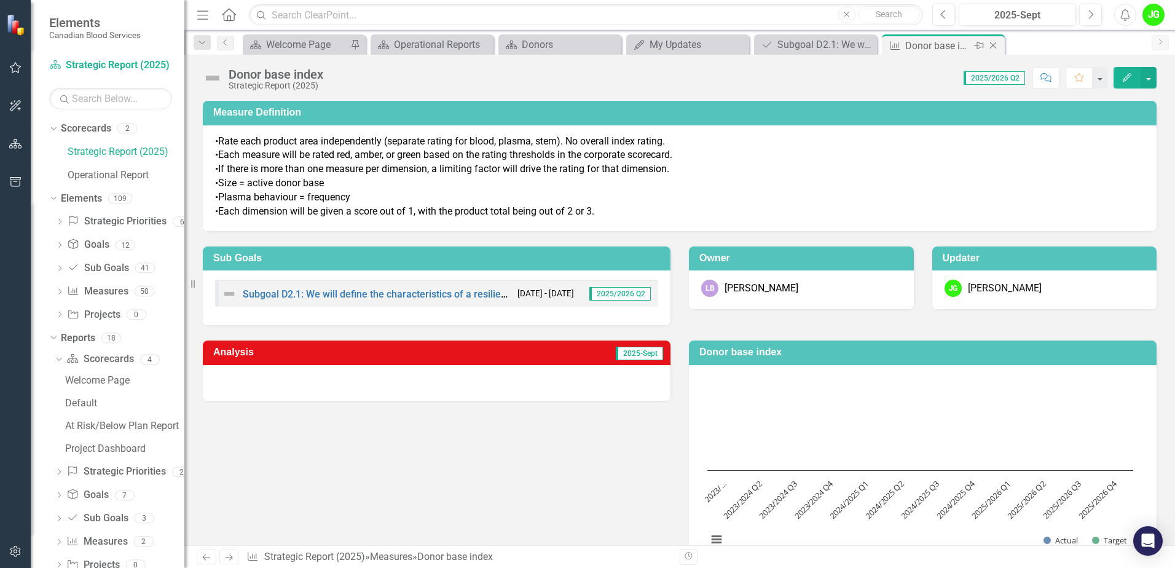
click at [994, 44] on icon "Close" at bounding box center [993, 46] width 12 height 10
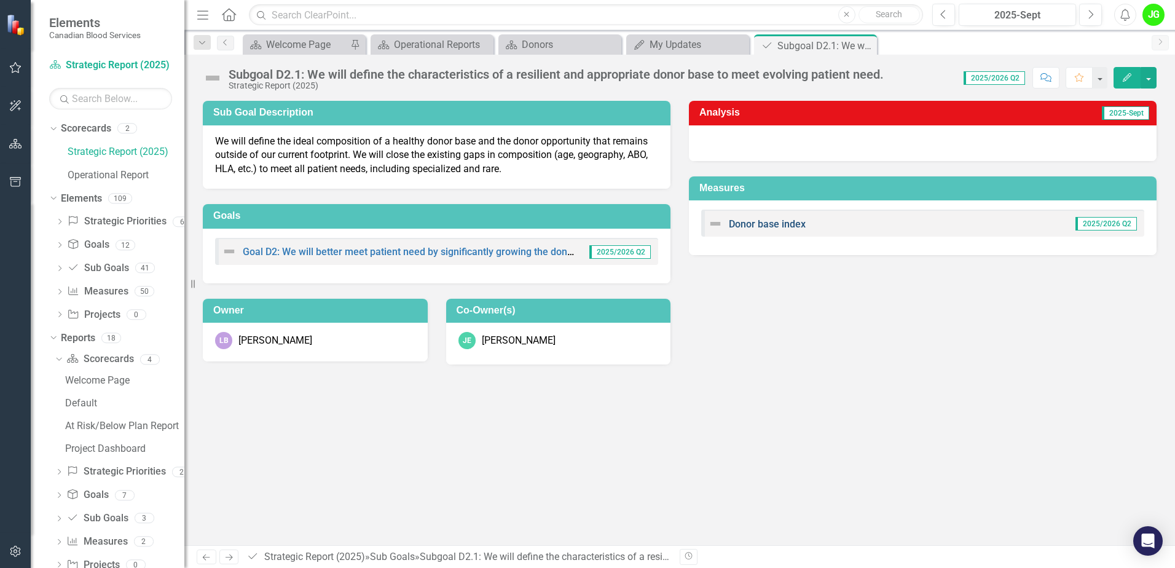
click at [793, 222] on link "Donor base index" at bounding box center [767, 224] width 77 height 12
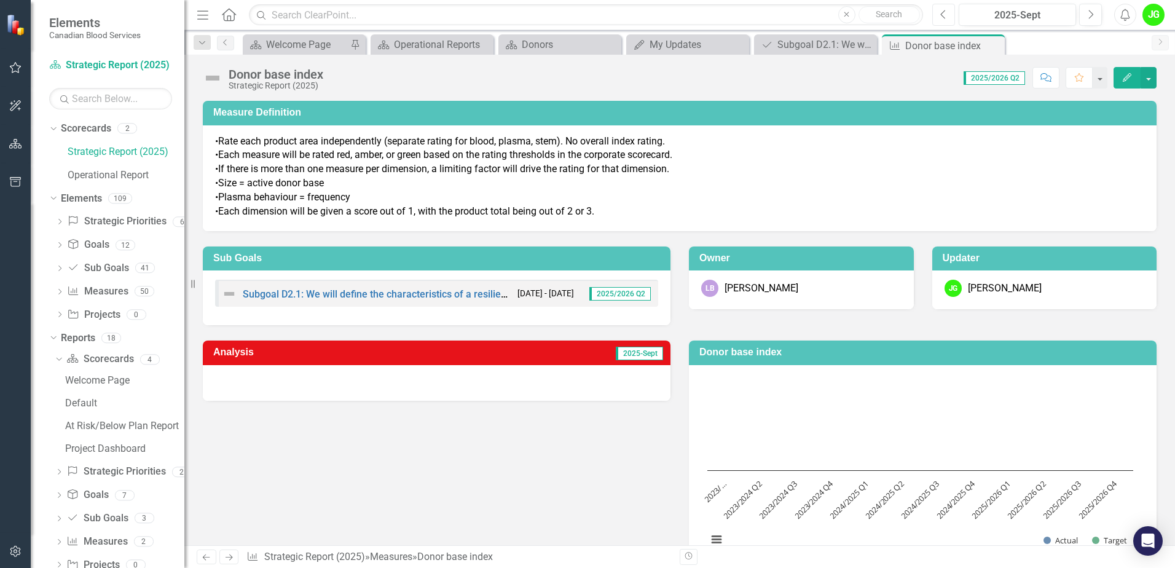
click at [949, 14] on button "Previous" at bounding box center [943, 15] width 23 height 22
click at [815, 46] on div "Subgoal D2.1: We will define the characteristics of a resilient and appropriate…" at bounding box center [817, 44] width 81 height 15
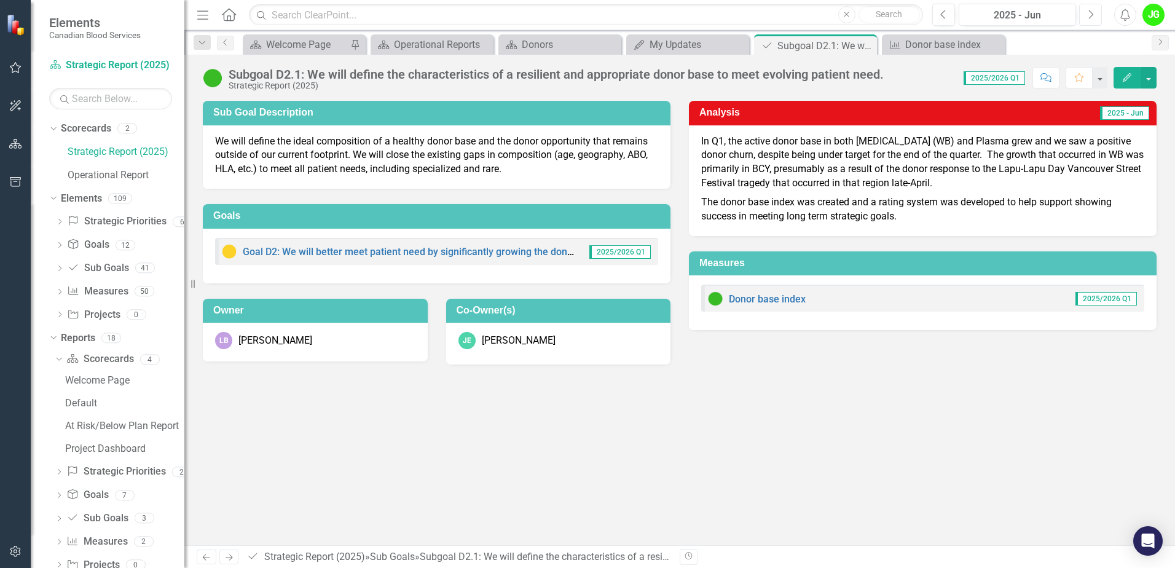
click at [1093, 19] on icon "Next" at bounding box center [1090, 14] width 7 height 11
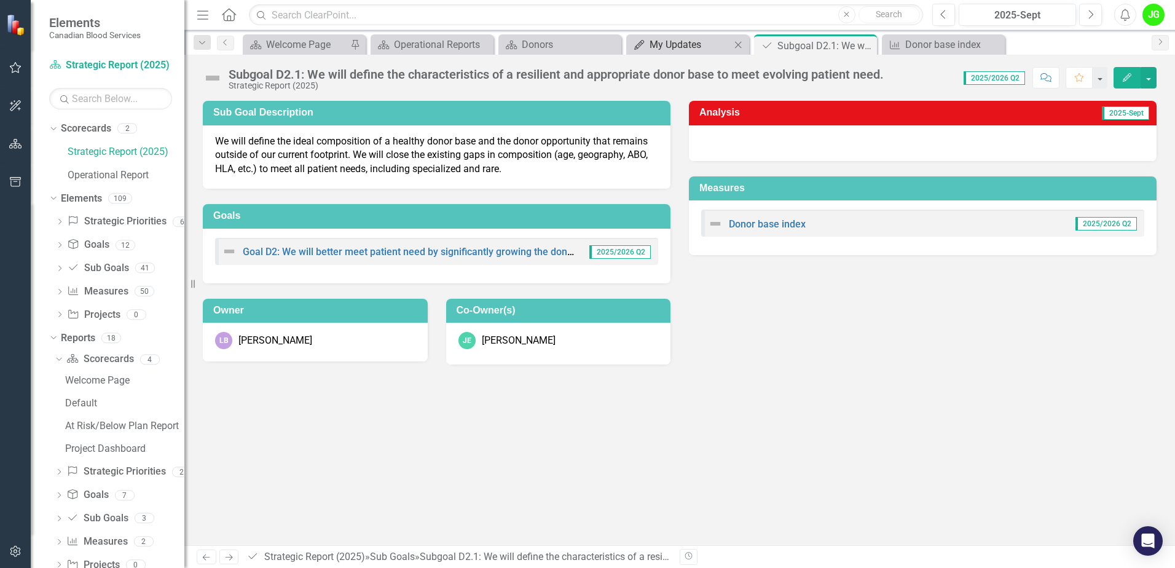
click at [691, 48] on div "My Updates" at bounding box center [690, 44] width 81 height 15
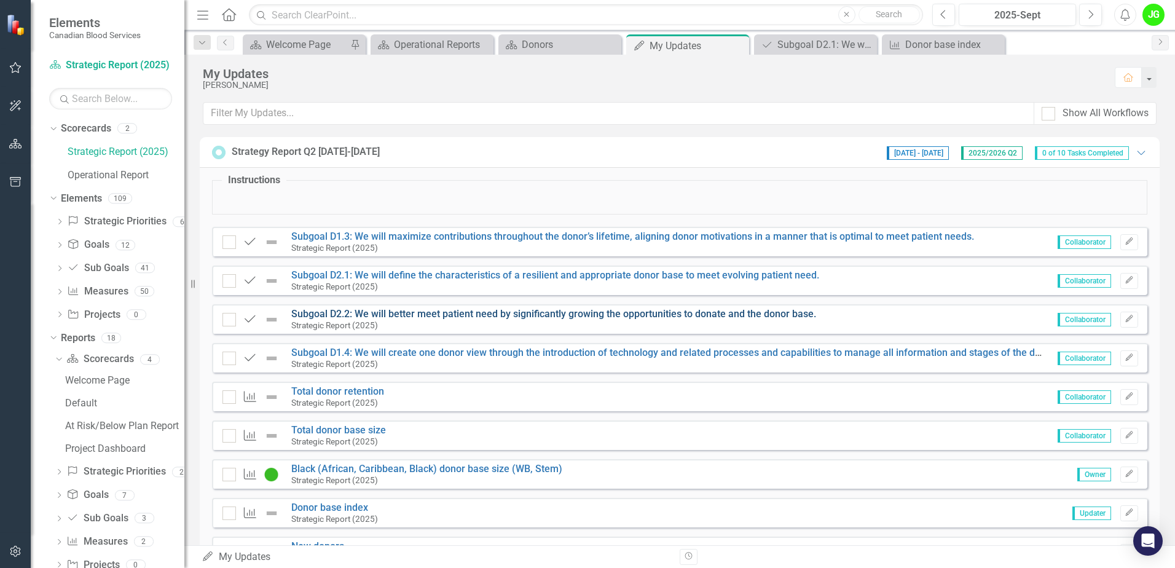
click at [439, 320] on link "Subgoal D2.2: We will better meet patient need by significantly growing the opp…" at bounding box center [553, 314] width 525 height 12
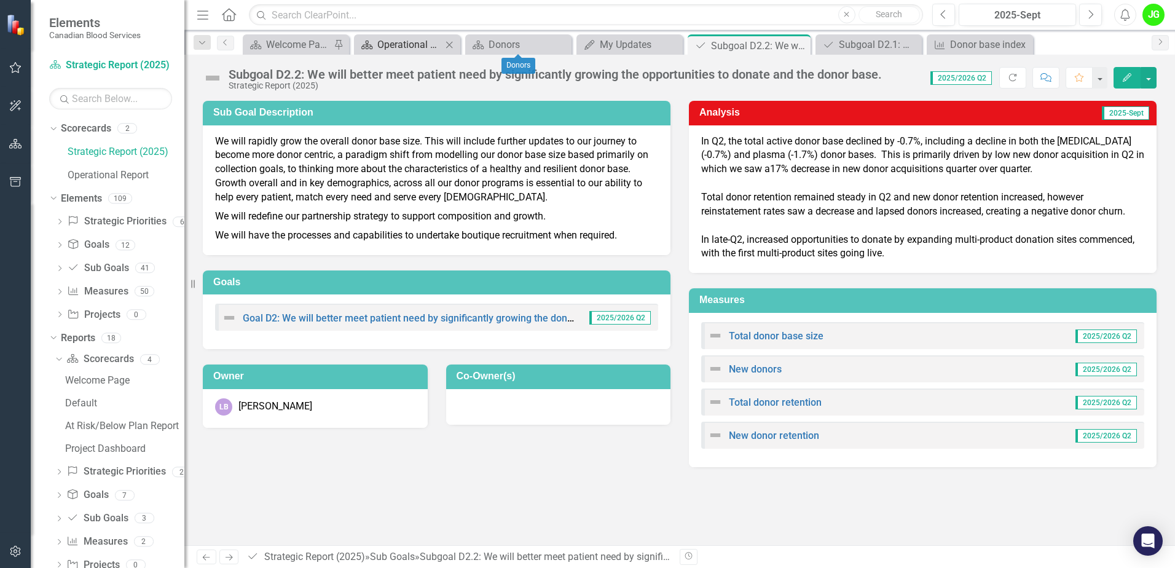
click at [423, 42] on div "Operational Reports" at bounding box center [409, 44] width 65 height 15
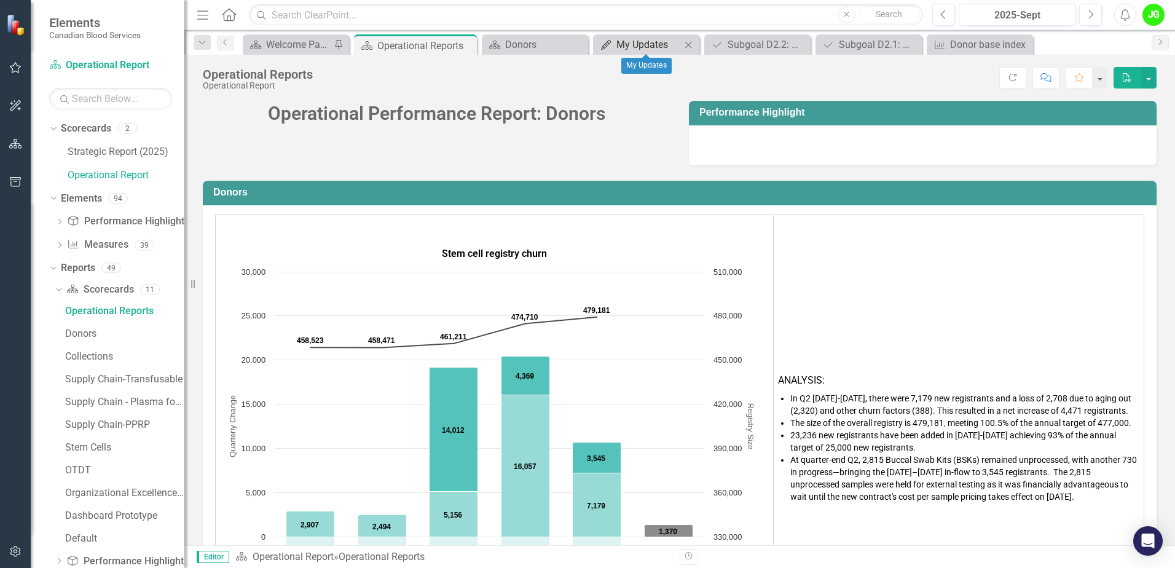
click at [633, 46] on div "My Updates" at bounding box center [648, 44] width 65 height 15
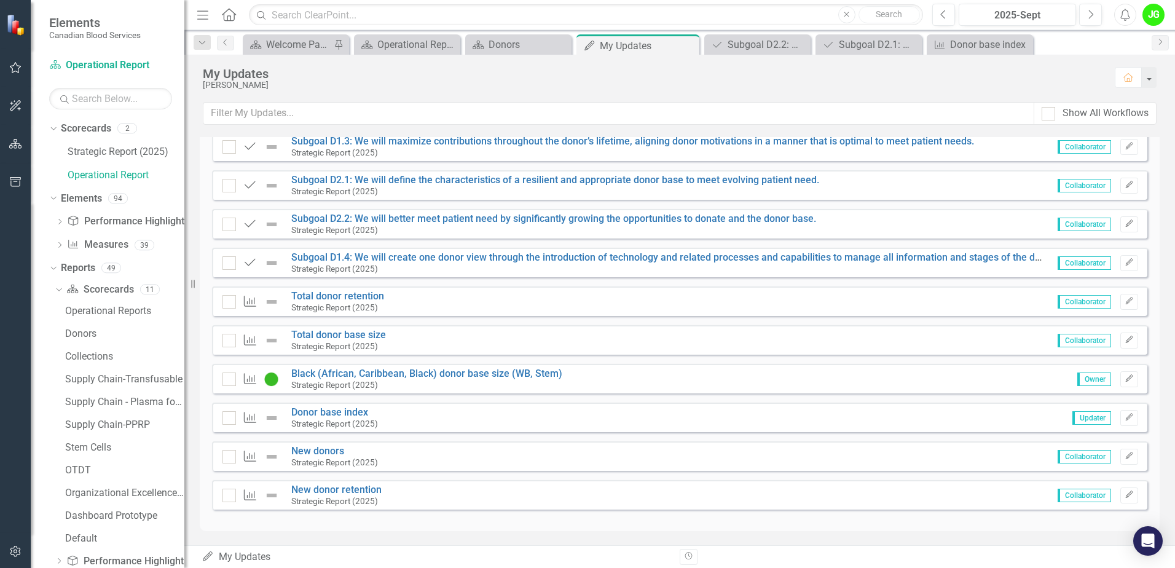
scroll to position [184, 0]
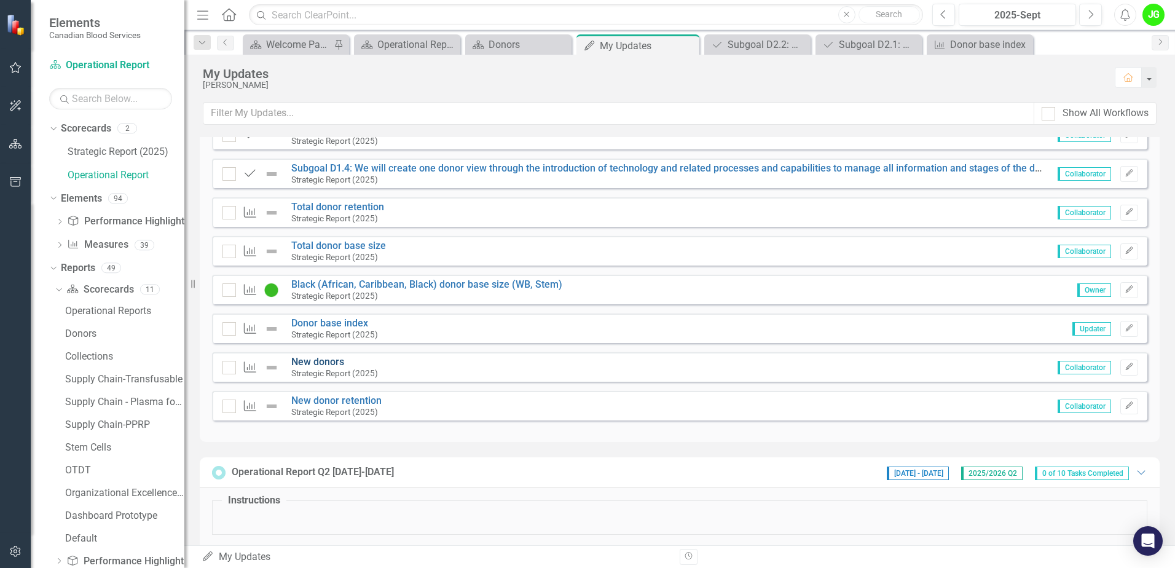
click at [332, 358] on link "New donors" at bounding box center [317, 362] width 53 height 12
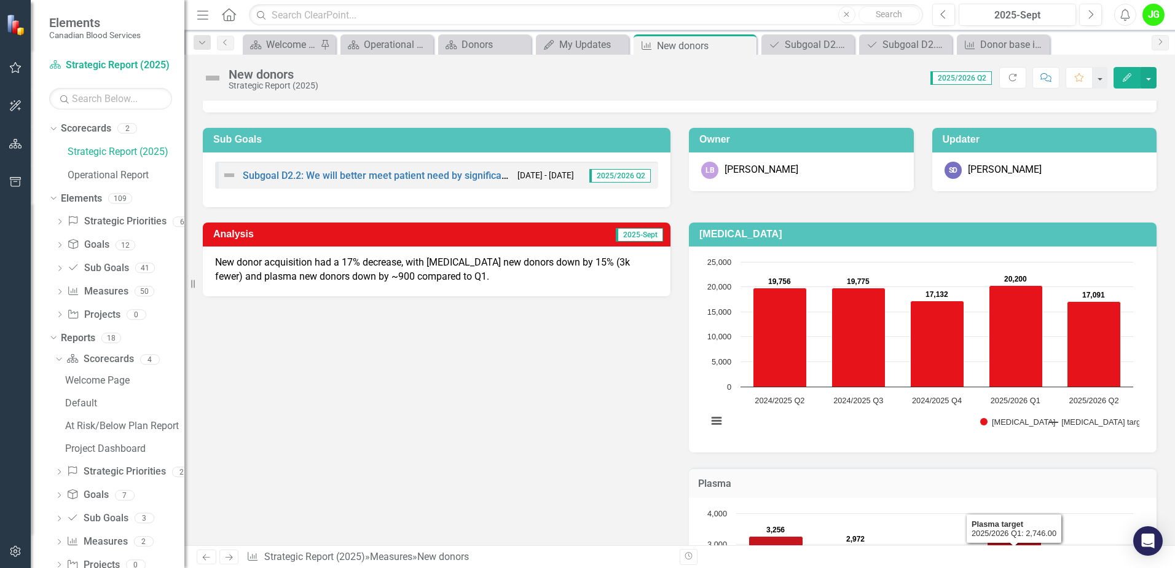
scroll to position [61, 0]
click at [366, 41] on div "Operational Reports" at bounding box center [389, 44] width 51 height 15
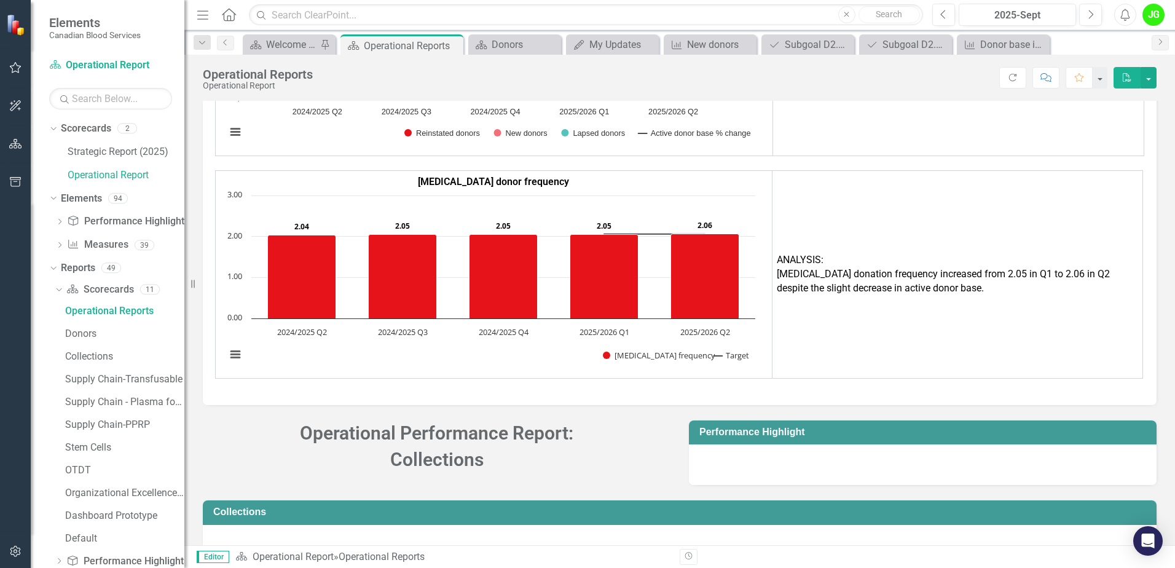
scroll to position [2283, 0]
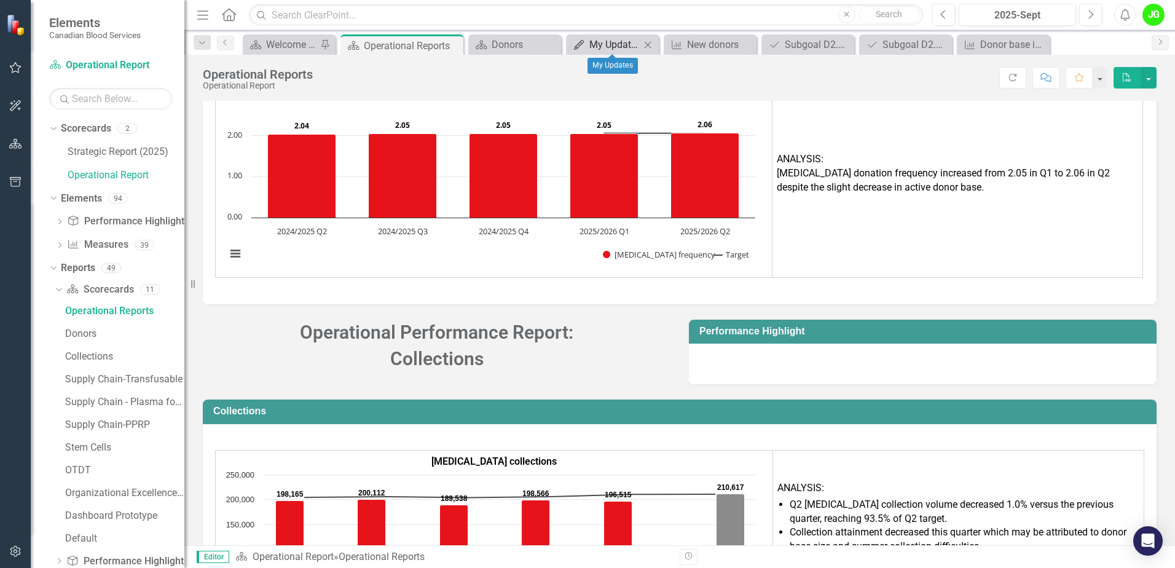
click at [611, 44] on div "My Updates" at bounding box center [614, 44] width 51 height 15
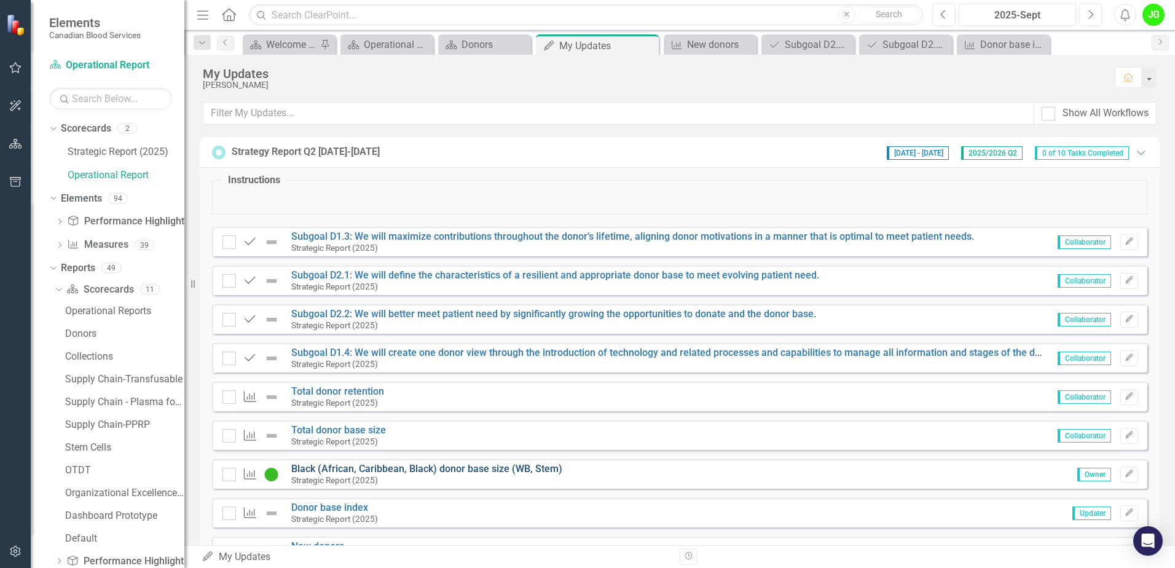
click at [414, 465] on link "Black (African, Caribbean, Black) donor base size (WB, Stem)" at bounding box center [426, 469] width 271 height 12
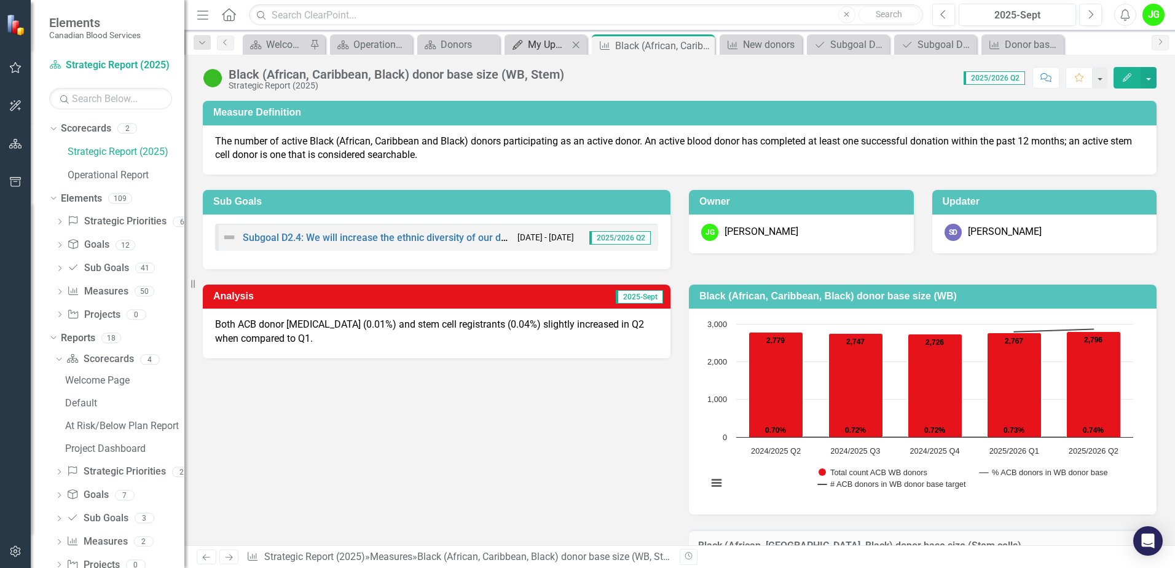
click at [559, 41] on div "My Updates" at bounding box center [548, 44] width 41 height 15
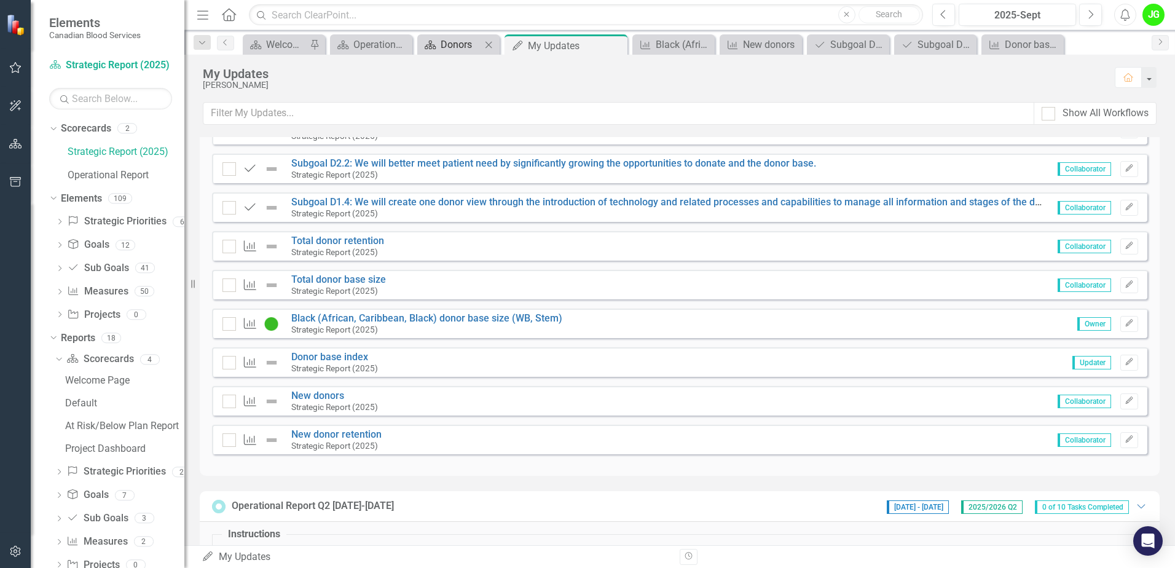
scroll to position [123, 0]
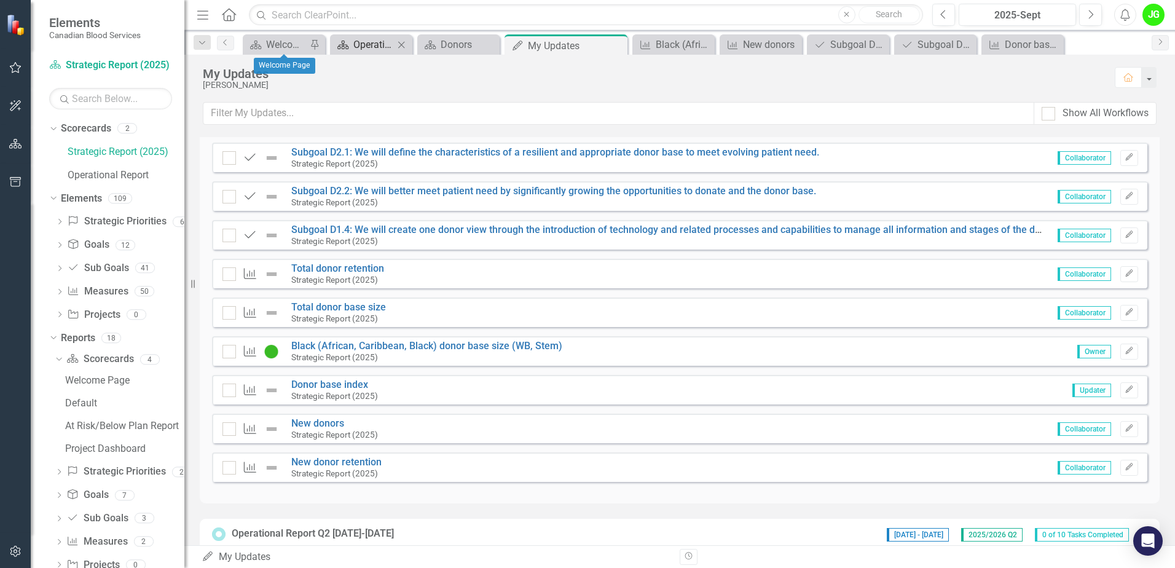
click at [355, 39] on div "Operational Reports" at bounding box center [373, 44] width 41 height 15
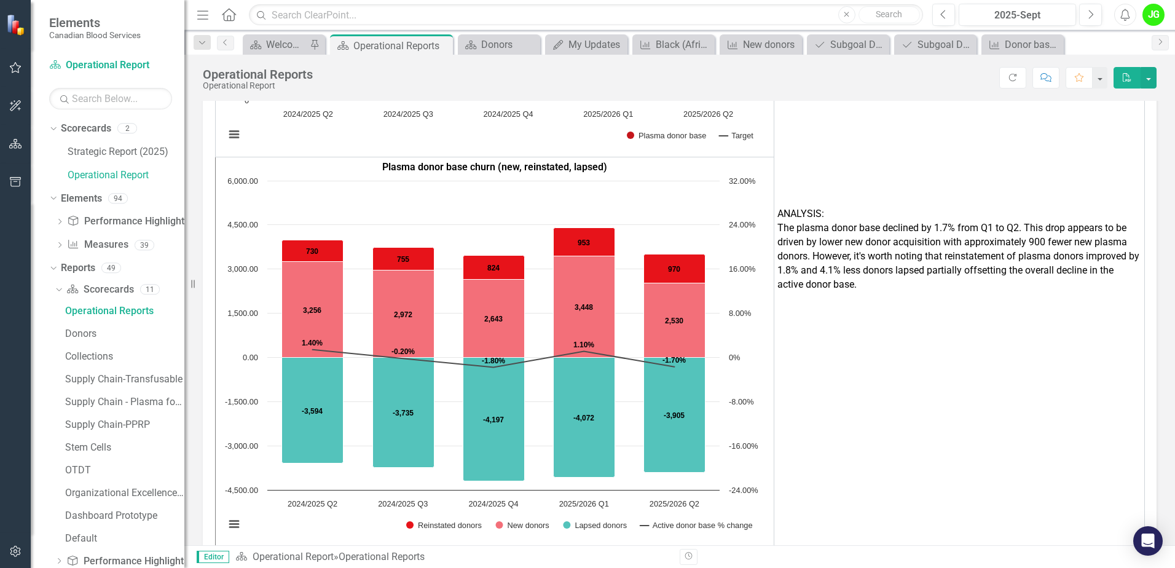
scroll to position [1536, 0]
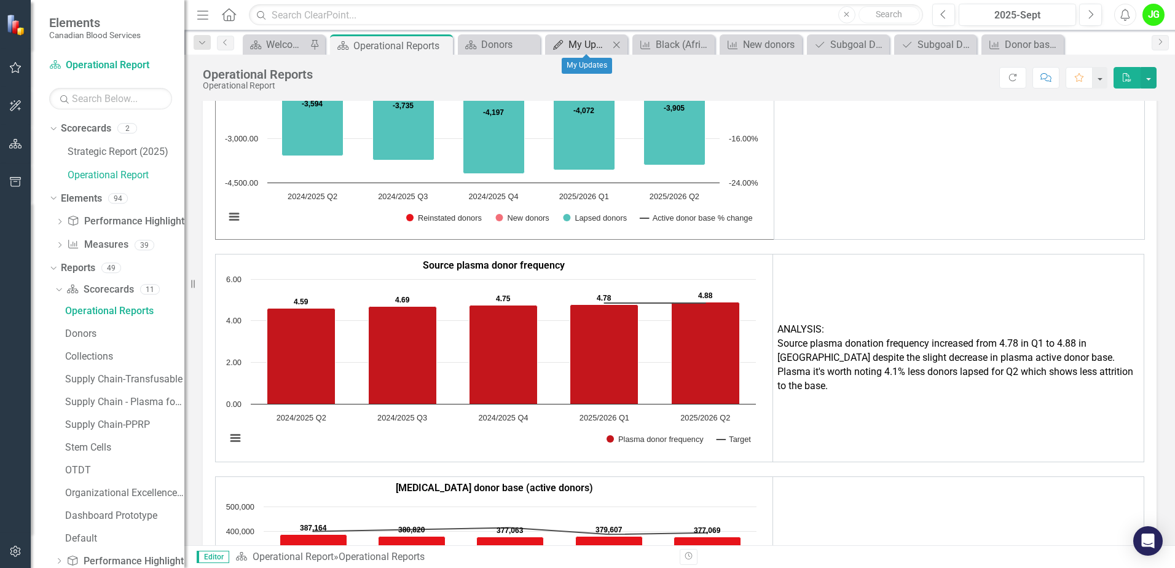
click at [595, 46] on div "My Updates" at bounding box center [588, 44] width 41 height 15
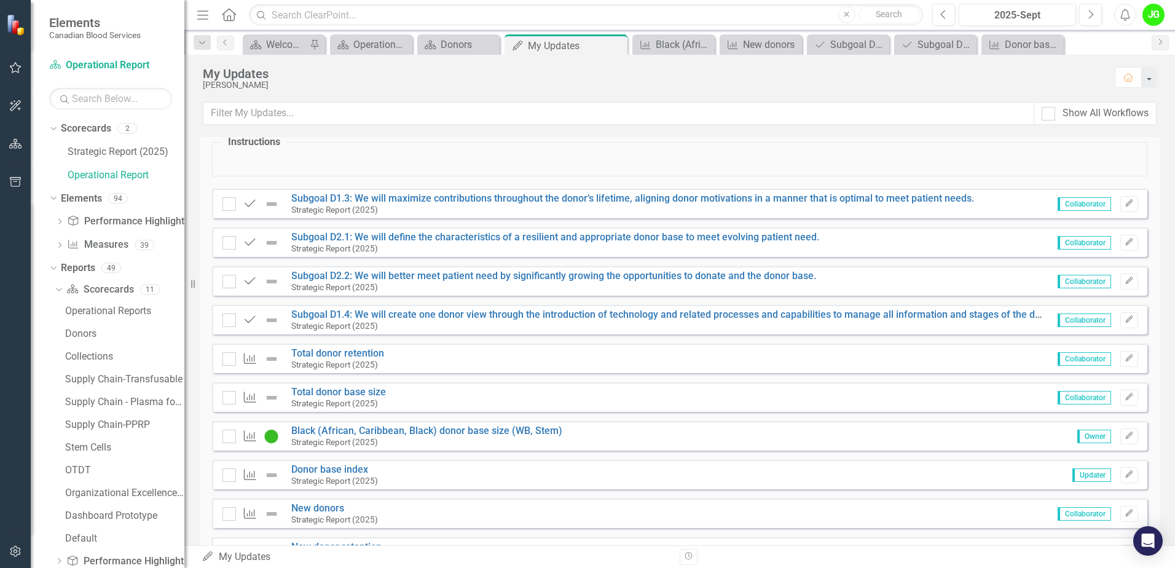
scroll to position [61, 0]
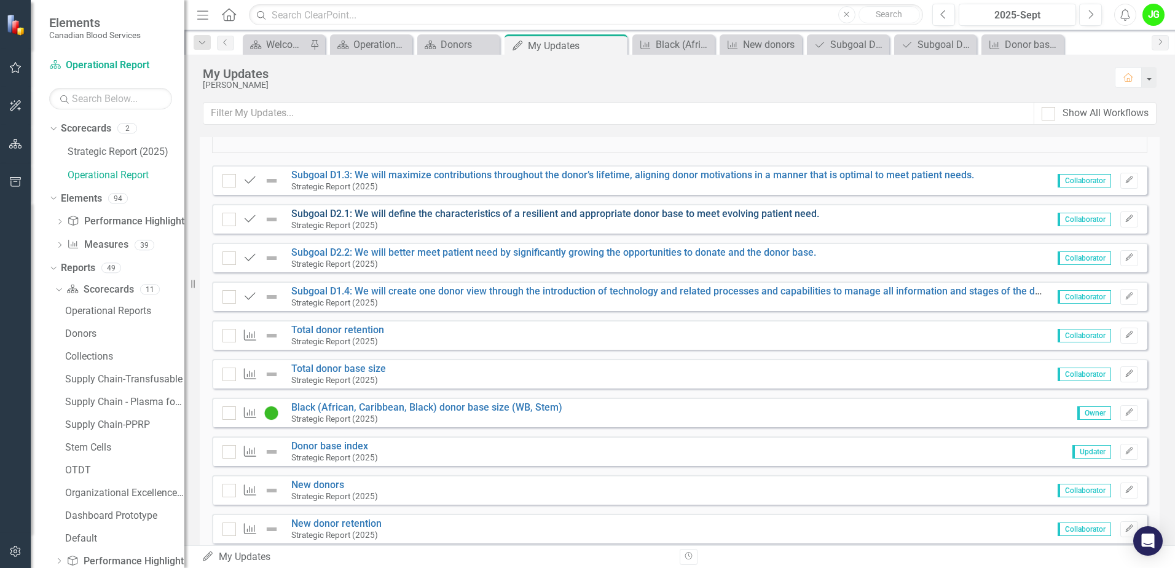
click at [484, 213] on link "Subgoal D2.1: We will define the characteristics of a resilient and appropriate…" at bounding box center [555, 214] width 528 height 12
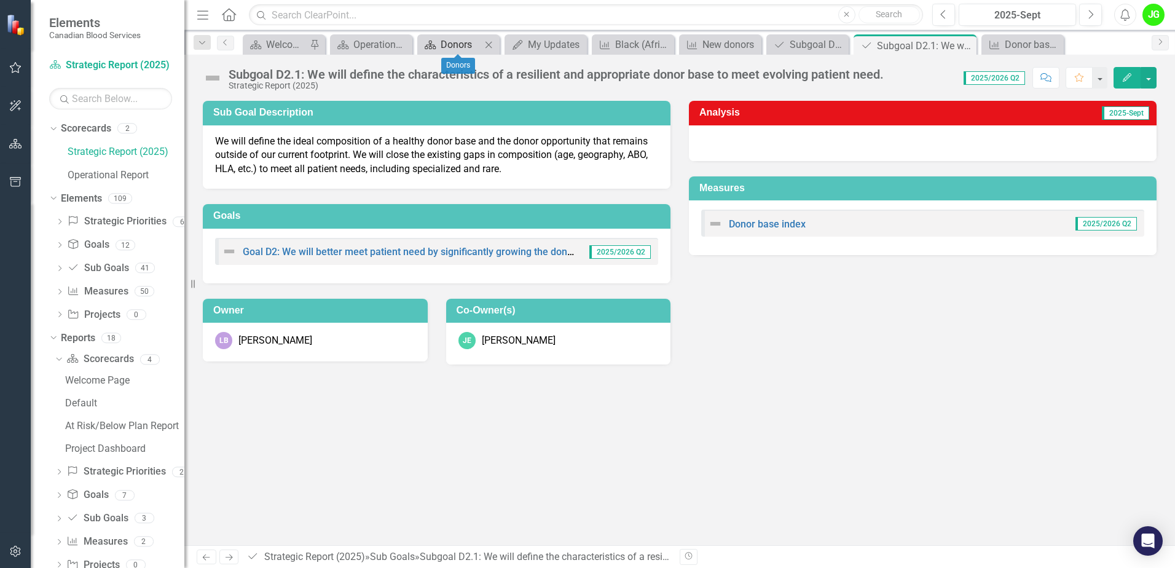
click at [471, 47] on div "Donors" at bounding box center [461, 44] width 41 height 15
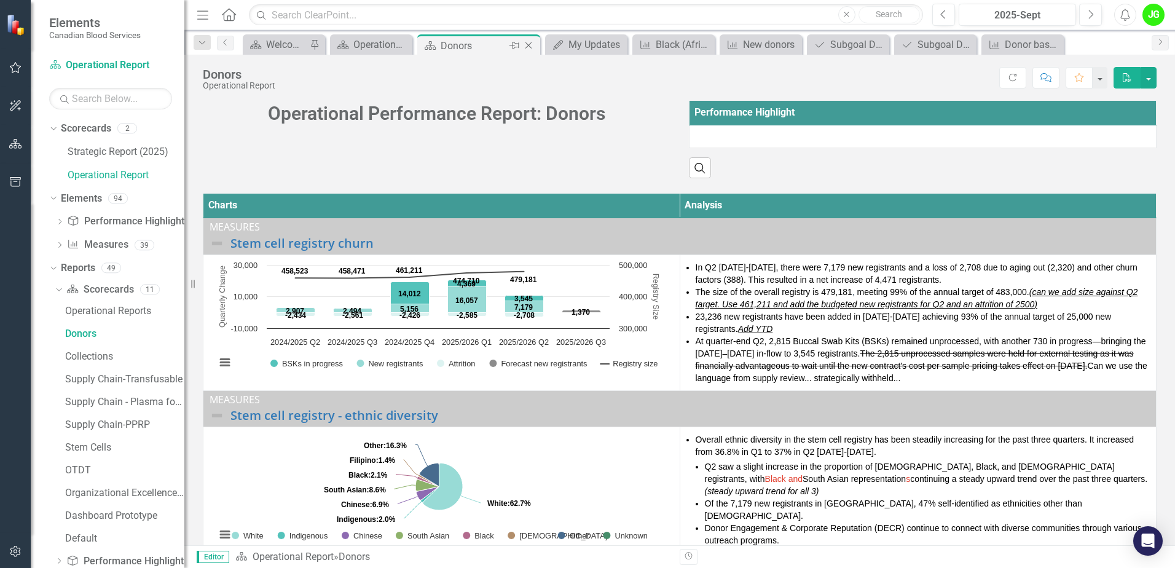
click at [530, 45] on icon "Close" at bounding box center [528, 46] width 12 height 10
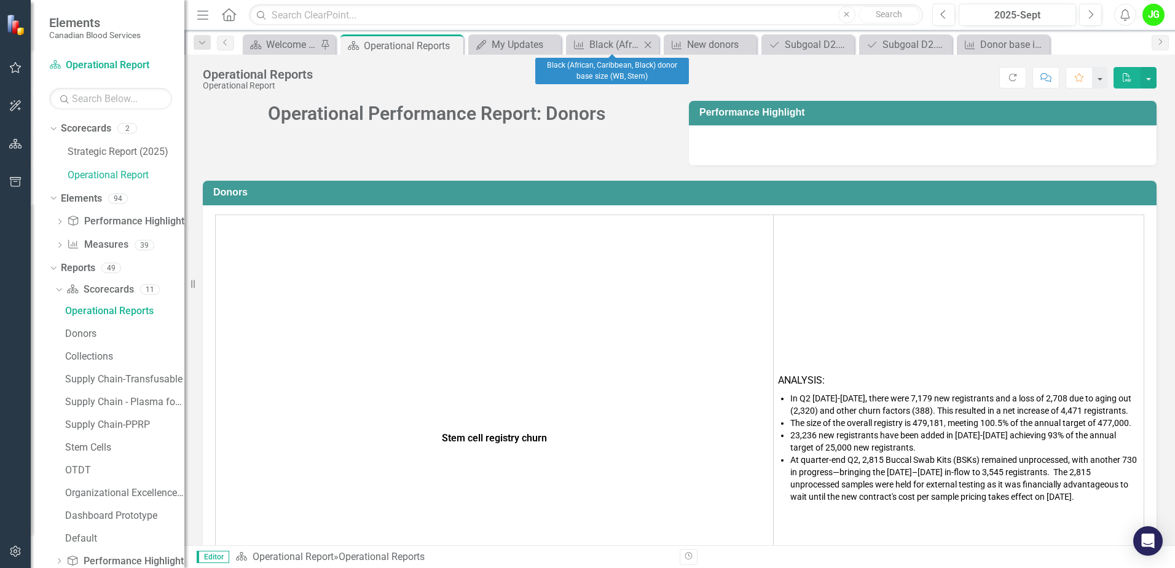
click at [644, 46] on icon "Close" at bounding box center [648, 45] width 12 height 10
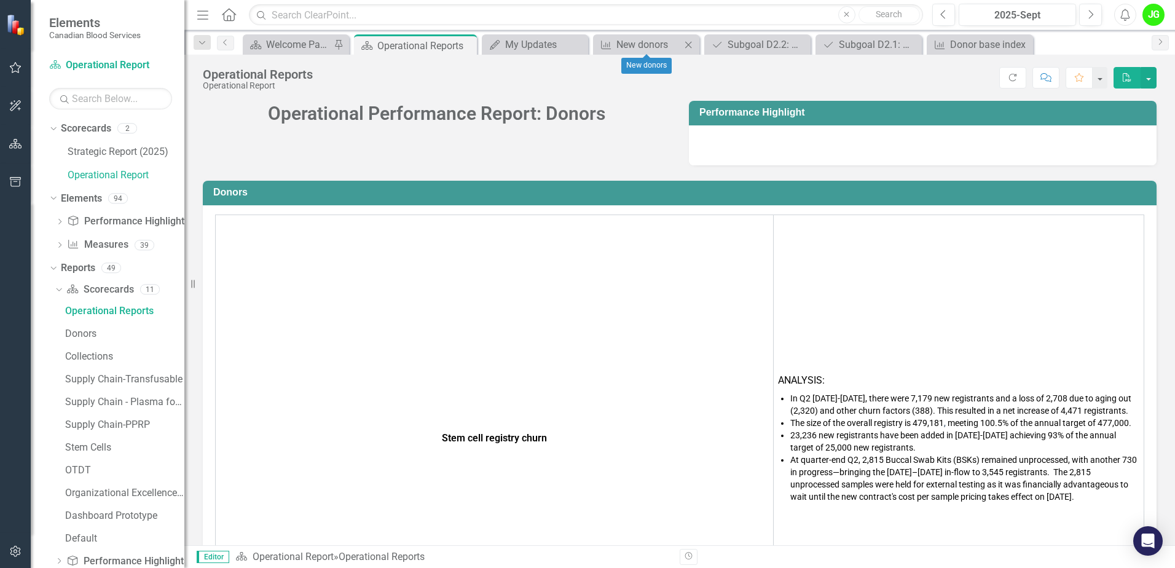
click at [689, 45] on icon at bounding box center [688, 44] width 7 height 7
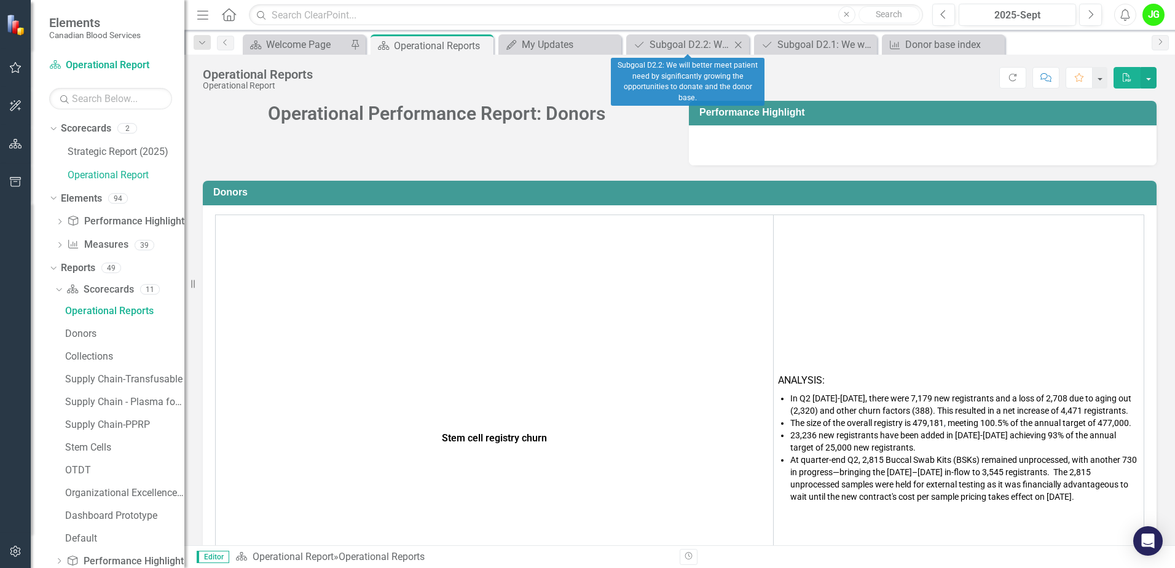
click at [737, 42] on icon "Close" at bounding box center [738, 45] width 12 height 10
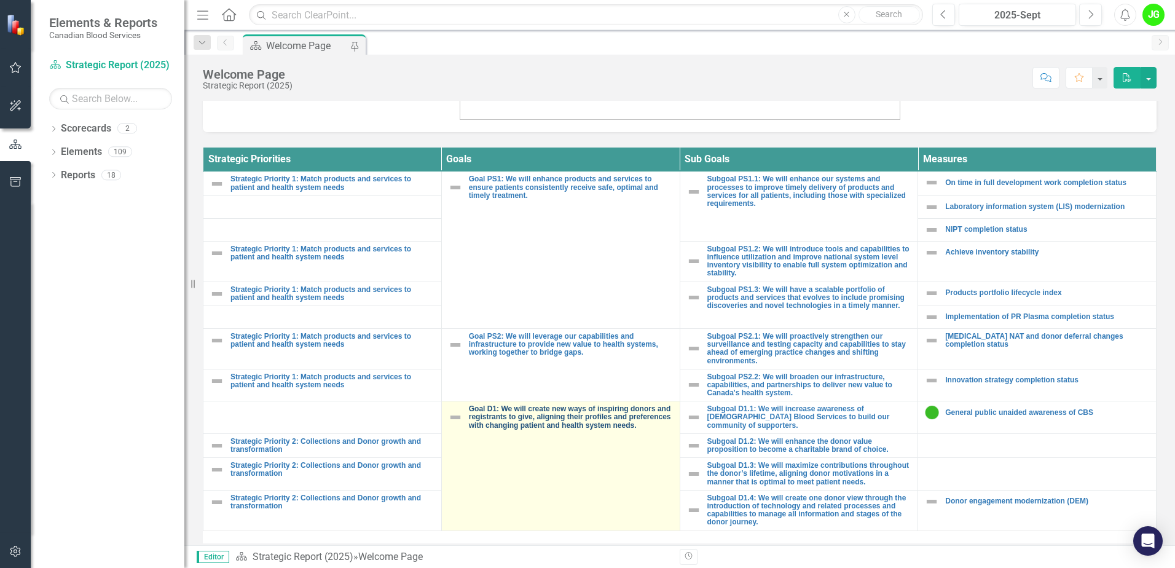
scroll to position [450, 0]
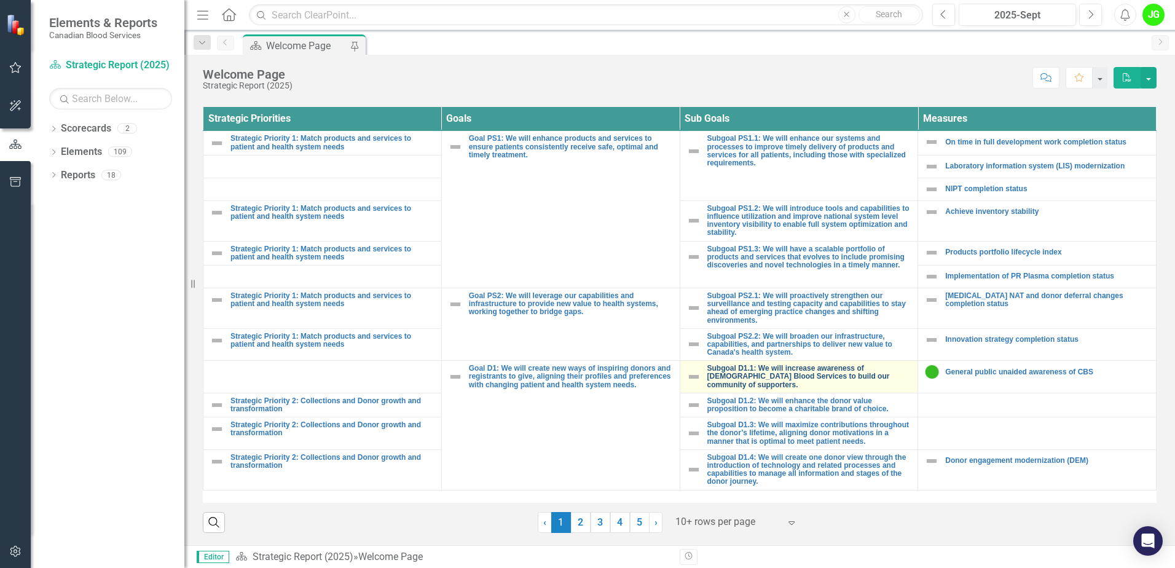
click at [768, 377] on link "Subgoal D1.1: We will increase awareness of [DEMOGRAPHIC_DATA] Blood Services t…" at bounding box center [809, 376] width 205 height 25
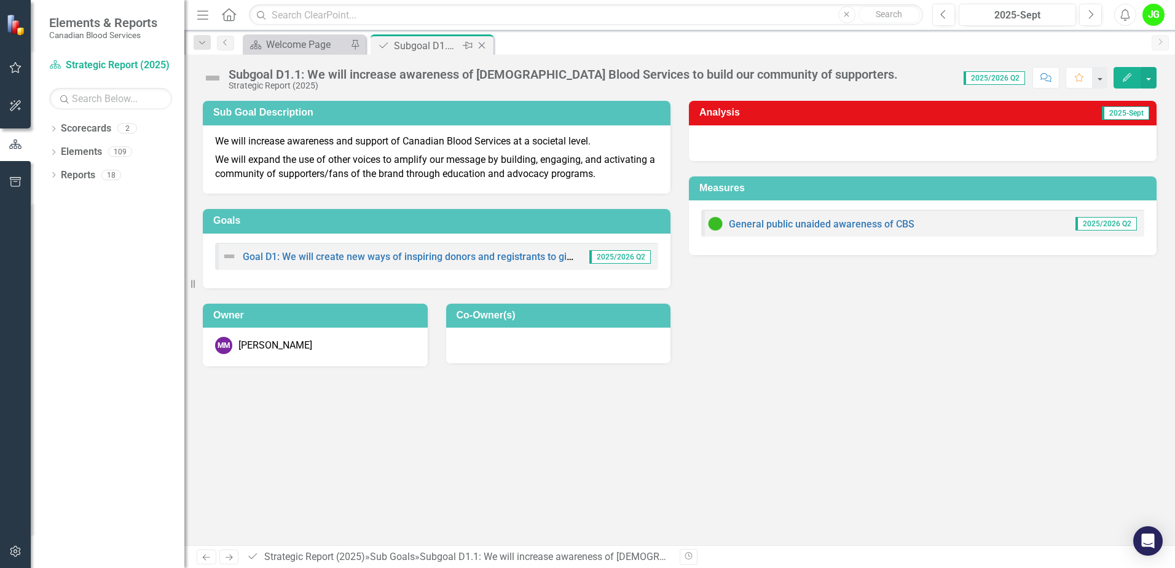
click at [485, 46] on icon "Close" at bounding box center [482, 46] width 12 height 10
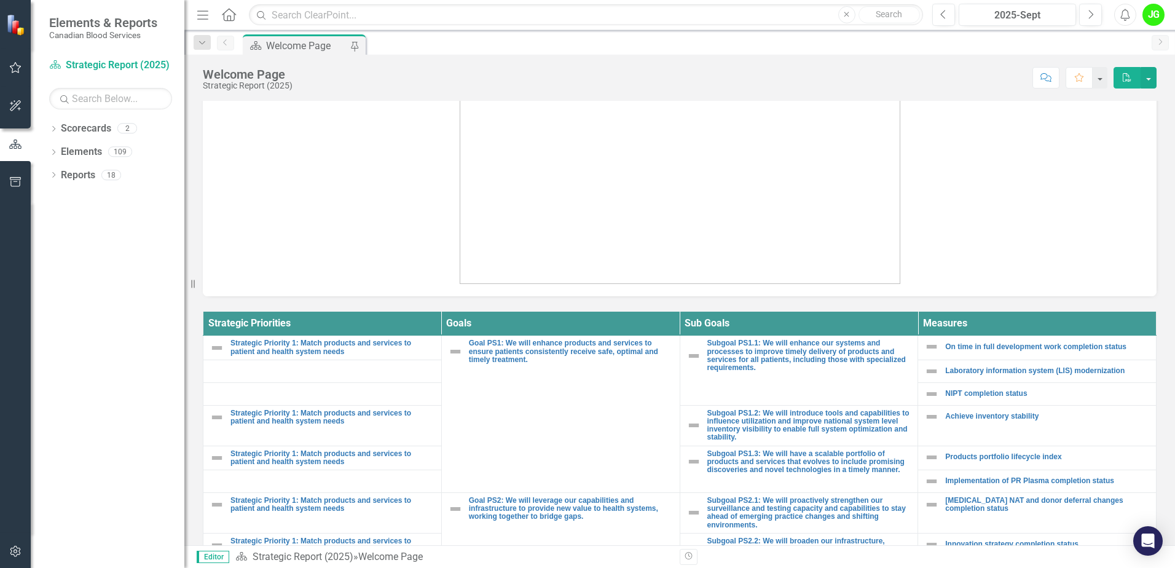
scroll to position [369, 0]
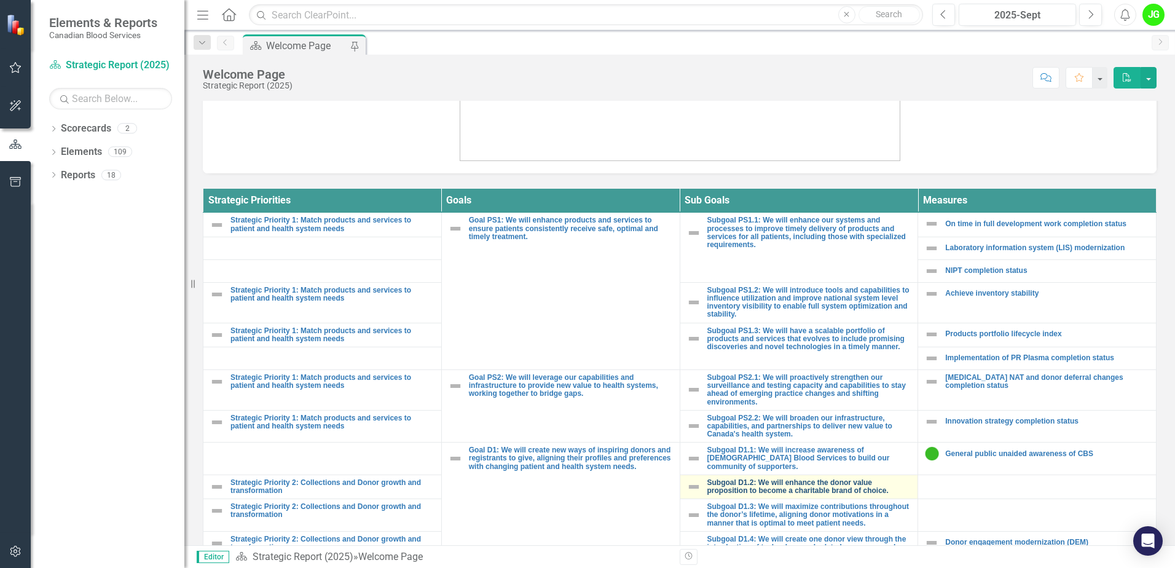
click at [758, 479] on link "Subgoal D1.2: We will enhance the donor value proposition to become a charitabl…" at bounding box center [809, 487] width 205 height 16
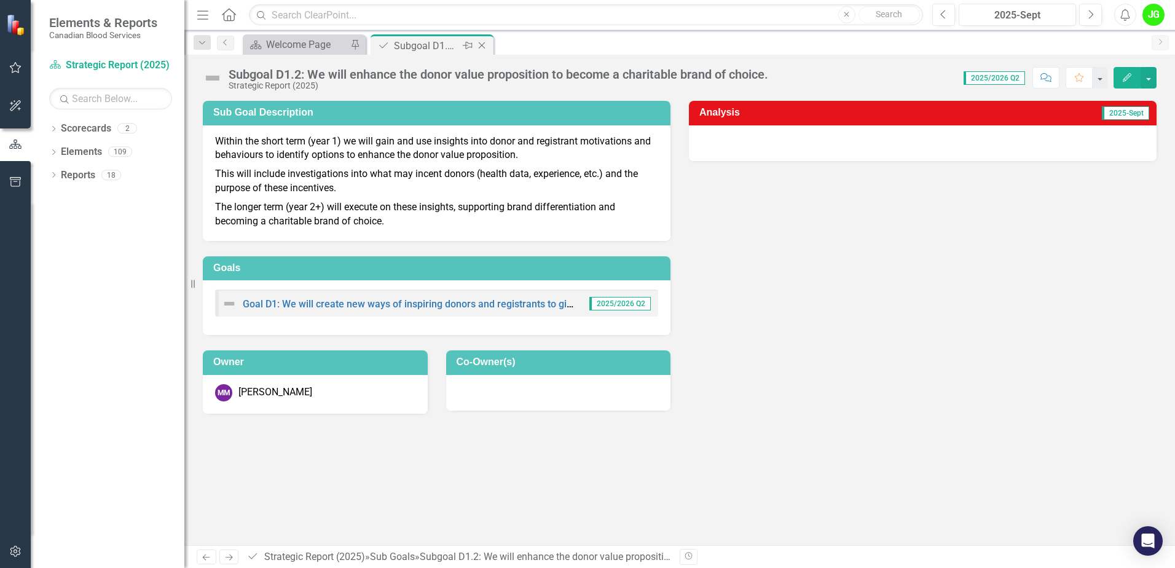
click at [484, 49] on icon "Close" at bounding box center [482, 46] width 12 height 10
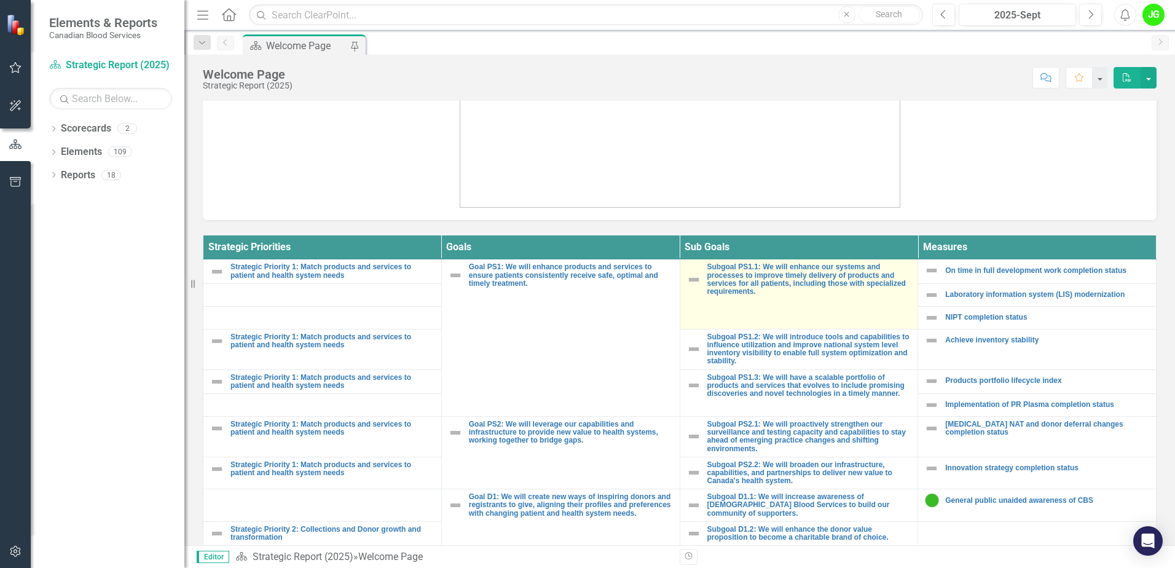
scroll to position [430, 0]
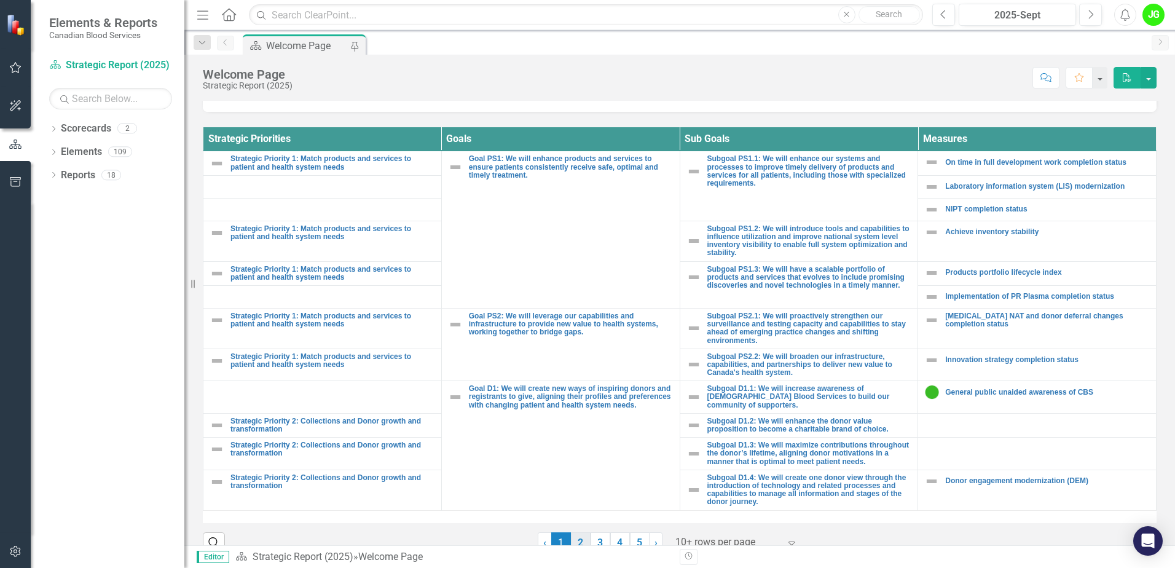
click at [576, 541] on link "2" at bounding box center [581, 542] width 20 height 21
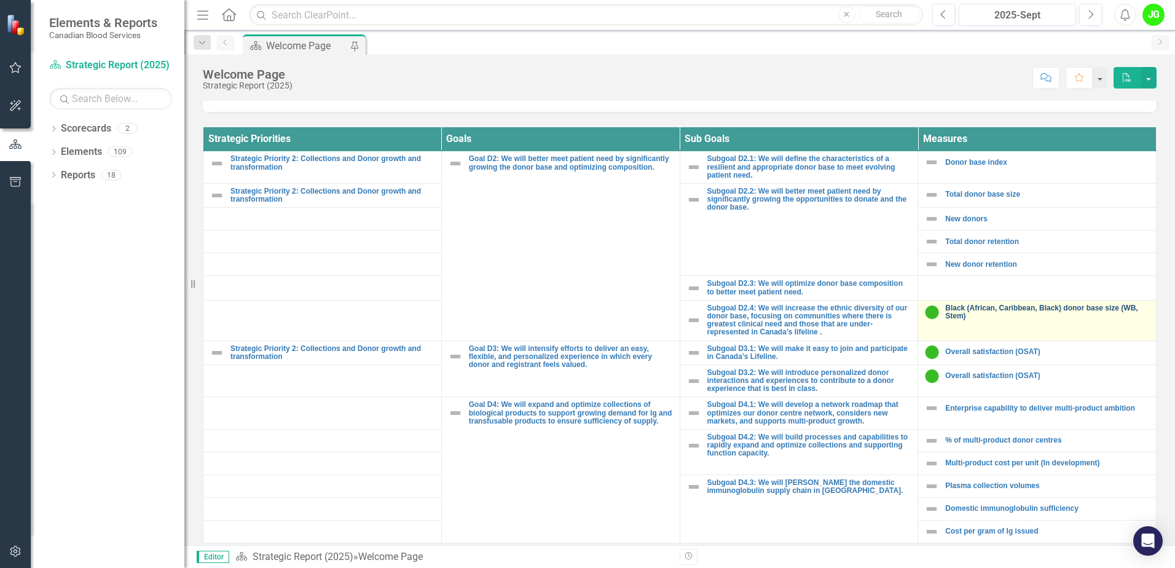
click at [1007, 312] on link "Black (African, Caribbean, Black) donor base size (WB, Stem)" at bounding box center [1047, 312] width 205 height 16
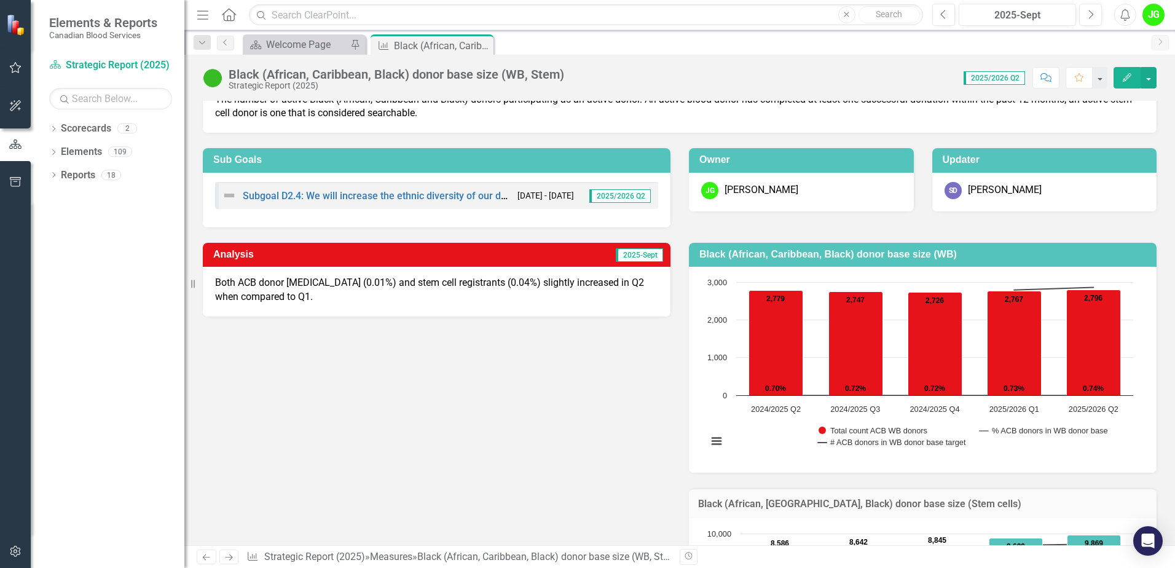
scroll to position [61, 0]
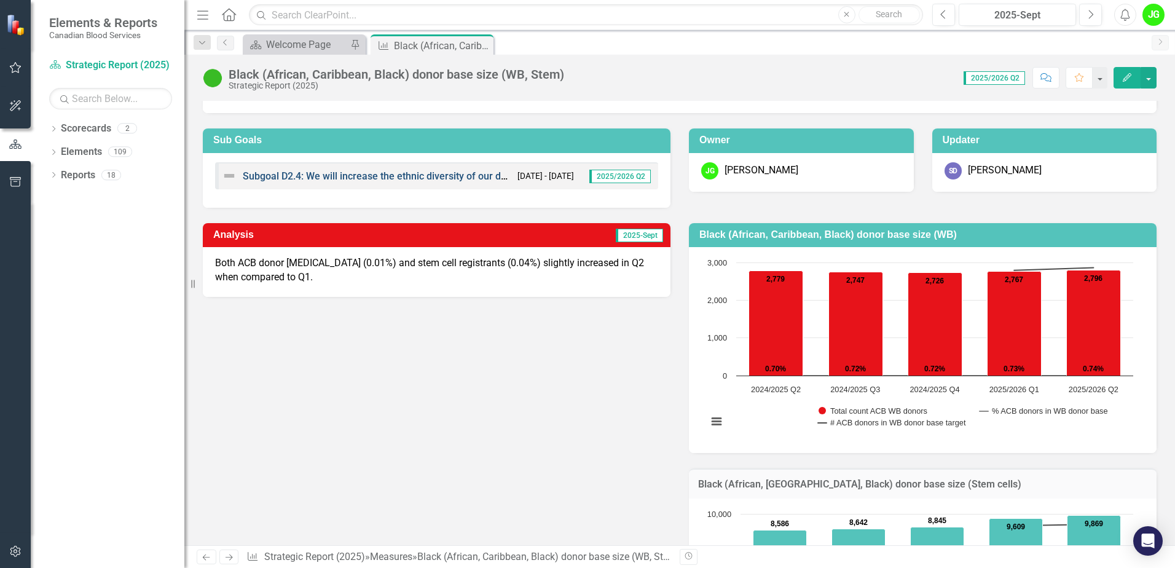
click at [466, 173] on link "Subgoal D2.4: We will increase the ethnic diversity of our donor base, focusing…" at bounding box center [663, 176] width 840 height 12
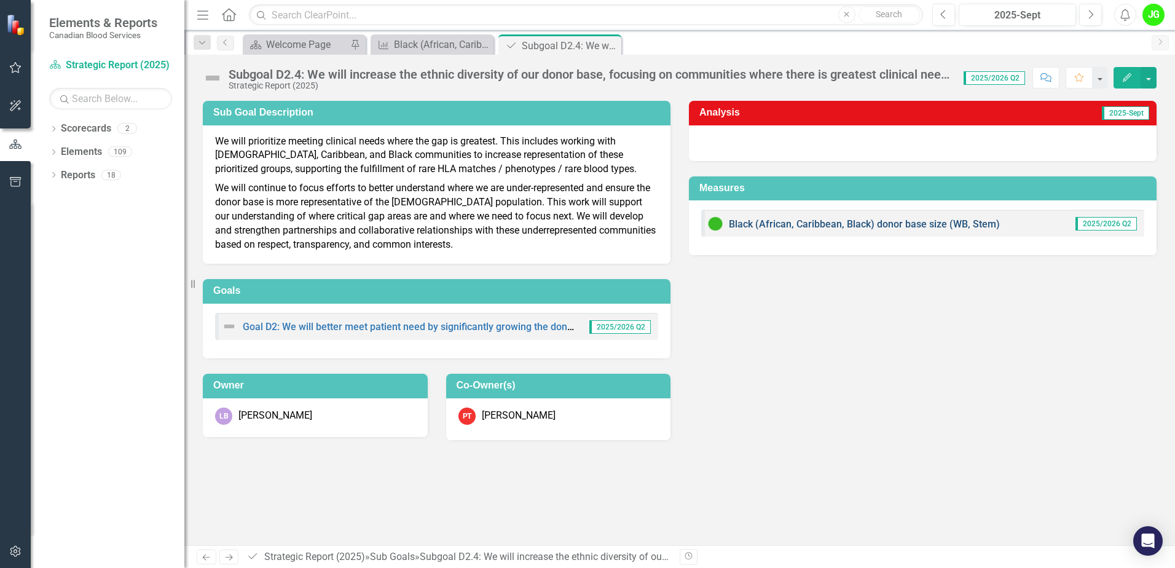
click at [960, 221] on link "Black (African, Caribbean, Black) donor base size (WB, Stem)" at bounding box center [864, 224] width 271 height 12
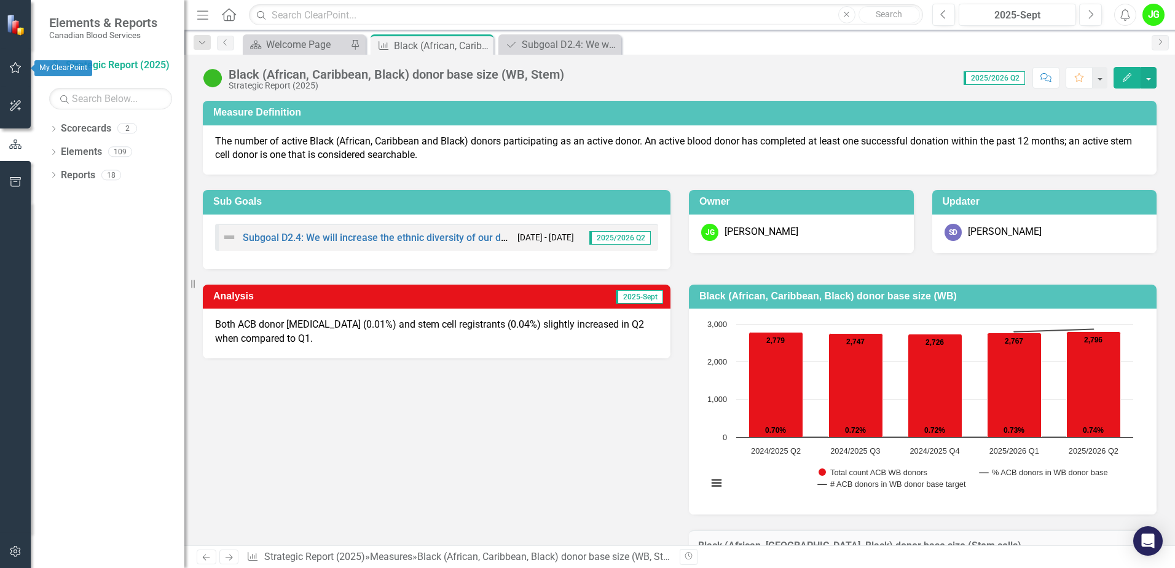
click at [14, 68] on icon "button" at bounding box center [15, 68] width 13 height 10
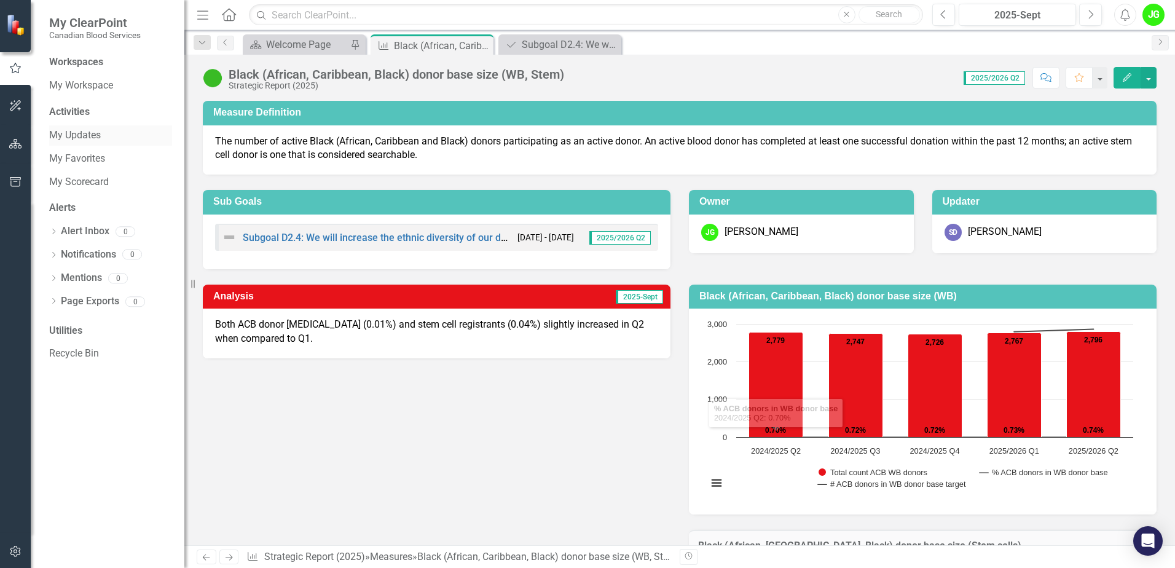
click at [87, 137] on link "My Updates" at bounding box center [110, 135] width 123 height 14
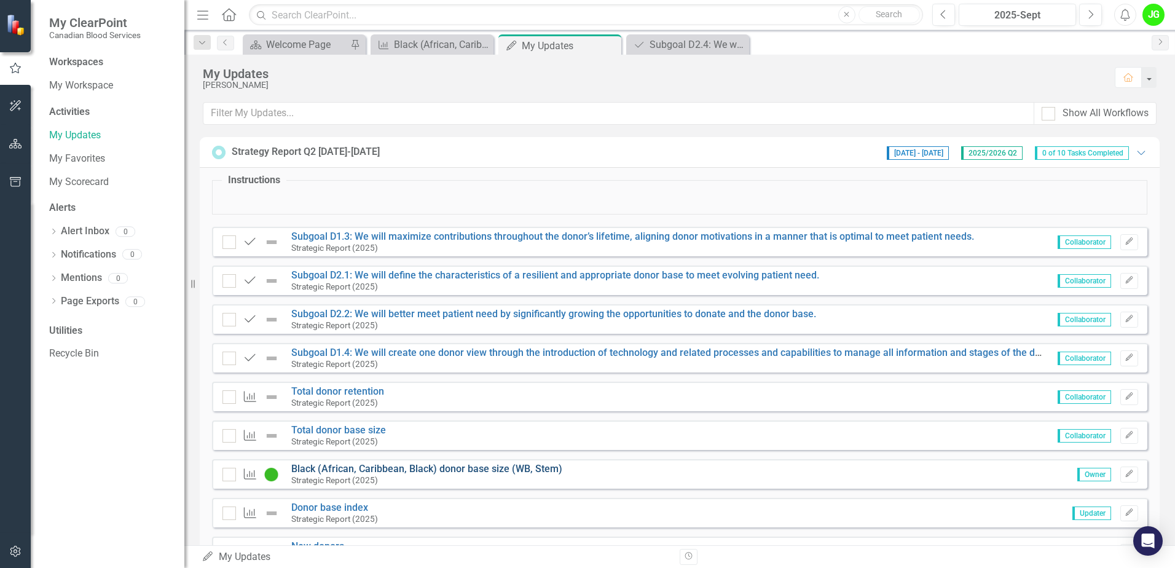
click at [486, 468] on link "Black (African, Caribbean, Black) donor base size (WB, Stem)" at bounding box center [426, 469] width 271 height 12
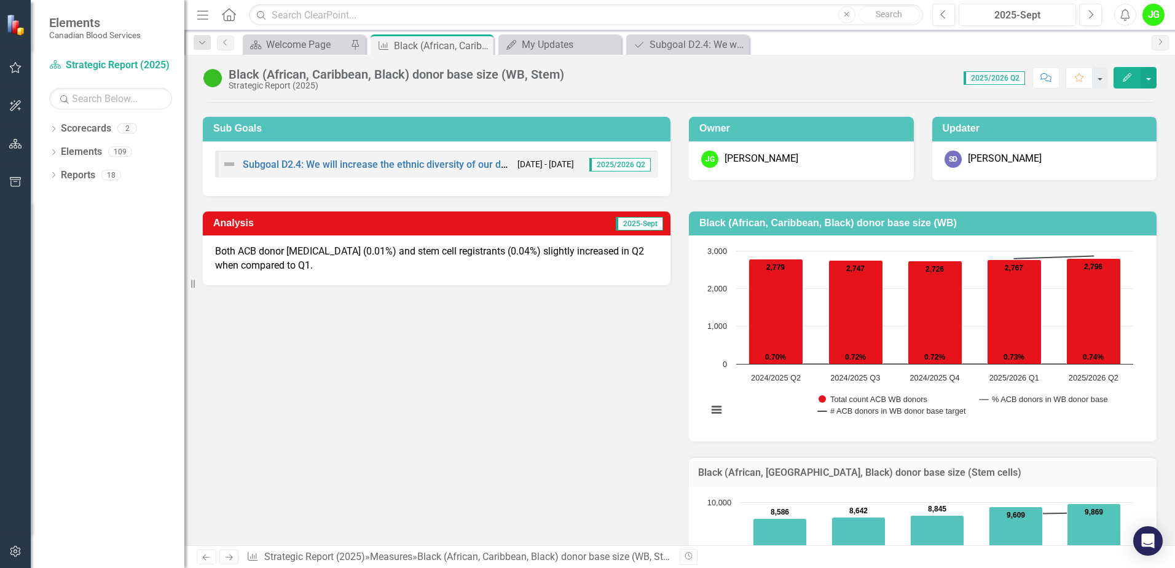
scroll to position [65, 0]
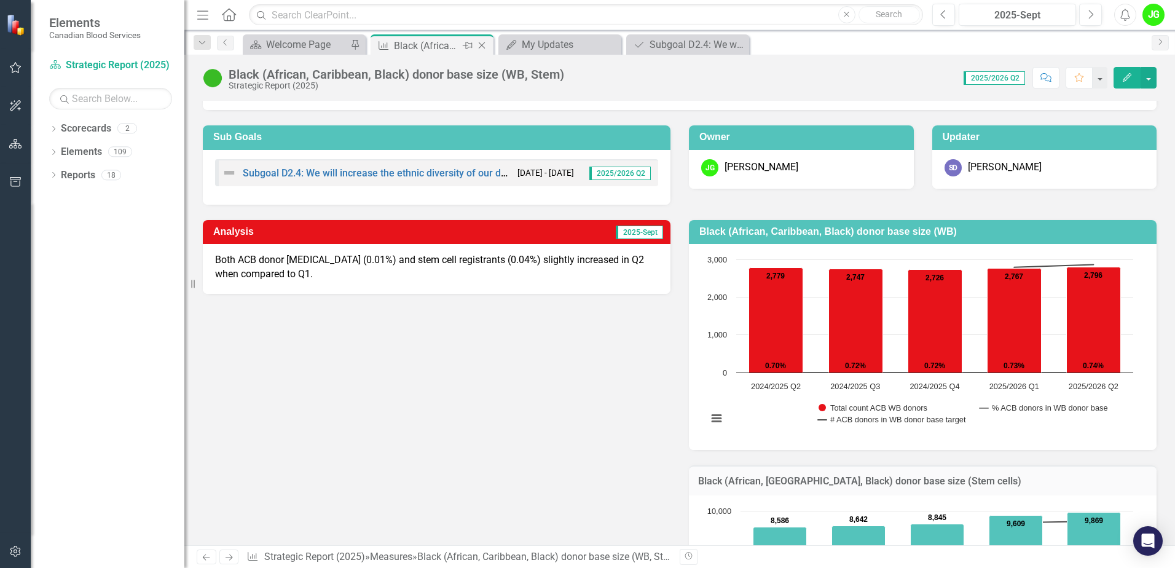
click at [481, 50] on icon "Close" at bounding box center [482, 46] width 12 height 10
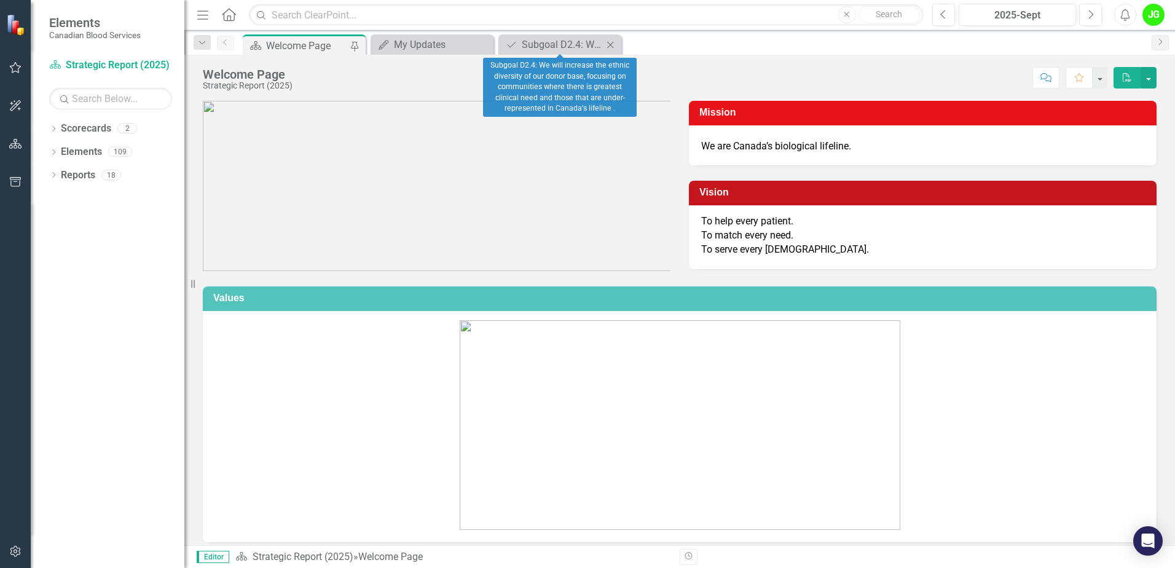
click at [613, 48] on icon "Close" at bounding box center [610, 45] width 12 height 10
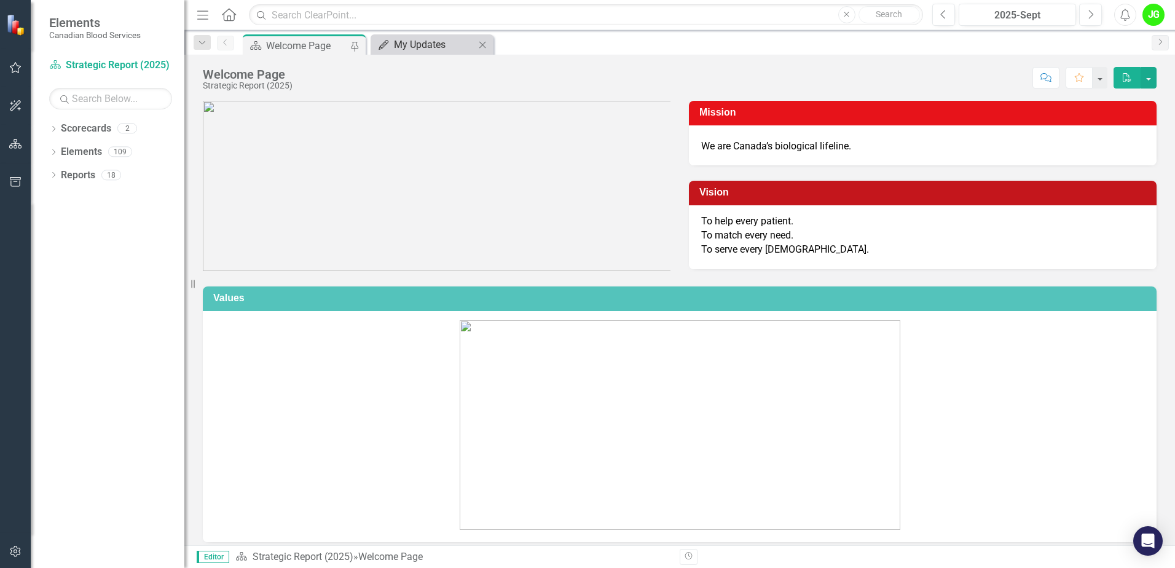
click at [409, 47] on div "My Updates" at bounding box center [434, 44] width 81 height 15
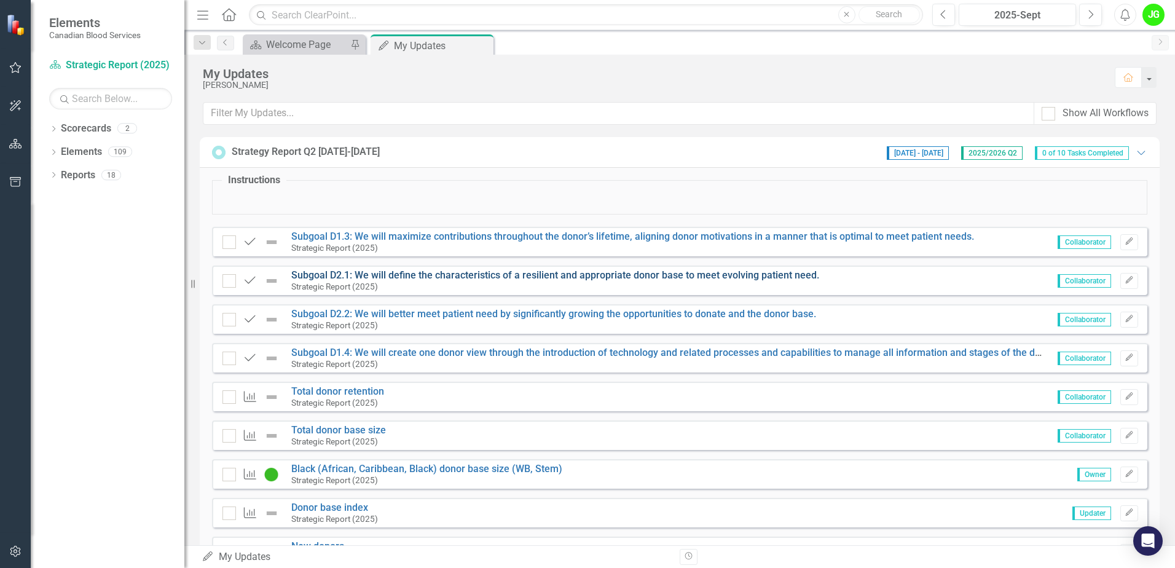
click at [420, 273] on link "Subgoal D2.1: We will define the characteristics of a resilient and appropriate…" at bounding box center [555, 275] width 528 height 12
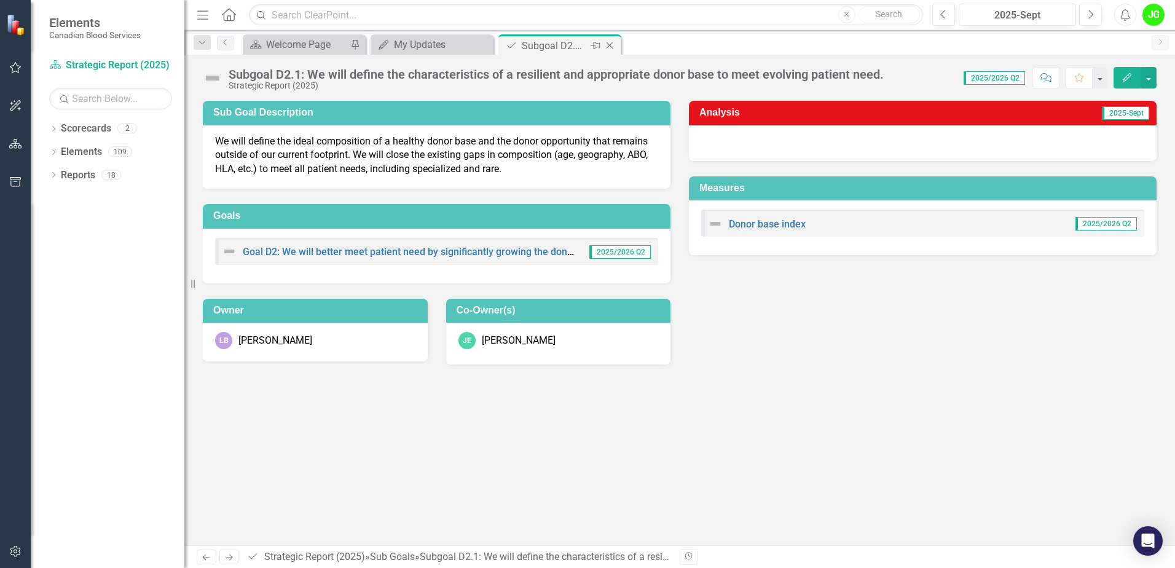
click at [611, 43] on icon "Close" at bounding box center [609, 46] width 12 height 10
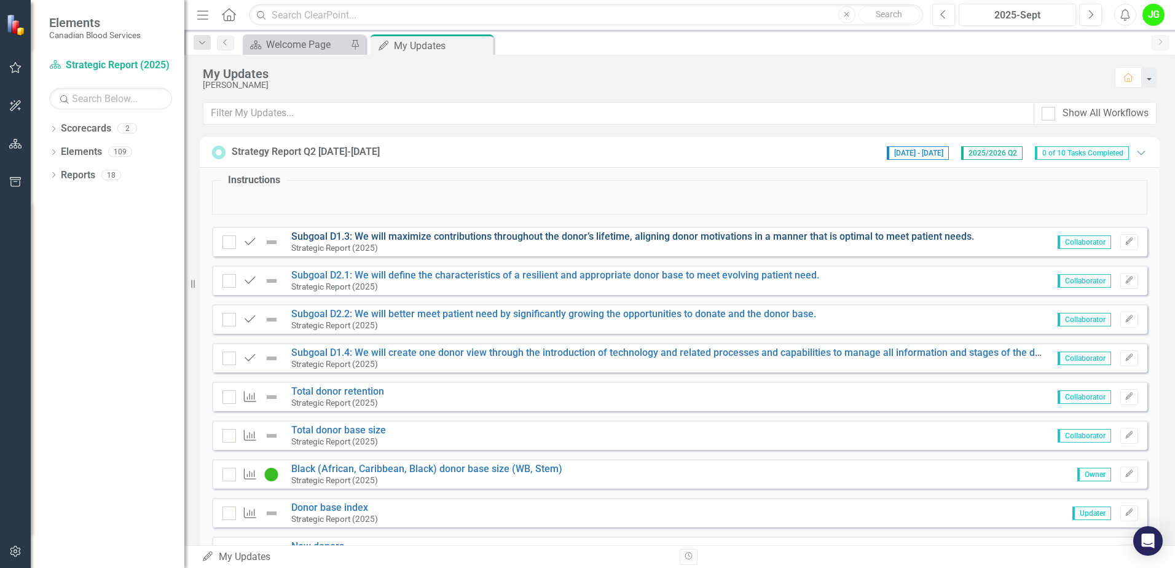
click at [417, 236] on link "Subgoal D1.3: We will maximize contributions throughout the donor’s lifetime, a…" at bounding box center [632, 236] width 683 height 12
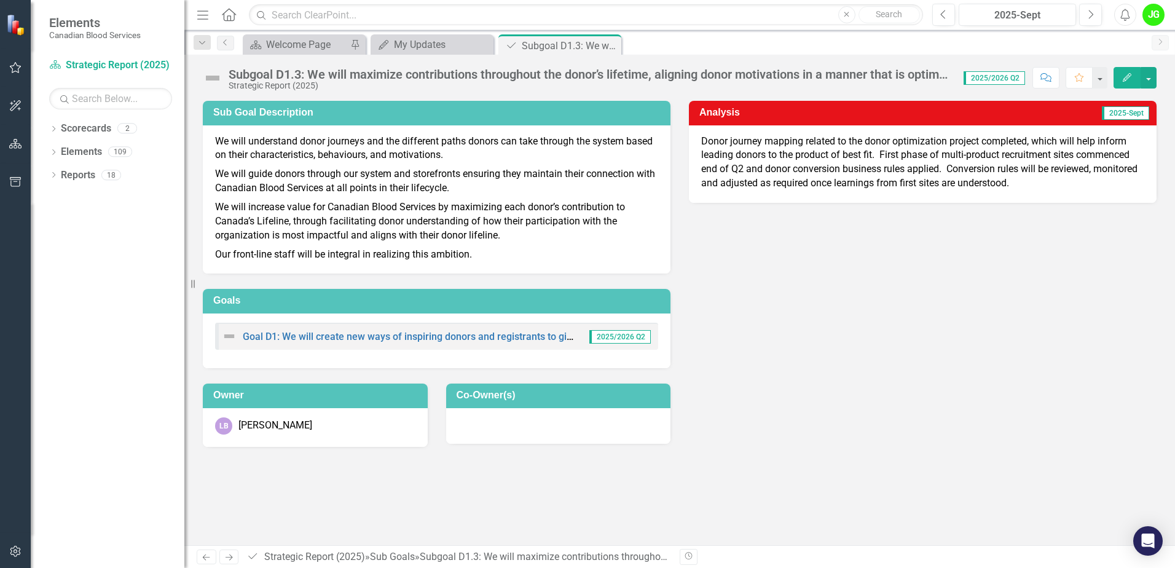
click at [0, 0] on icon "Close" at bounding box center [0, 0] width 0 height 0
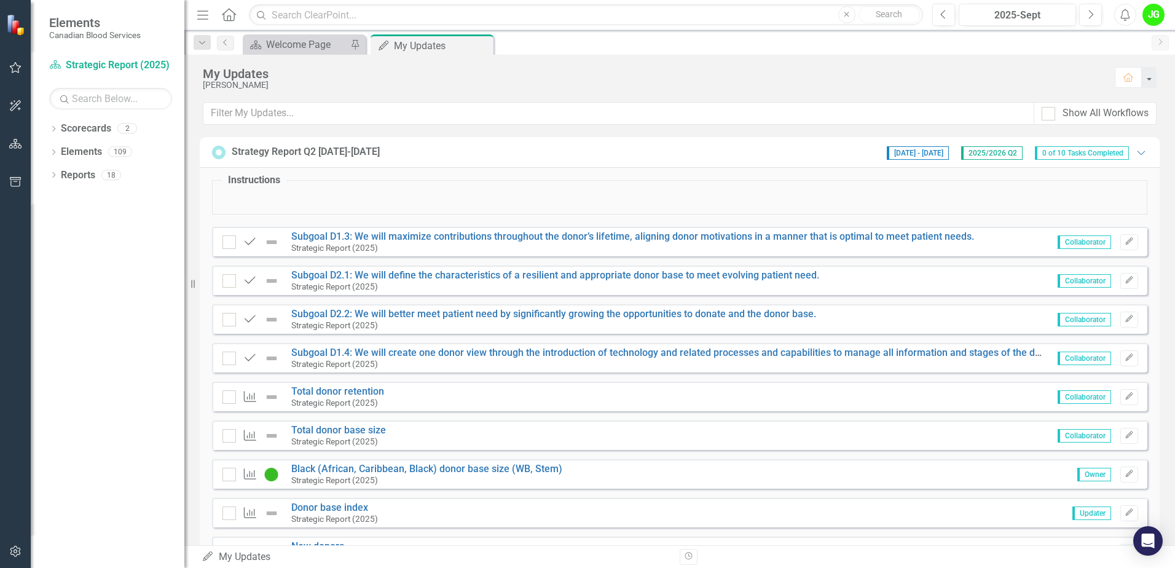
click at [391, 268] on div "Sub Goals Subgoal D2.1: We will define the characteristics of a resilient and a…" at bounding box center [679, 279] width 935 height 29
click at [393, 273] on link "Subgoal D2.1: We will define the characteristics of a resilient and appropriate…" at bounding box center [555, 275] width 528 height 12
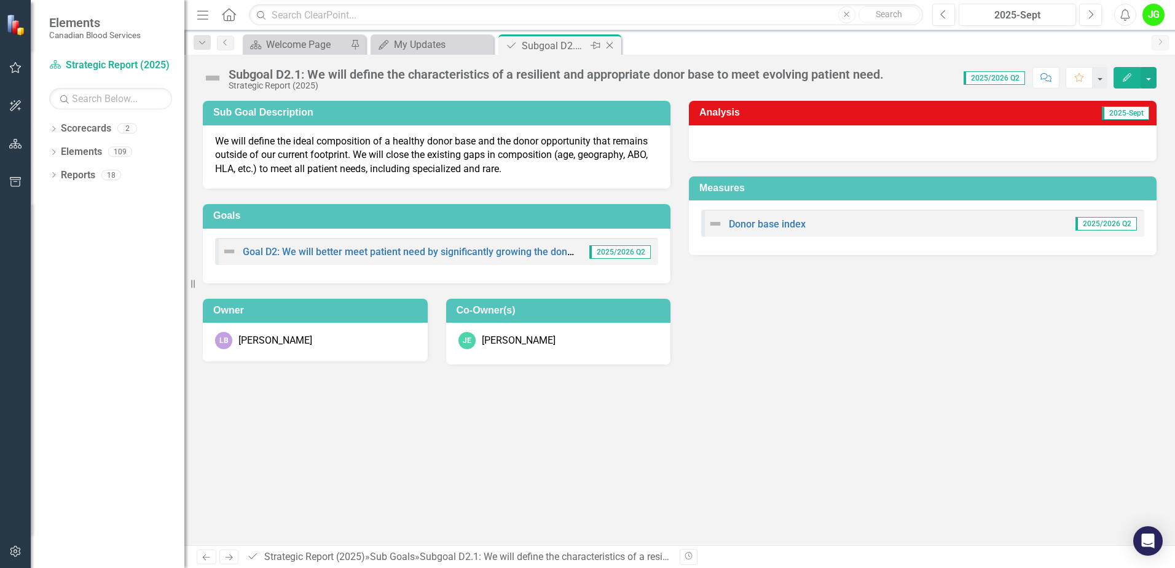
click at [615, 46] on icon "Close" at bounding box center [609, 46] width 12 height 10
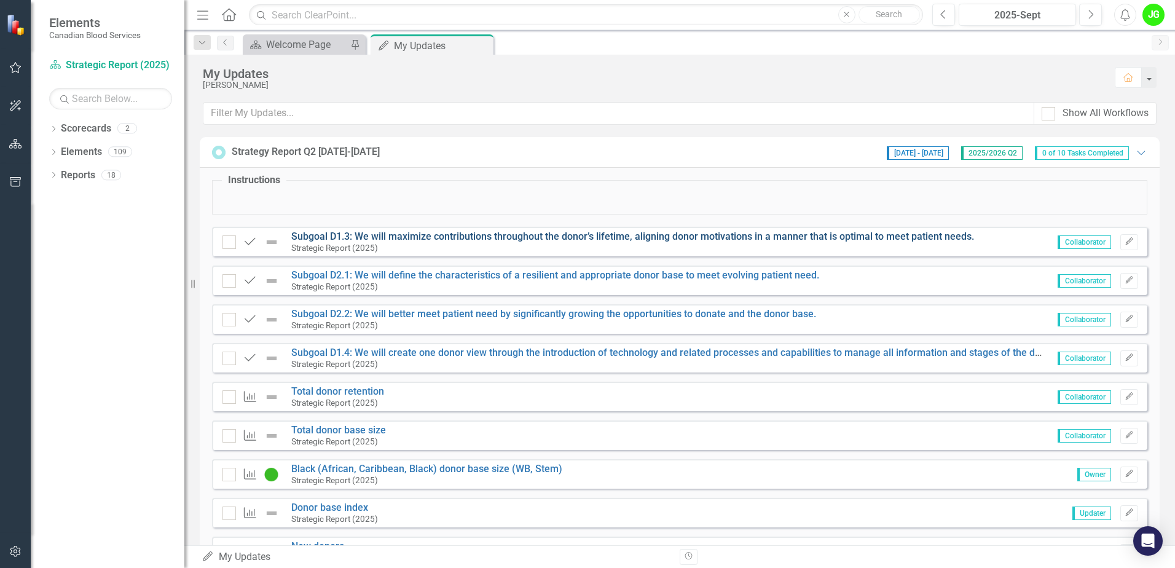
click at [496, 234] on link "Subgoal D1.3: We will maximize contributions throughout the donor’s lifetime, a…" at bounding box center [632, 236] width 683 height 12
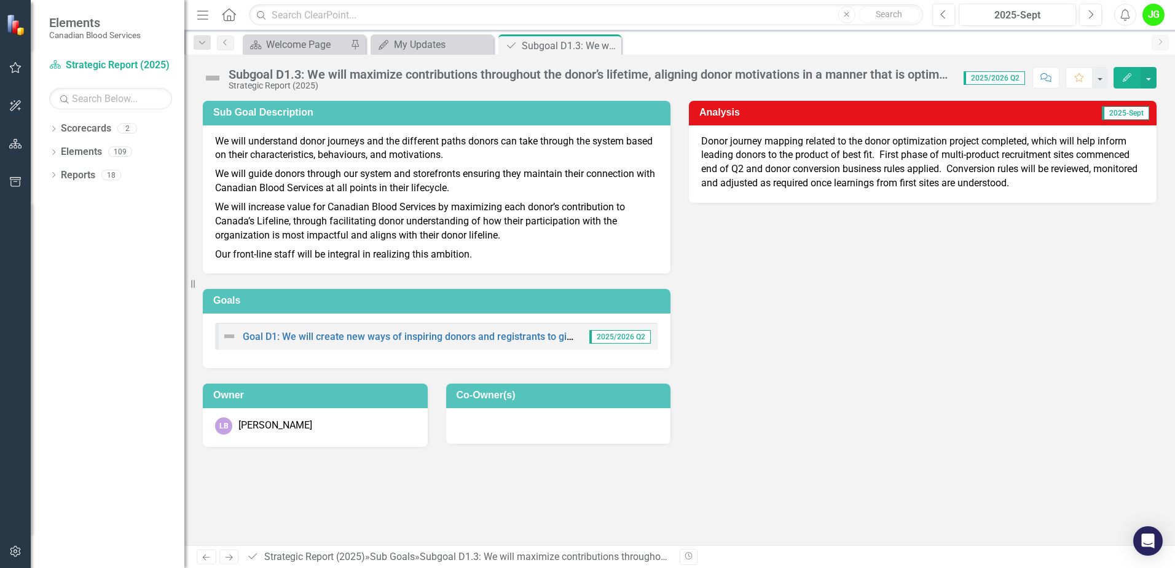
click at [0, 0] on icon "Close" at bounding box center [0, 0] width 0 height 0
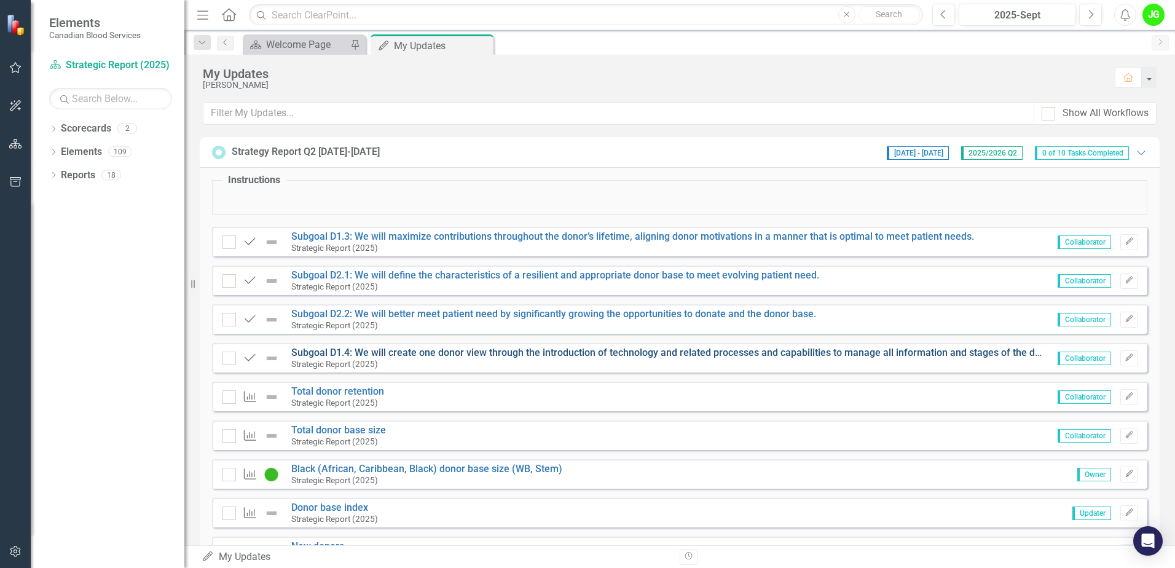
click at [440, 349] on link "Subgoal D1.4: We will create one donor view through the introduction of technol…" at bounding box center [691, 353] width 801 height 12
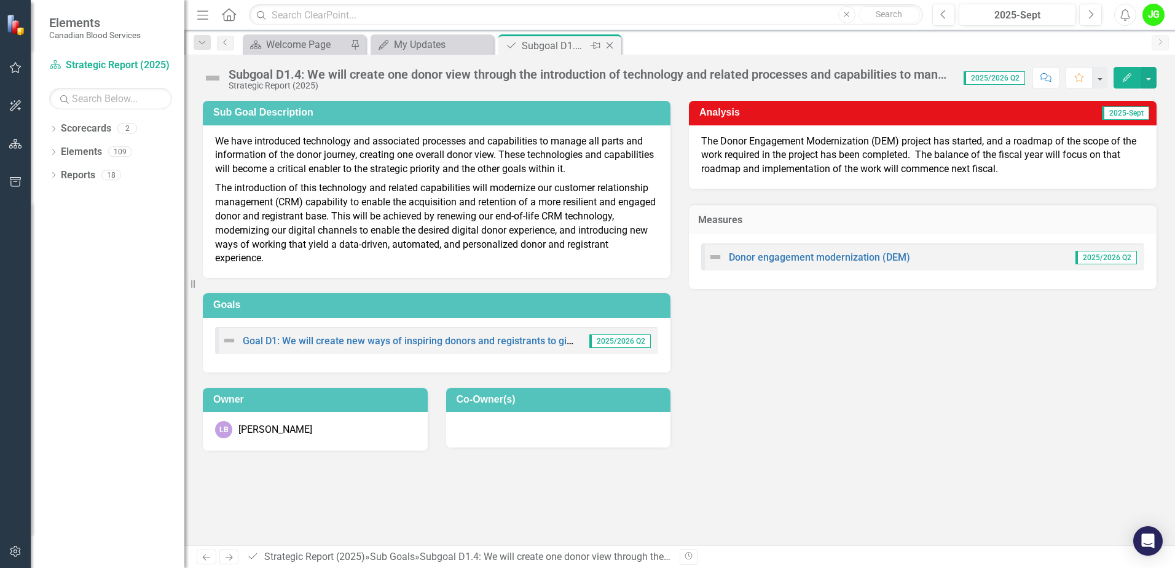
click at [611, 44] on icon "Close" at bounding box center [609, 46] width 12 height 10
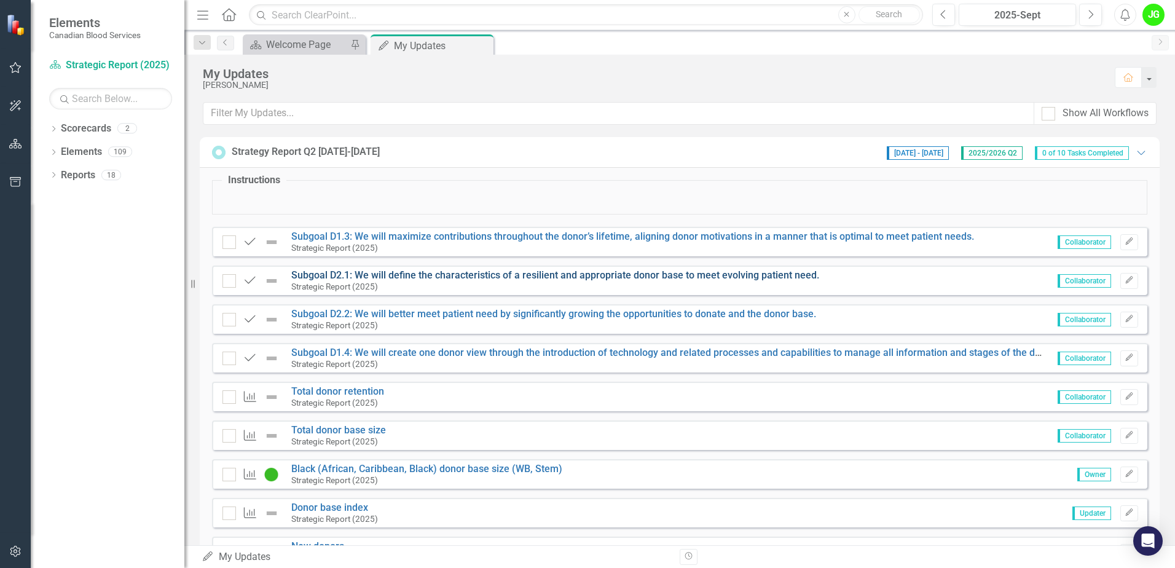
click at [472, 270] on link "Subgoal D2.1: We will define the characteristics of a resilient and appropriate…" at bounding box center [555, 275] width 528 height 12
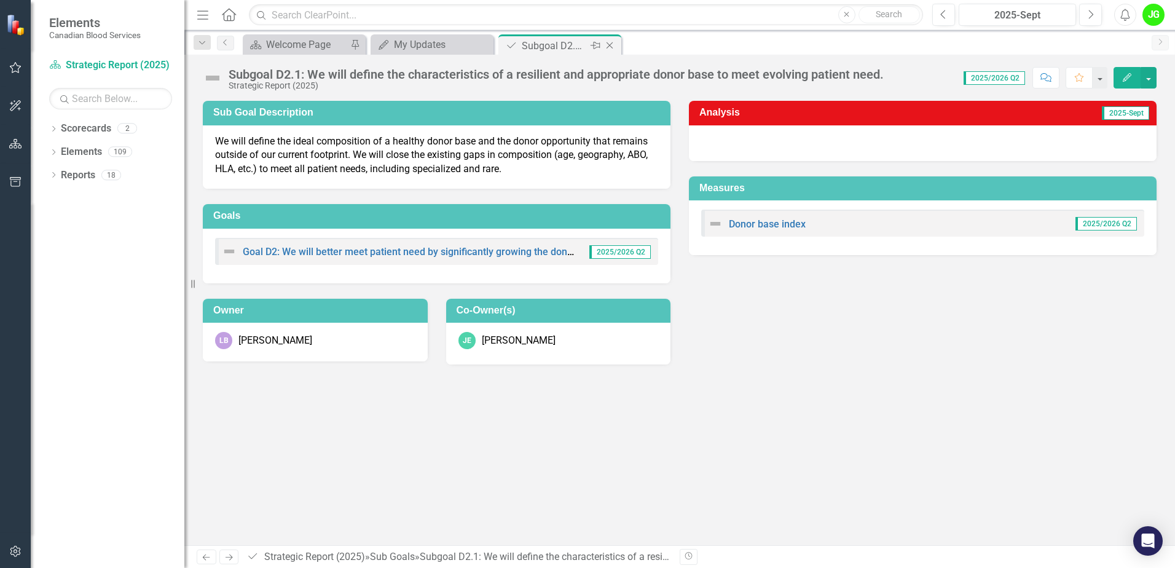
click at [616, 47] on div "Close" at bounding box center [610, 45] width 15 height 15
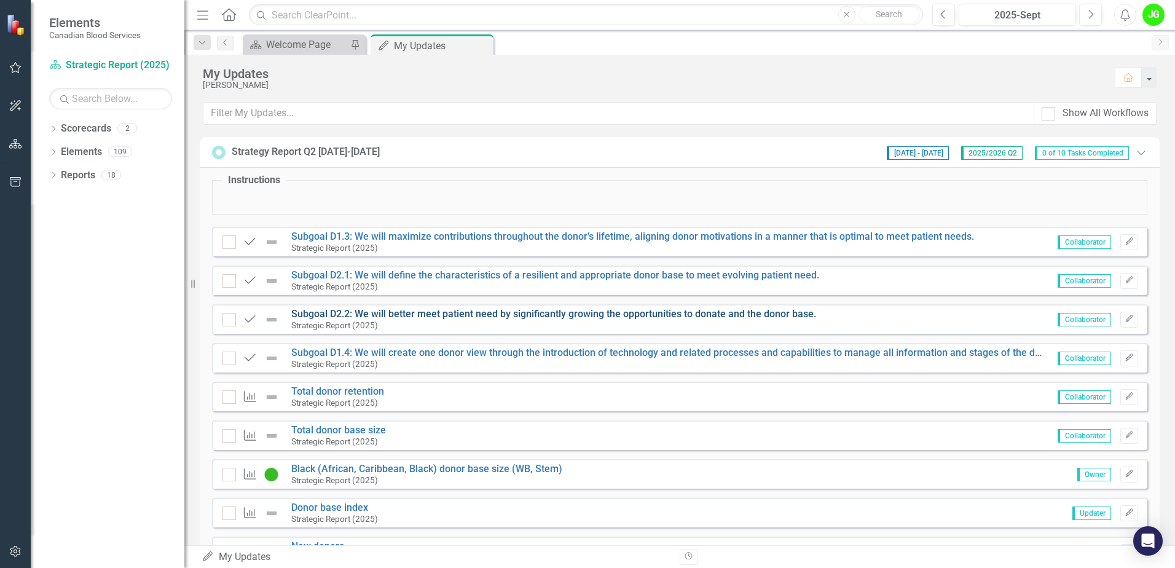
click at [493, 311] on link "Subgoal D2.2: We will better meet patient need by significantly growing the opp…" at bounding box center [553, 314] width 525 height 12
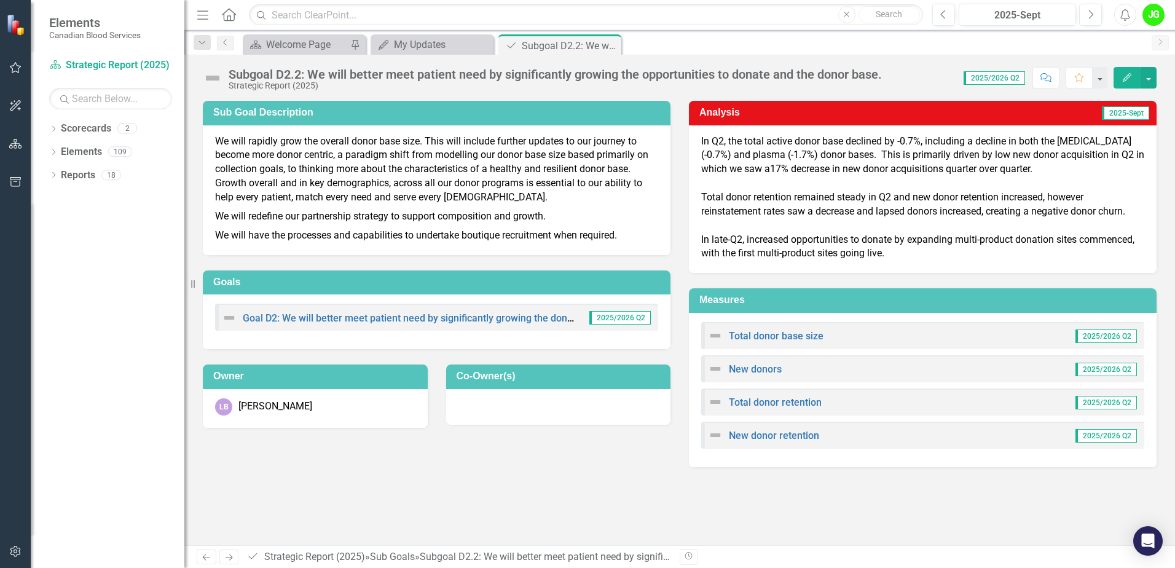
click at [986, 143] on span "In Q2, the total active donor base declined by -0.7%, including a decline in bo…" at bounding box center [922, 155] width 443 height 40
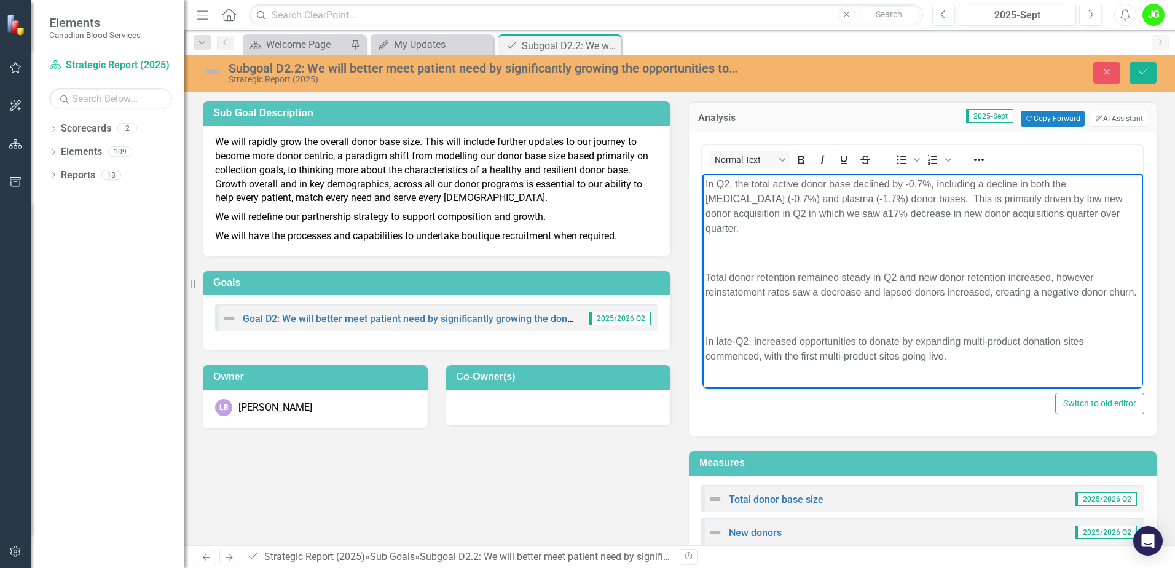
drag, startPoint x: 949, startPoint y: 356, endPoint x: 1398, endPoint y: 347, distance: 449.3
click at [702, 174] on html "In Q2, the total active donor base declined by -0.7%, including a decline in bo…" at bounding box center [922, 275] width 441 height 203
copy body "In Q2, the total active donor base declined by -0.7%, including a decline in bo…"
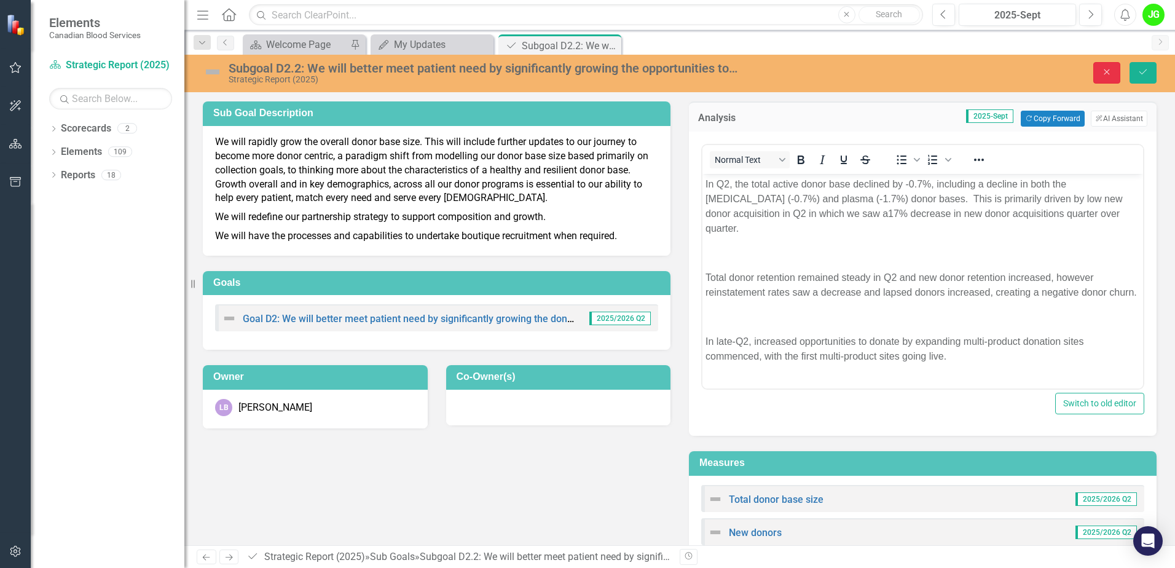
click at [1108, 74] on icon "Close" at bounding box center [1106, 72] width 11 height 9
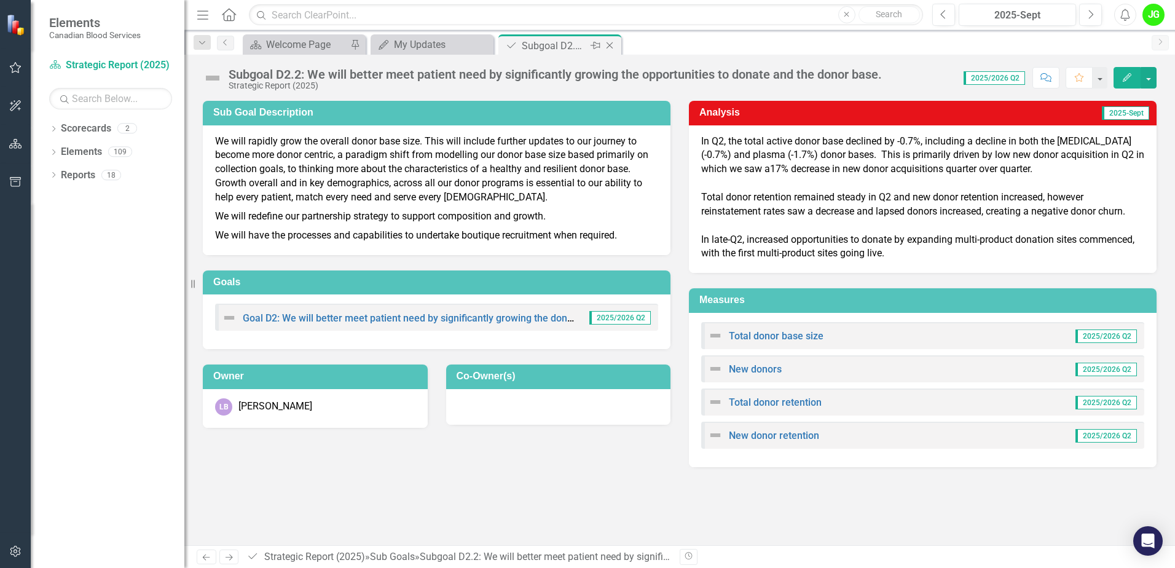
click at [613, 42] on icon "Close" at bounding box center [609, 46] width 12 height 10
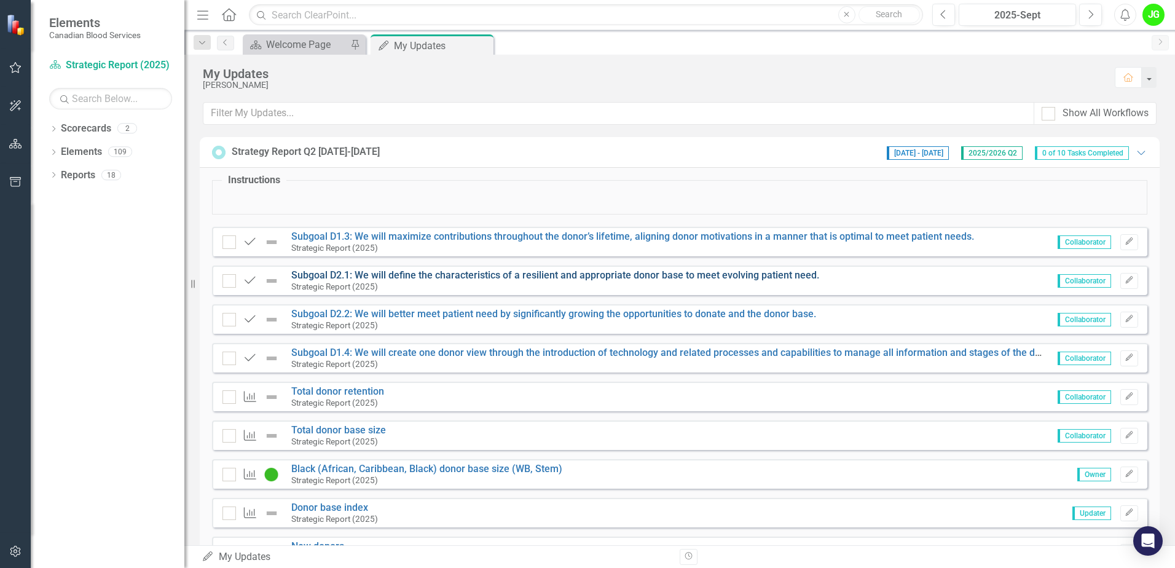
click at [554, 279] on link "Subgoal D2.1: We will define the characteristics of a resilient and appropriate…" at bounding box center [555, 275] width 528 height 12
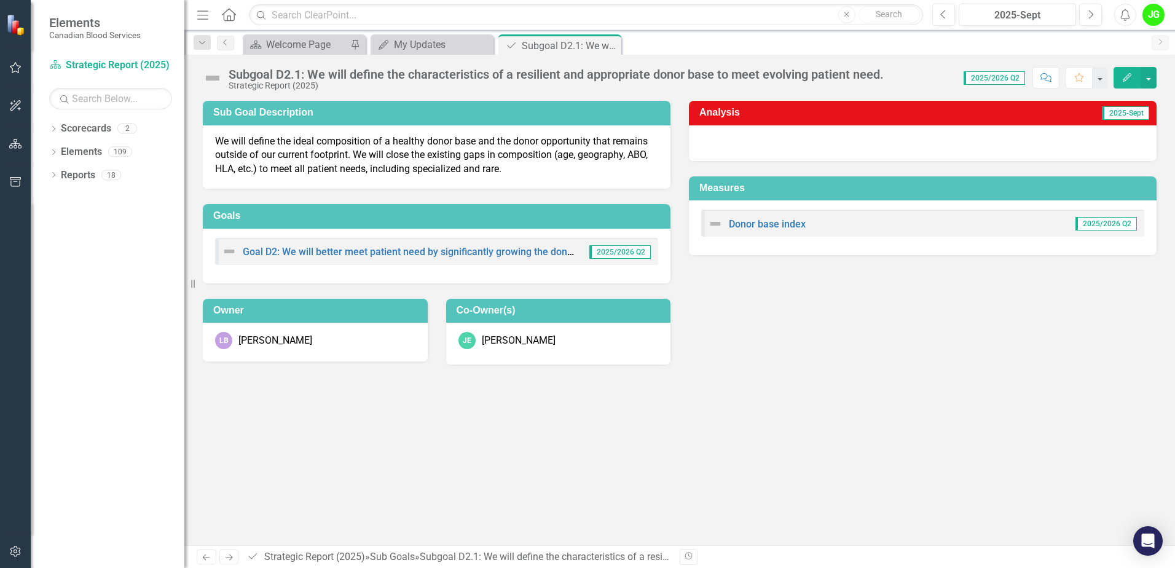
click at [793, 151] on div at bounding box center [923, 143] width 468 height 36
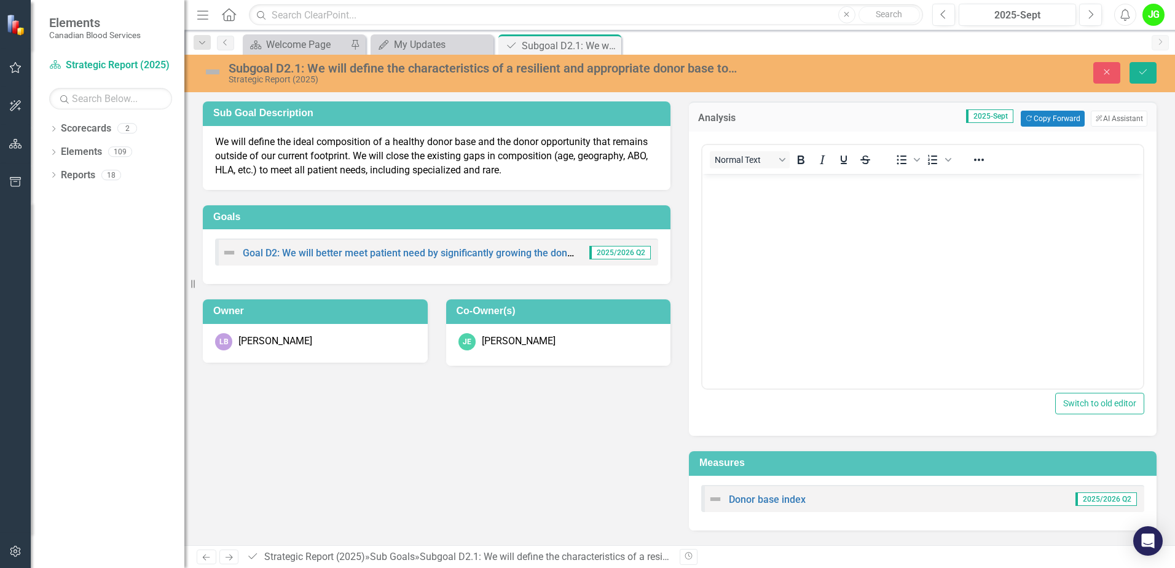
click at [763, 179] on p "Rich Text Area. Press ALT-0 for help." at bounding box center [923, 184] width 434 height 15
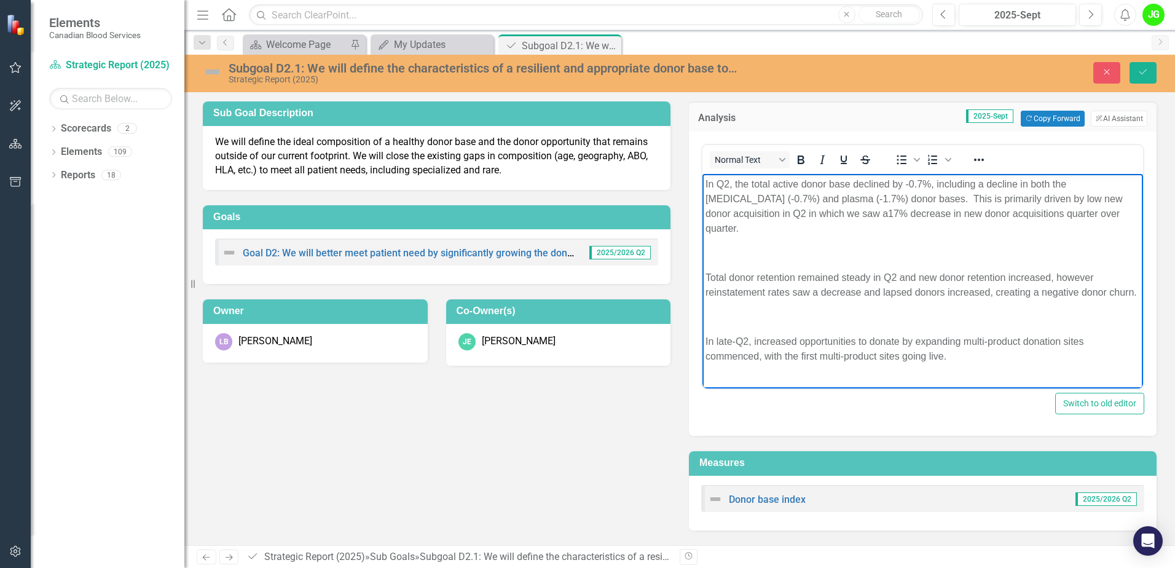
click at [837, 229] on body "In Q2, the total active donor base declined by -0.7%, including a decline in bo…" at bounding box center [922, 275] width 441 height 203
drag, startPoint x: 713, startPoint y: 261, endPoint x: 1049, endPoint y: 350, distance: 347.8
click at [1049, 350] on body "In Q2, the total active donor base declined by -0.7%, including a decline in bo…" at bounding box center [922, 275] width 441 height 203
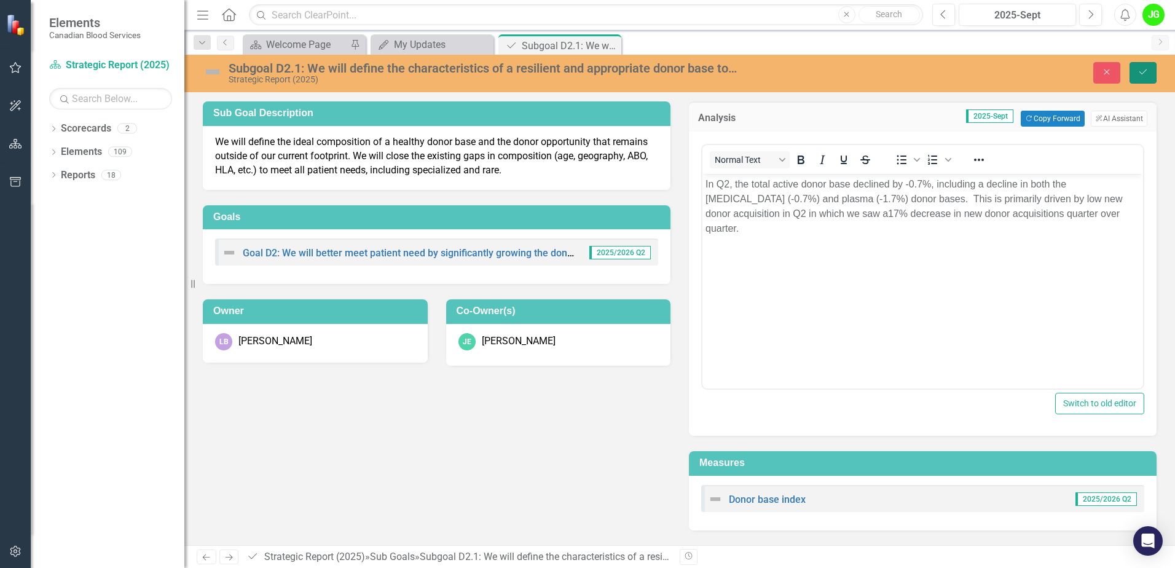
click at [1138, 66] on button "Save" at bounding box center [1143, 73] width 27 height 22
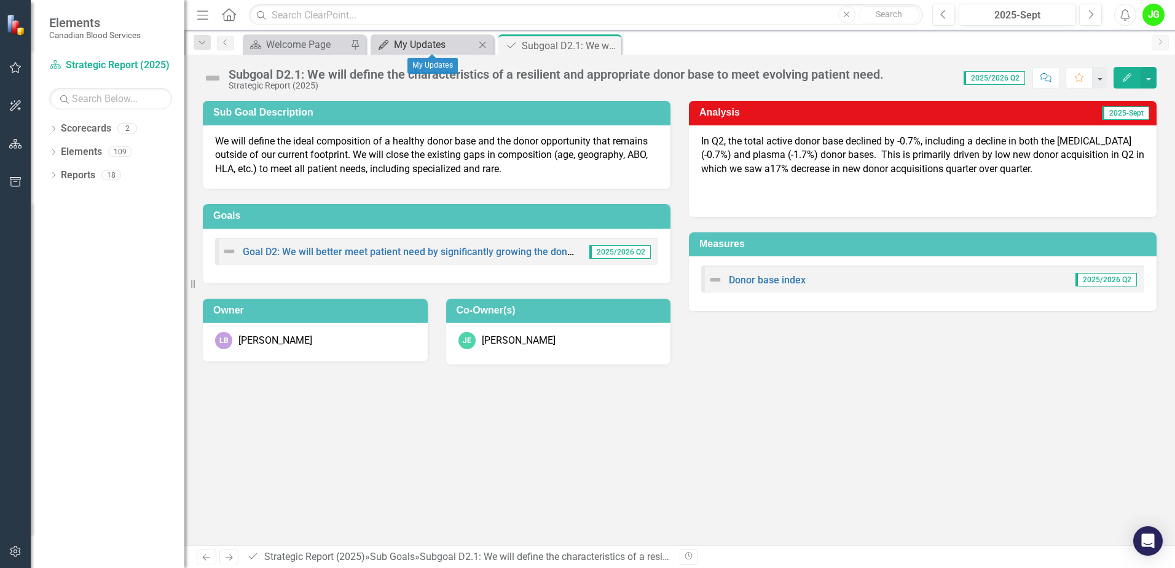
click at [457, 42] on div "My Updates" at bounding box center [434, 44] width 81 height 15
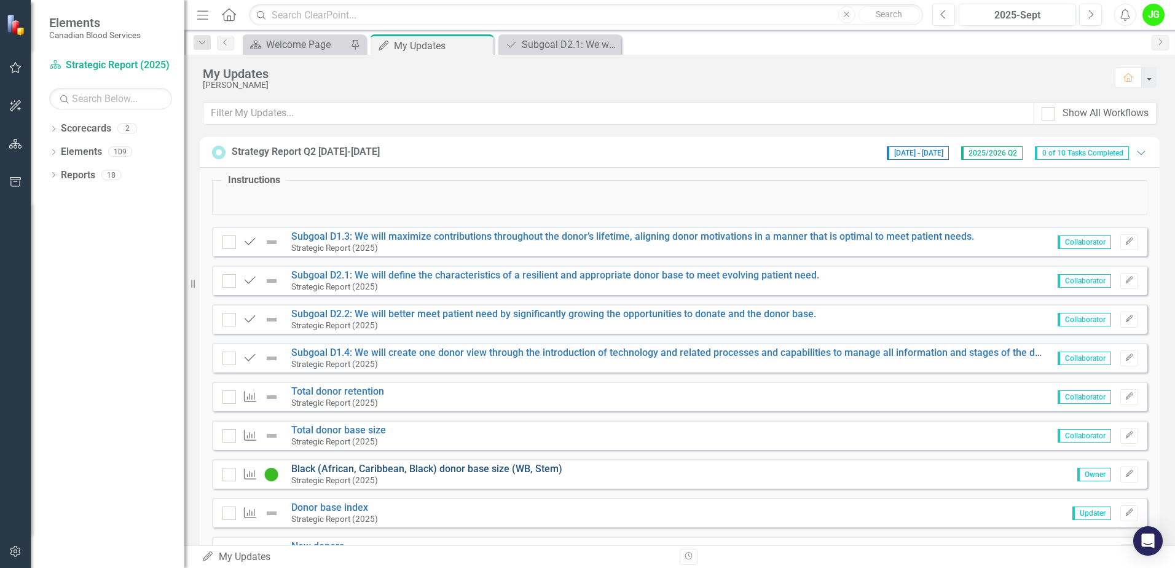
click at [409, 471] on link "Black (African, Caribbean, Black) donor base size (WB, Stem)" at bounding box center [426, 469] width 271 height 12
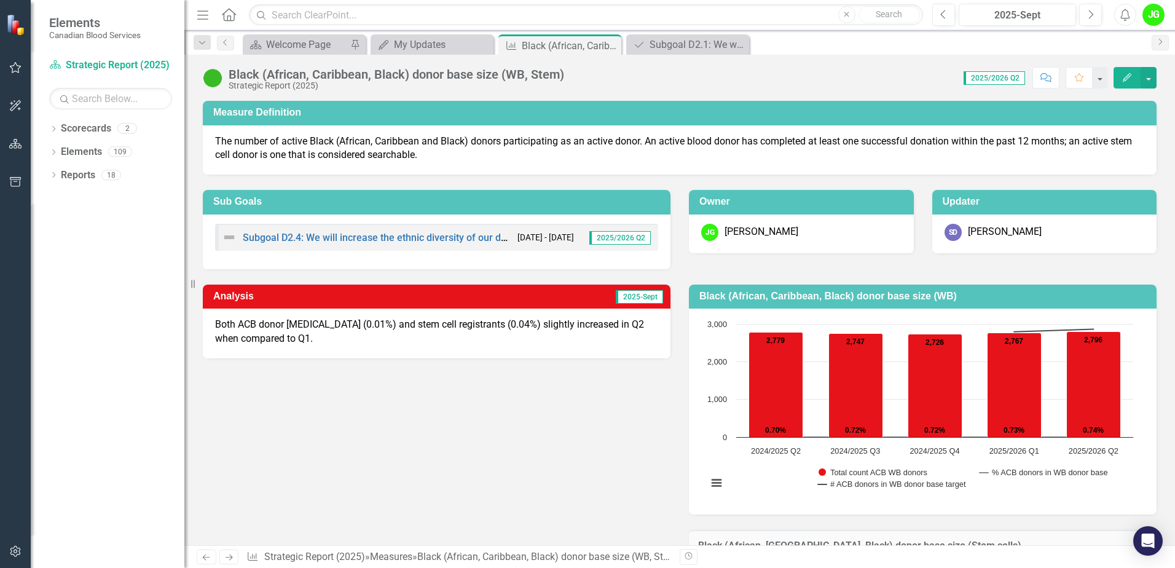
drag, startPoint x: 292, startPoint y: 341, endPoint x: 233, endPoint y: 333, distance: 59.5
click at [233, 333] on p "Both ACB donor [MEDICAL_DATA] (0.01%) and stem cell registrants (0.04%) slightl…" at bounding box center [436, 332] width 443 height 28
click at [232, 332] on p "Both ACB donor [MEDICAL_DATA] (0.01%) and stem cell registrants (0.04%) slightl…" at bounding box center [436, 332] width 443 height 28
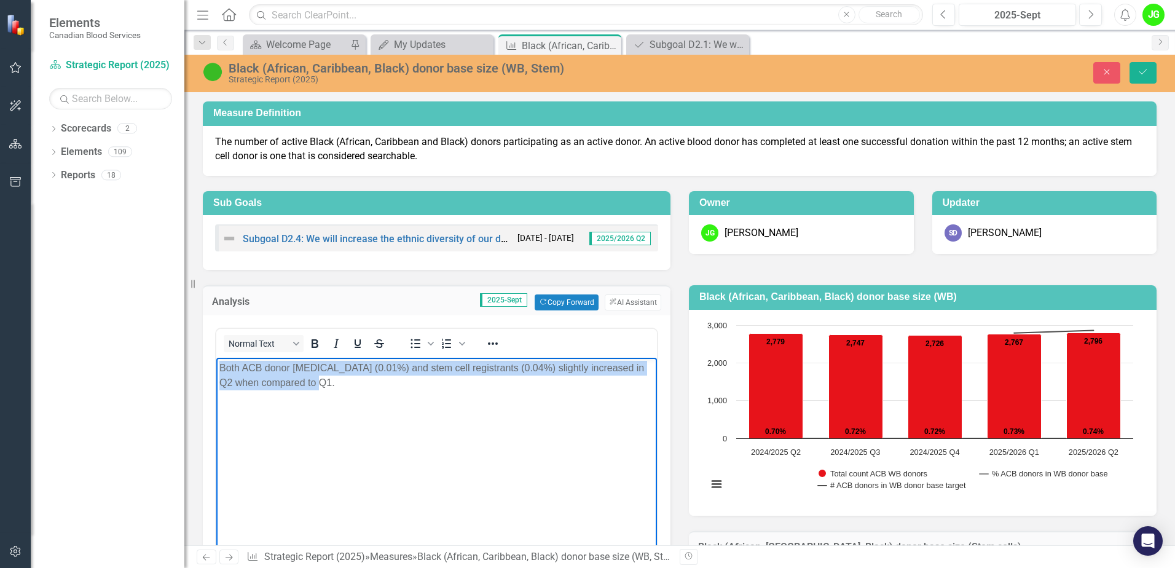
drag, startPoint x: 323, startPoint y: 383, endPoint x: 214, endPoint y: 364, distance: 110.4
click at [216, 364] on html "Both ACB donor [MEDICAL_DATA] (0.01%) and stem cell registrants (0.04%) slightl…" at bounding box center [436, 450] width 441 height 184
copy p "Both ACB donor [MEDICAL_DATA] (0.01%) and stem cell registrants (0.04%) slightl…"
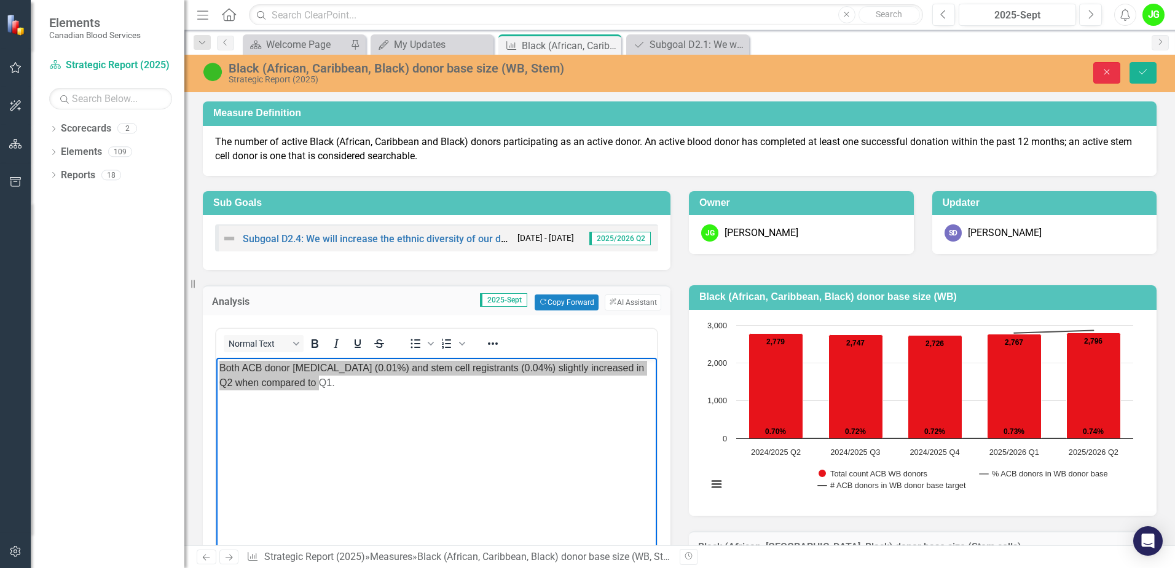
click at [1098, 68] on button "Close" at bounding box center [1106, 73] width 27 height 22
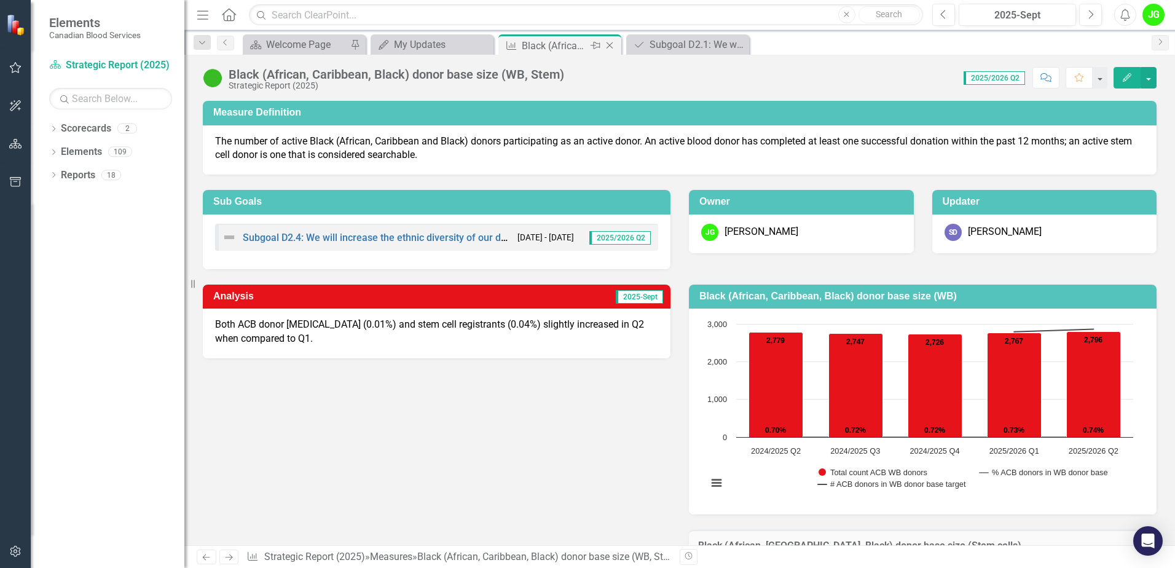
click at [608, 45] on icon "Close" at bounding box center [609, 46] width 12 height 10
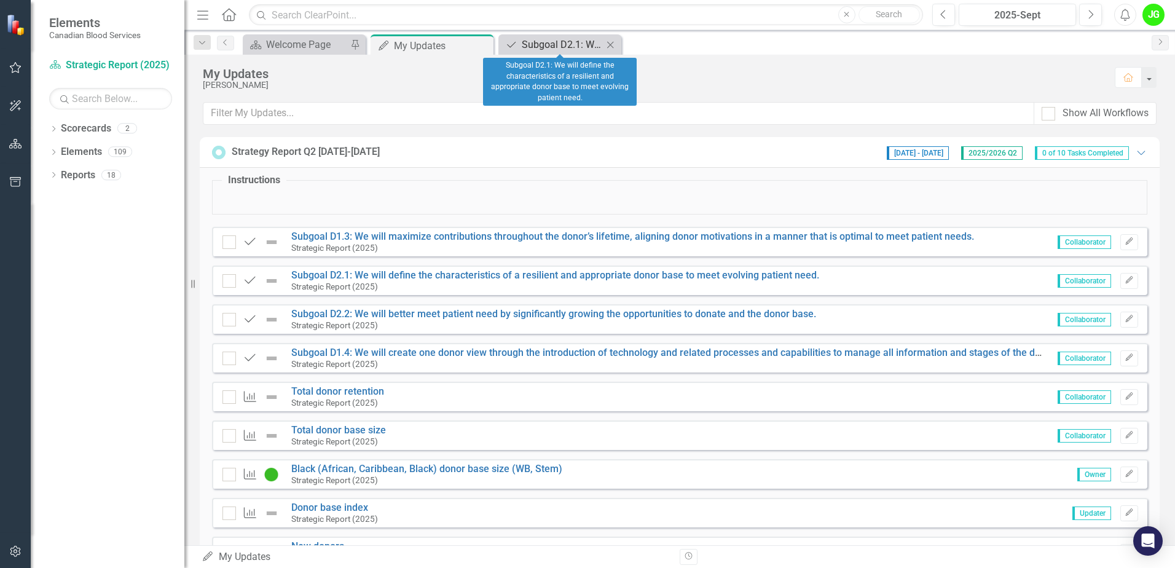
click at [567, 44] on div "Subgoal D2.1: We will define the characteristics of a resilient and appropriate…" at bounding box center [562, 44] width 81 height 15
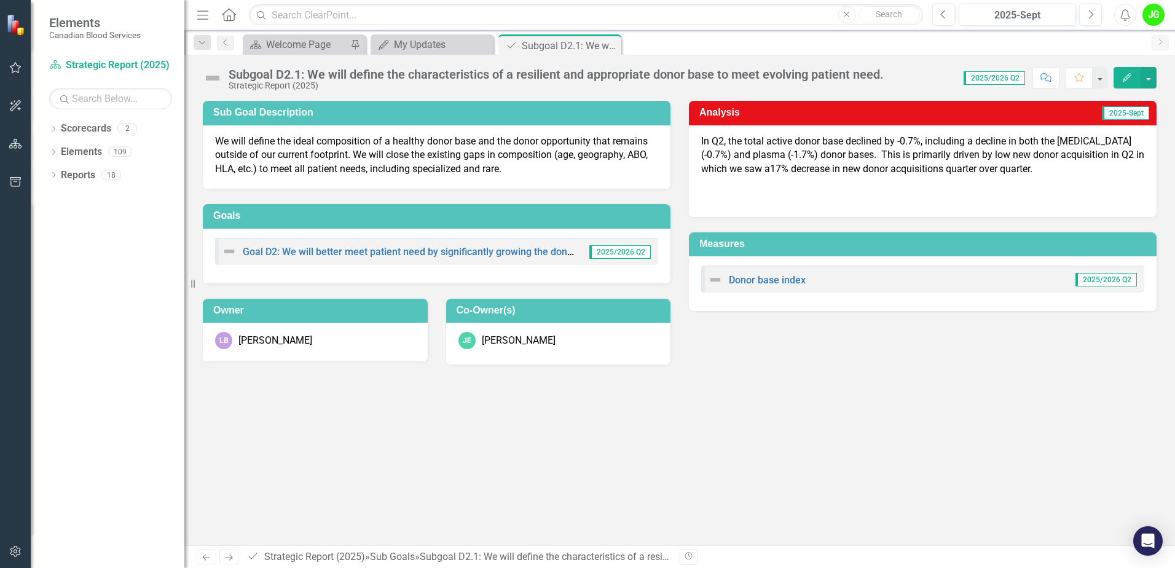
click at [890, 176] on p "In Q2, the total active donor base declined by -0.7%, including a decline in bo…" at bounding box center [922, 156] width 443 height 42
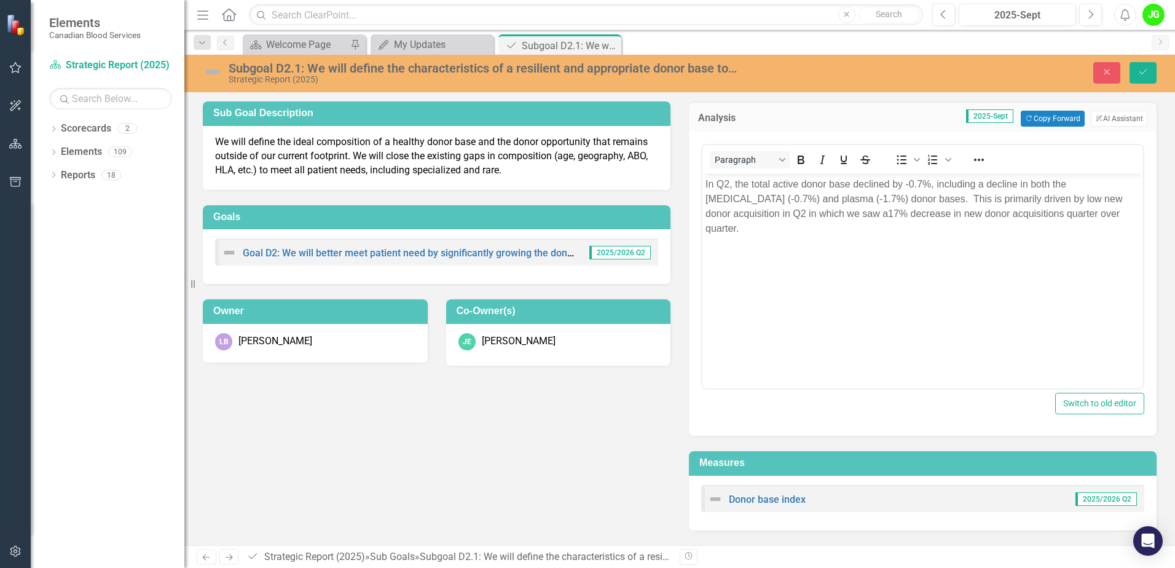
click at [1084, 210] on p "In Q2, the total active donor base declined by -0.7%, including a decline in bo…" at bounding box center [923, 206] width 434 height 59
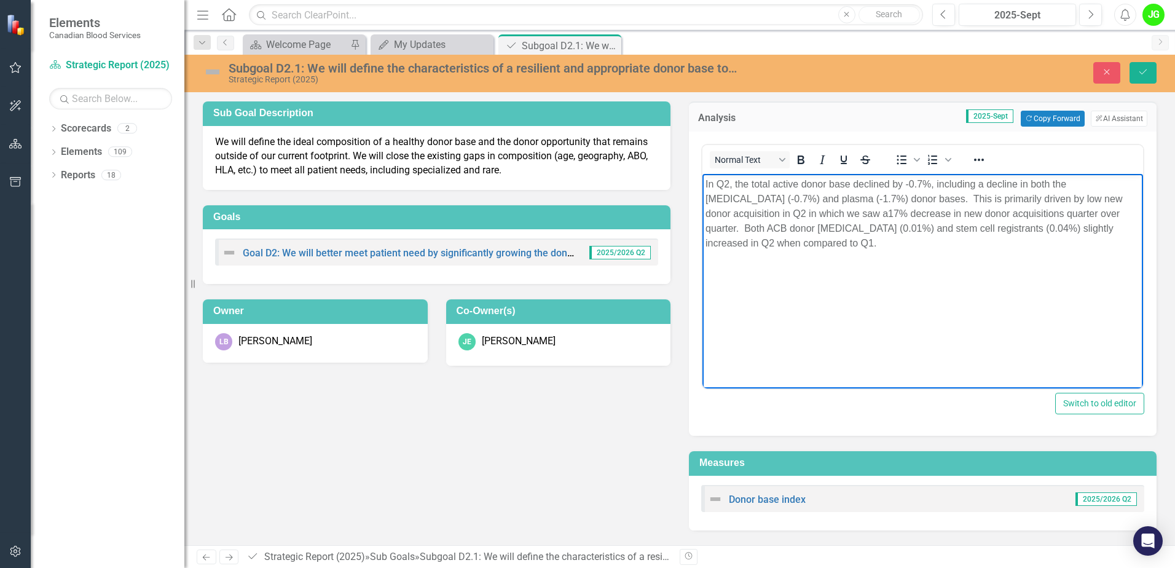
click at [1085, 214] on p "In Q2, the total active donor base declined by -0.7%, including a decline in bo…" at bounding box center [923, 214] width 434 height 74
click at [729, 229] on p "In Q2, the total active donor base declined by -0.7%, including a decline in bo…" at bounding box center [923, 214] width 434 height 74
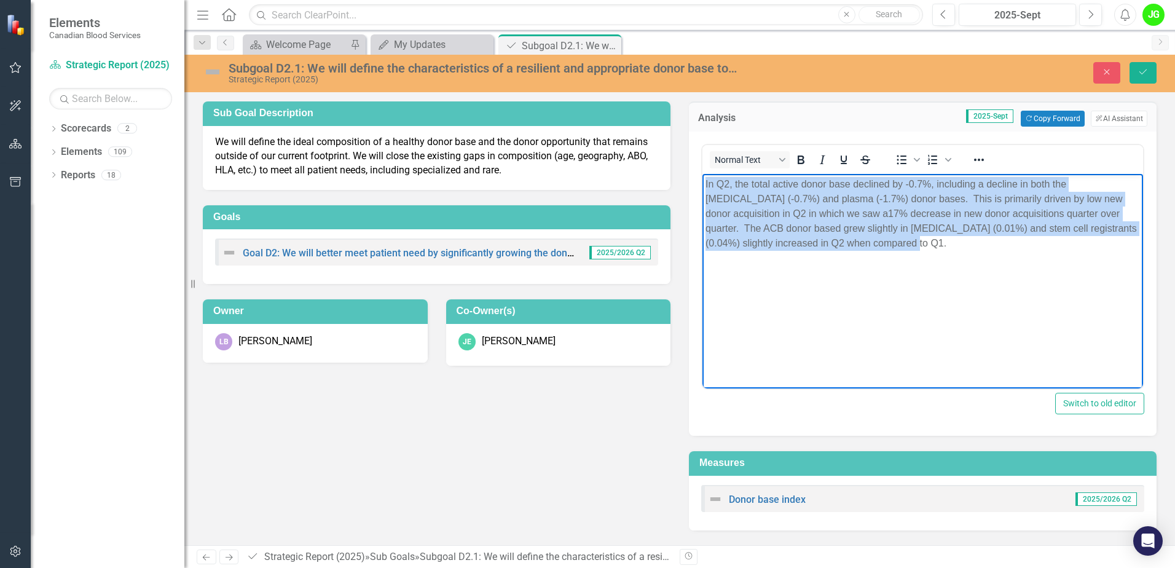
drag, startPoint x: 885, startPoint y: 240, endPoint x: 1342, endPoint y: 355, distance: 471.4
click at [702, 181] on html "In Q2, the total active donor base declined by -0.7%, including a decline in bo…" at bounding box center [922, 266] width 441 height 184
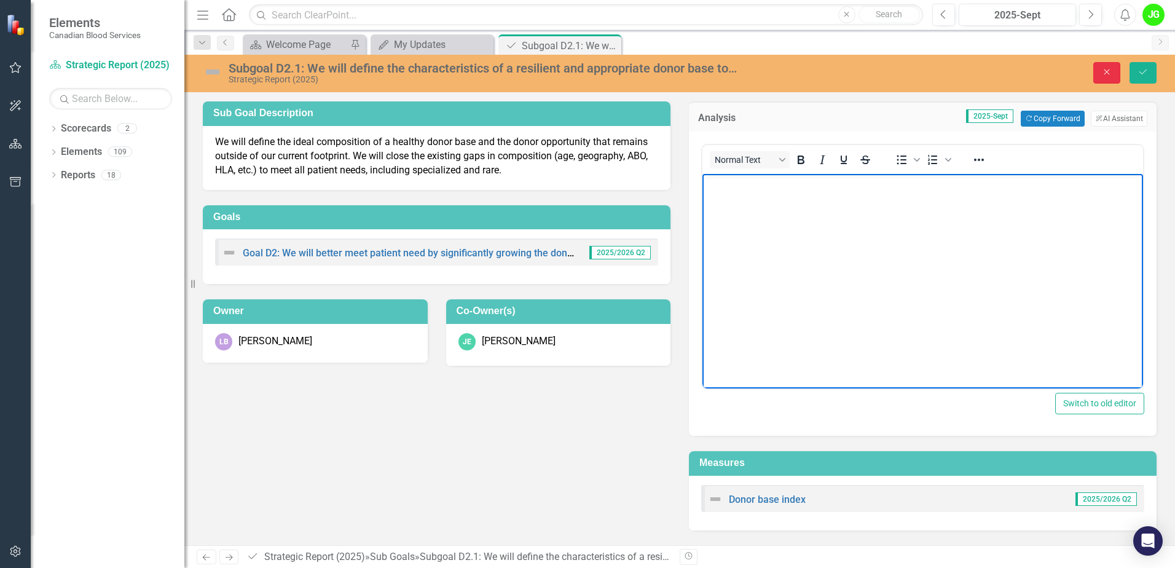
click at [1103, 77] on button "Close" at bounding box center [1106, 73] width 27 height 22
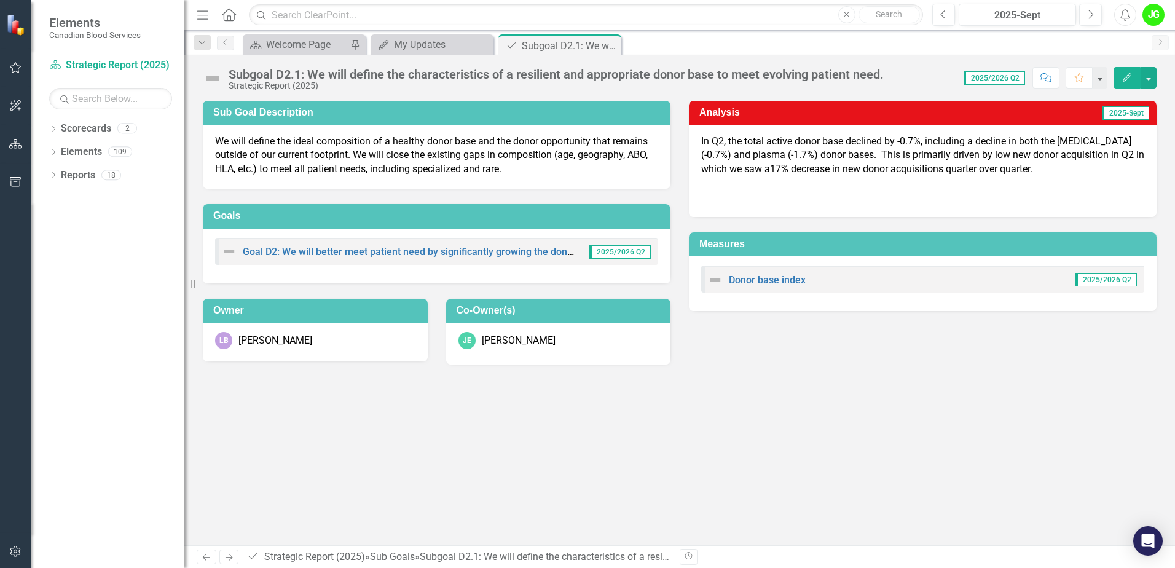
click at [1024, 154] on p "In Q2, the total active donor base declined by -0.7%, including a decline in bo…" at bounding box center [922, 156] width 443 height 42
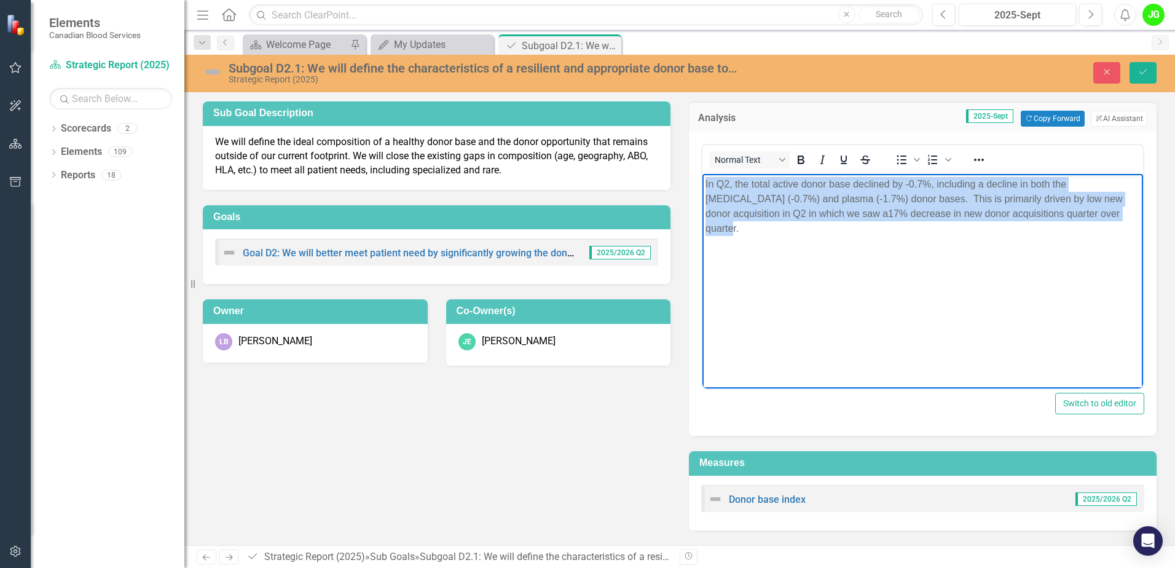
drag, startPoint x: 1079, startPoint y: 213, endPoint x: 632, endPoint y: 186, distance: 446.9
click at [702, 186] on html "In Q2, the total active donor base declined by -0.7%, including a decline in bo…" at bounding box center [922, 266] width 441 height 184
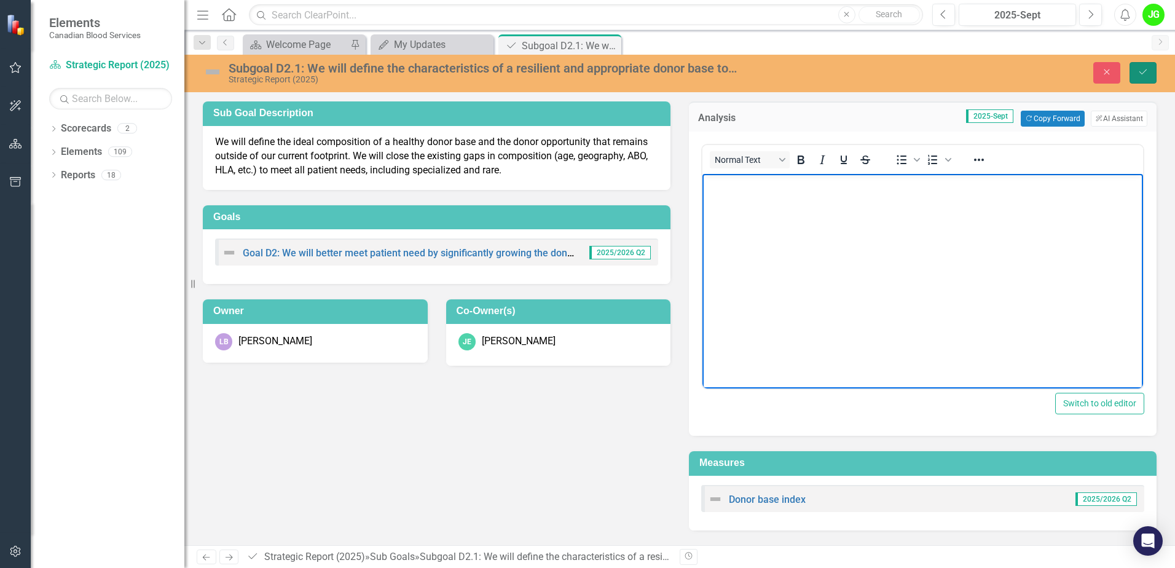
click at [1147, 76] on icon "Save" at bounding box center [1143, 72] width 11 height 9
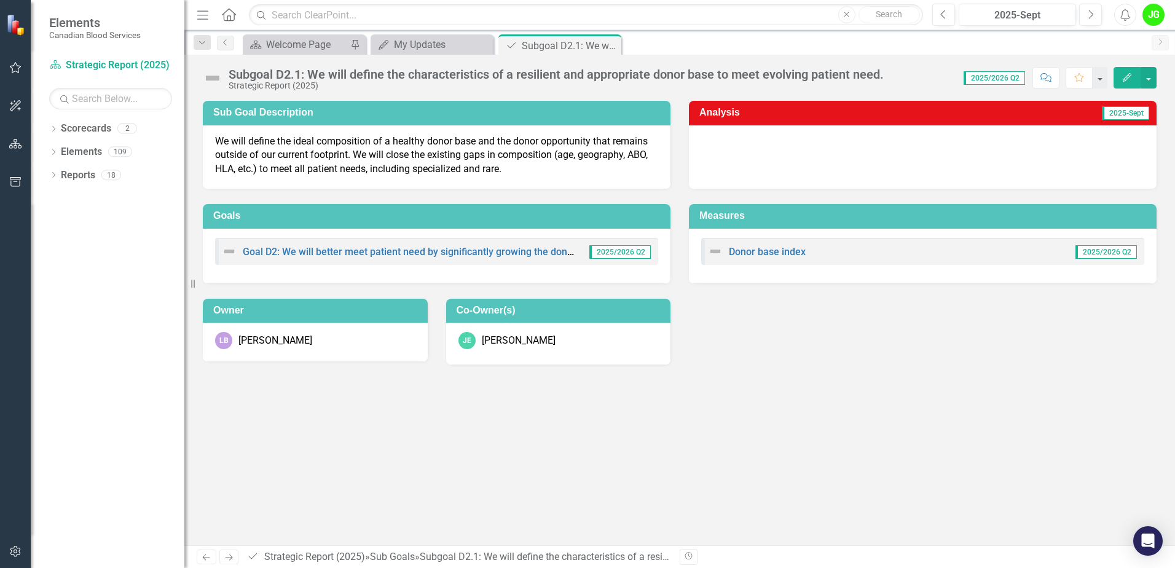
drag, startPoint x: 610, startPoint y: 41, endPoint x: 642, endPoint y: 49, distance: 32.3
click at [0, 0] on icon "Close" at bounding box center [0, 0] width 0 height 0
